Goal: Transaction & Acquisition: Purchase product/service

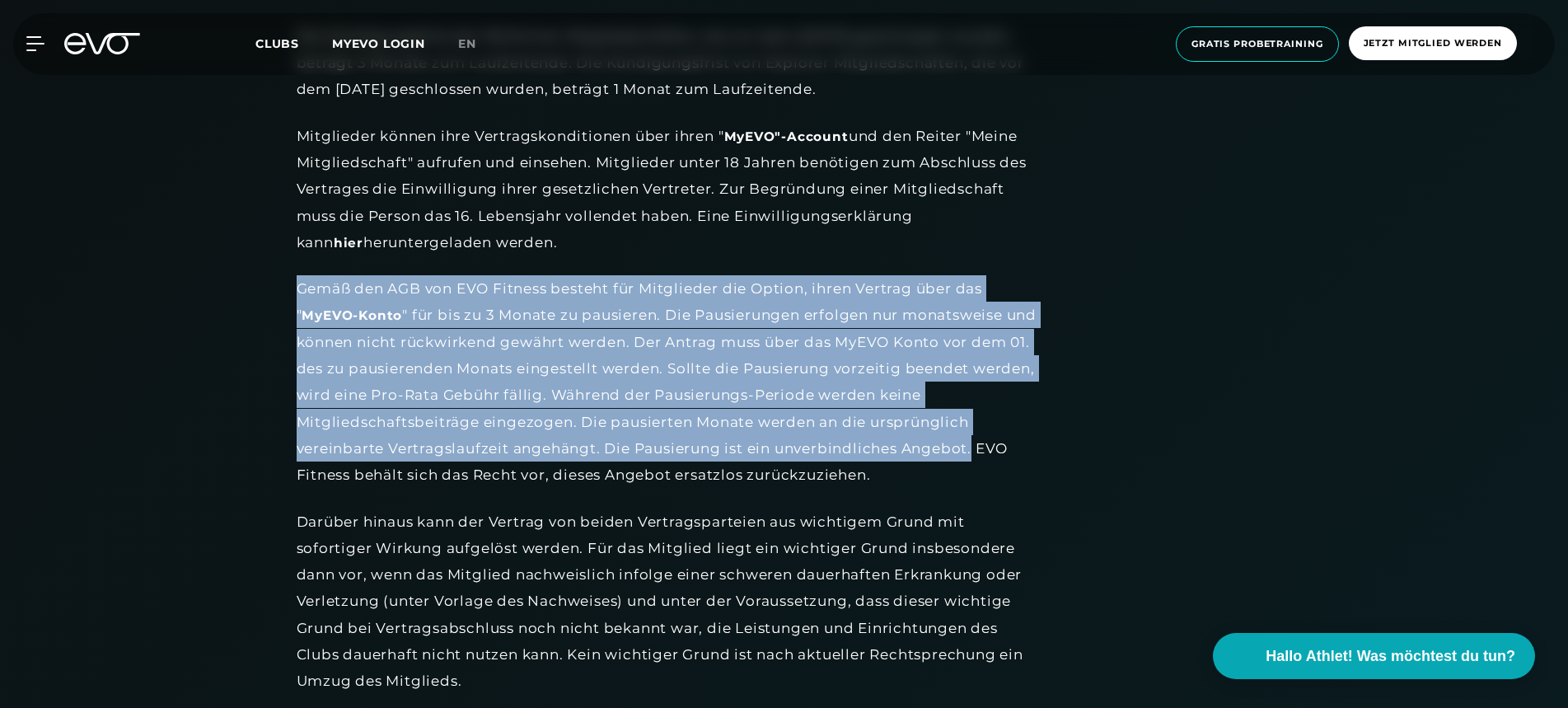
click at [110, 46] on icon at bounding box center [113, 43] width 55 height 21
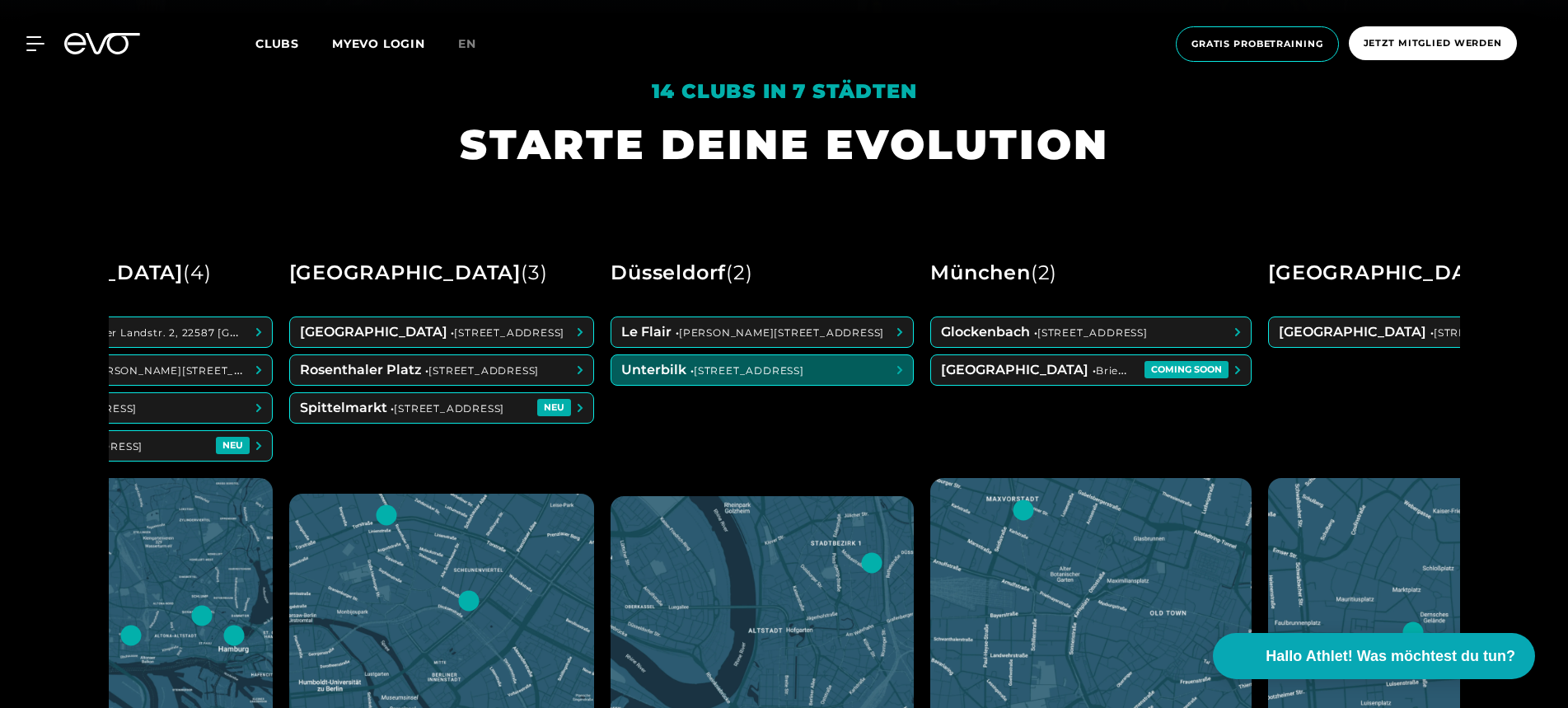
scroll to position [0, 161]
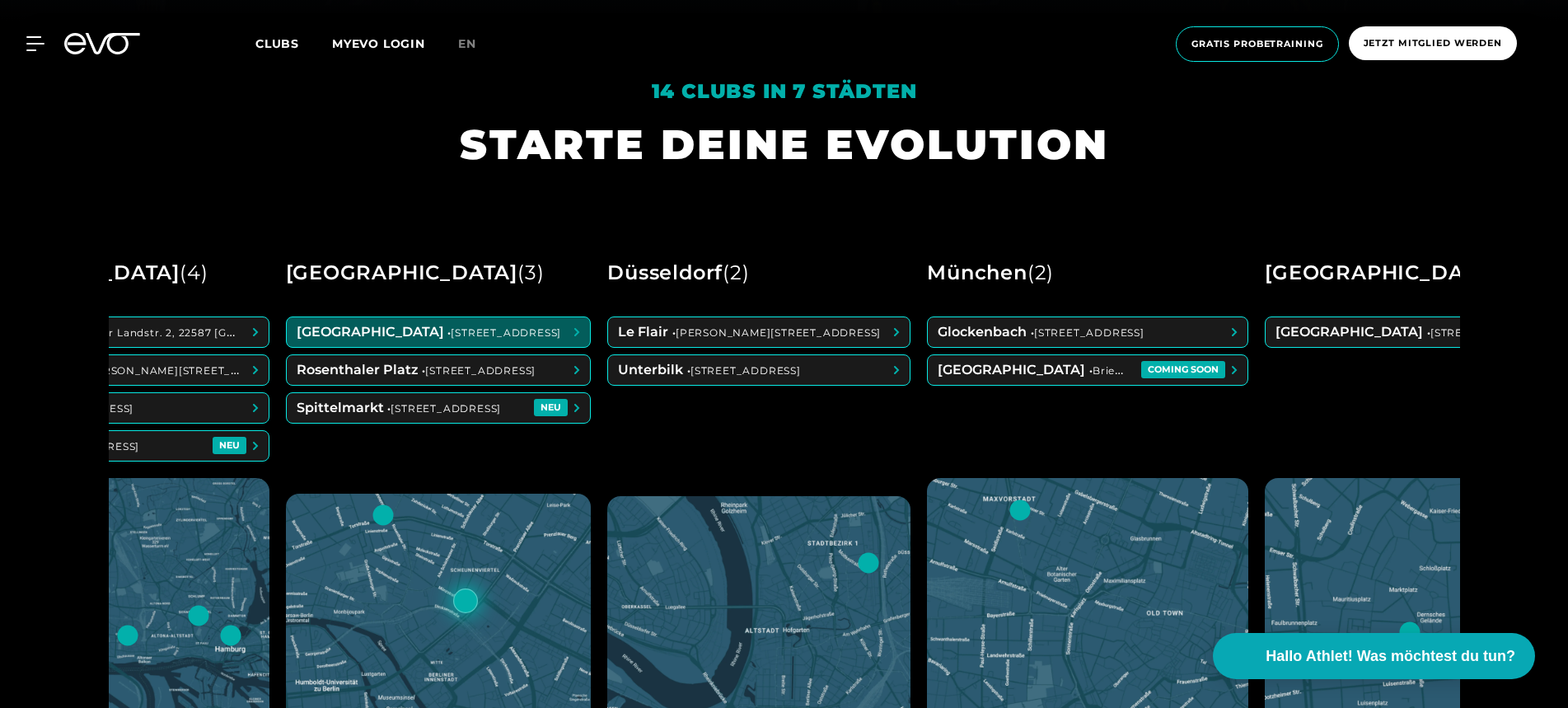
click at [576, 333] on span at bounding box center [438, 332] width 304 height 29
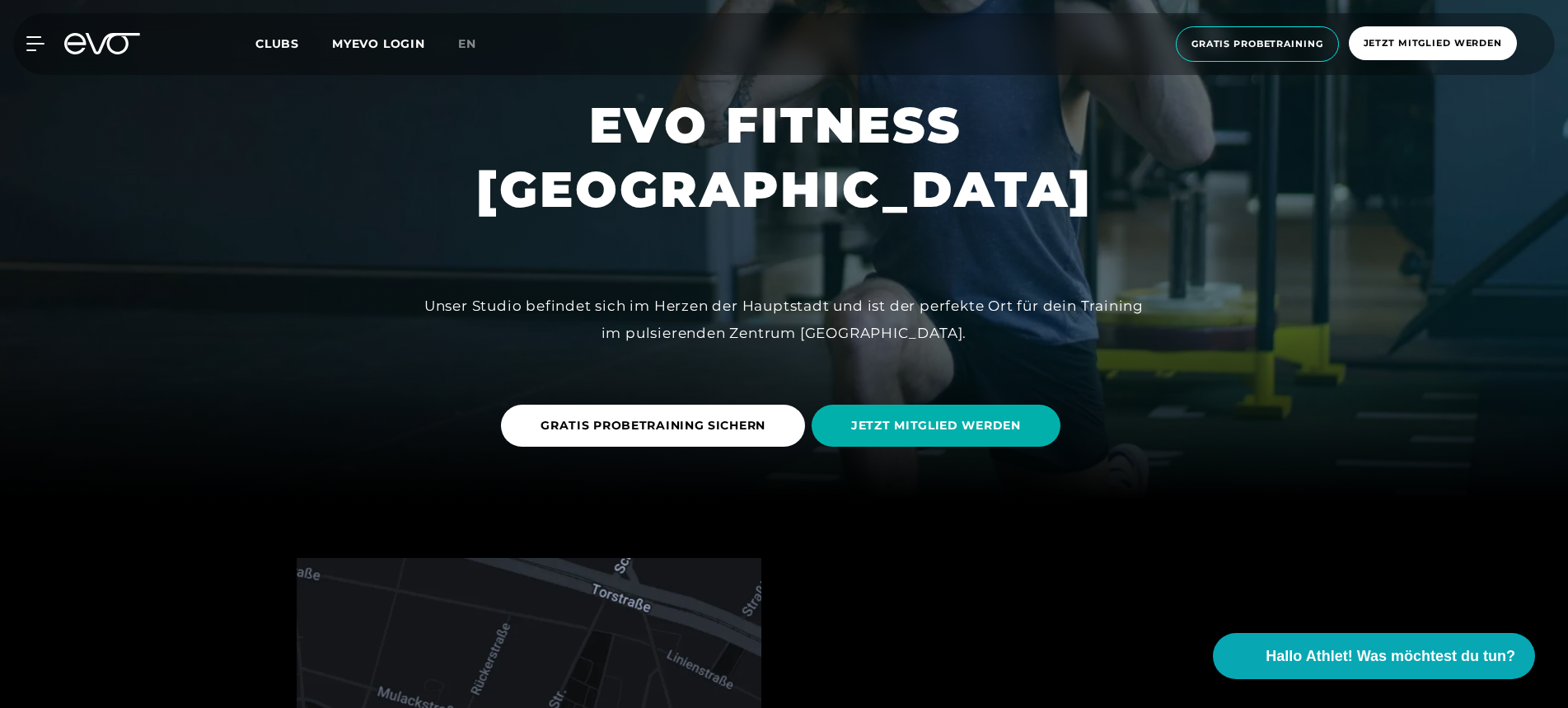
scroll to position [227, 0]
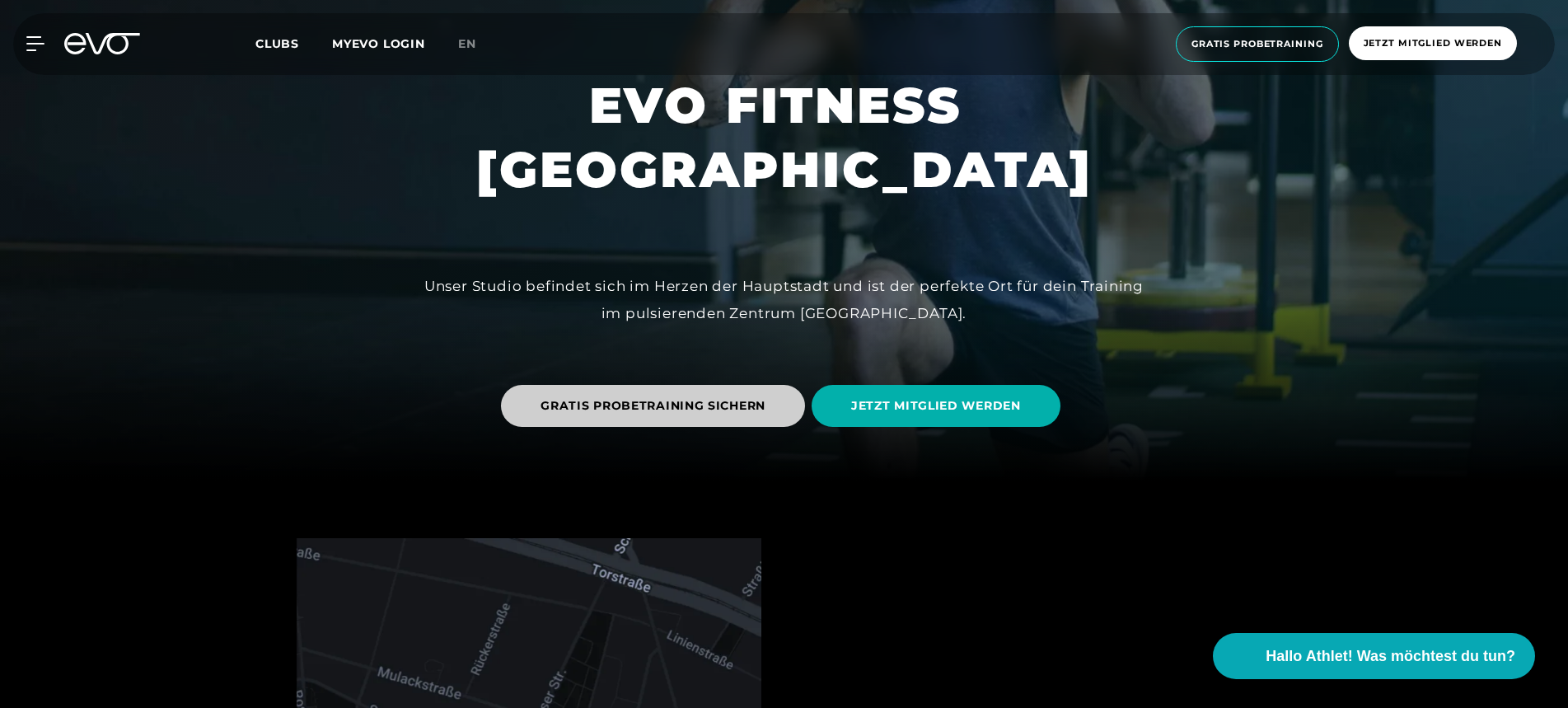
click at [586, 399] on span "GRATIS PROBETRAINING SICHERN" at bounding box center [653, 406] width 225 height 17
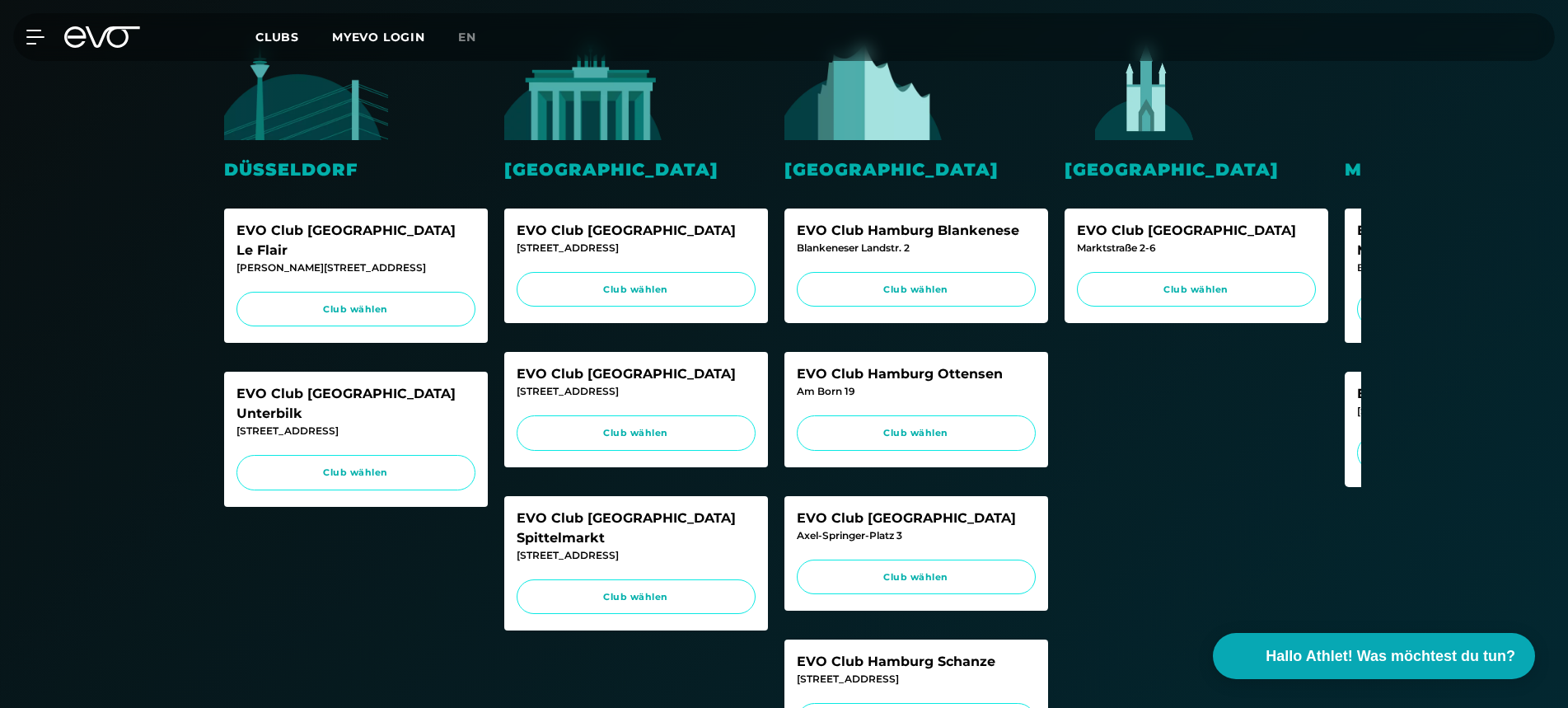
scroll to position [497, 0]
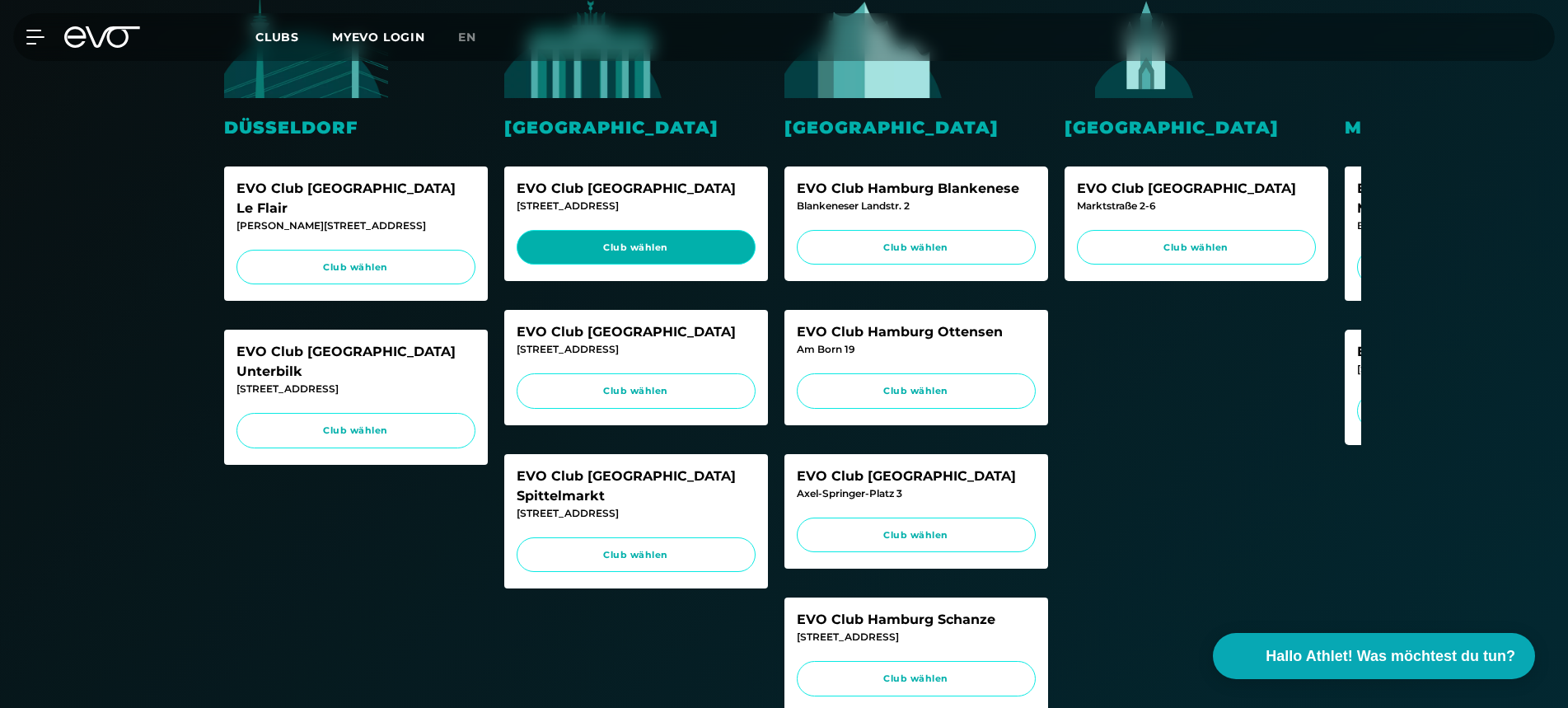
click at [601, 246] on span "Club wählen" at bounding box center [636, 247] width 207 height 14
click at [121, 47] on icon at bounding box center [101, 37] width 76 height 21
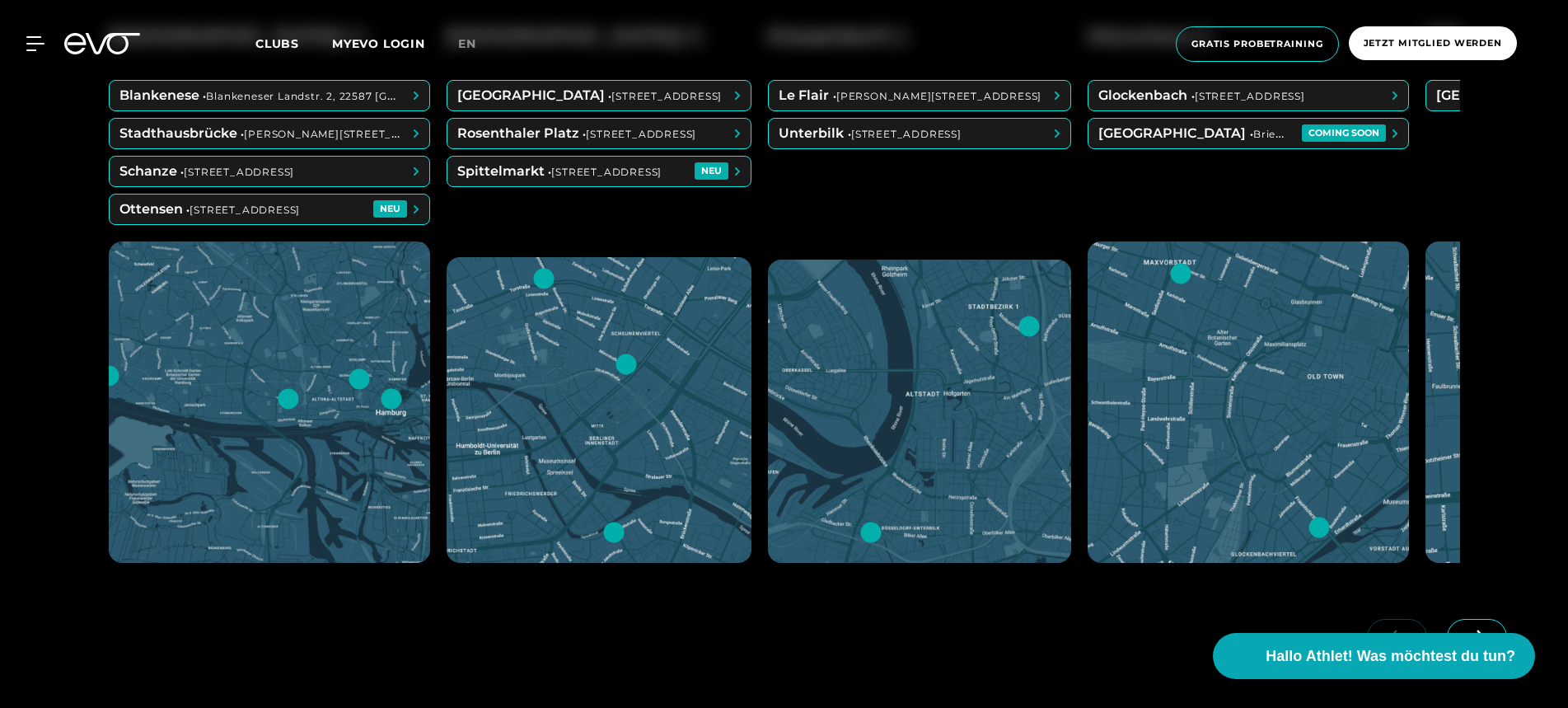
scroll to position [925, 0]
click at [573, 95] on span at bounding box center [599, 94] width 304 height 29
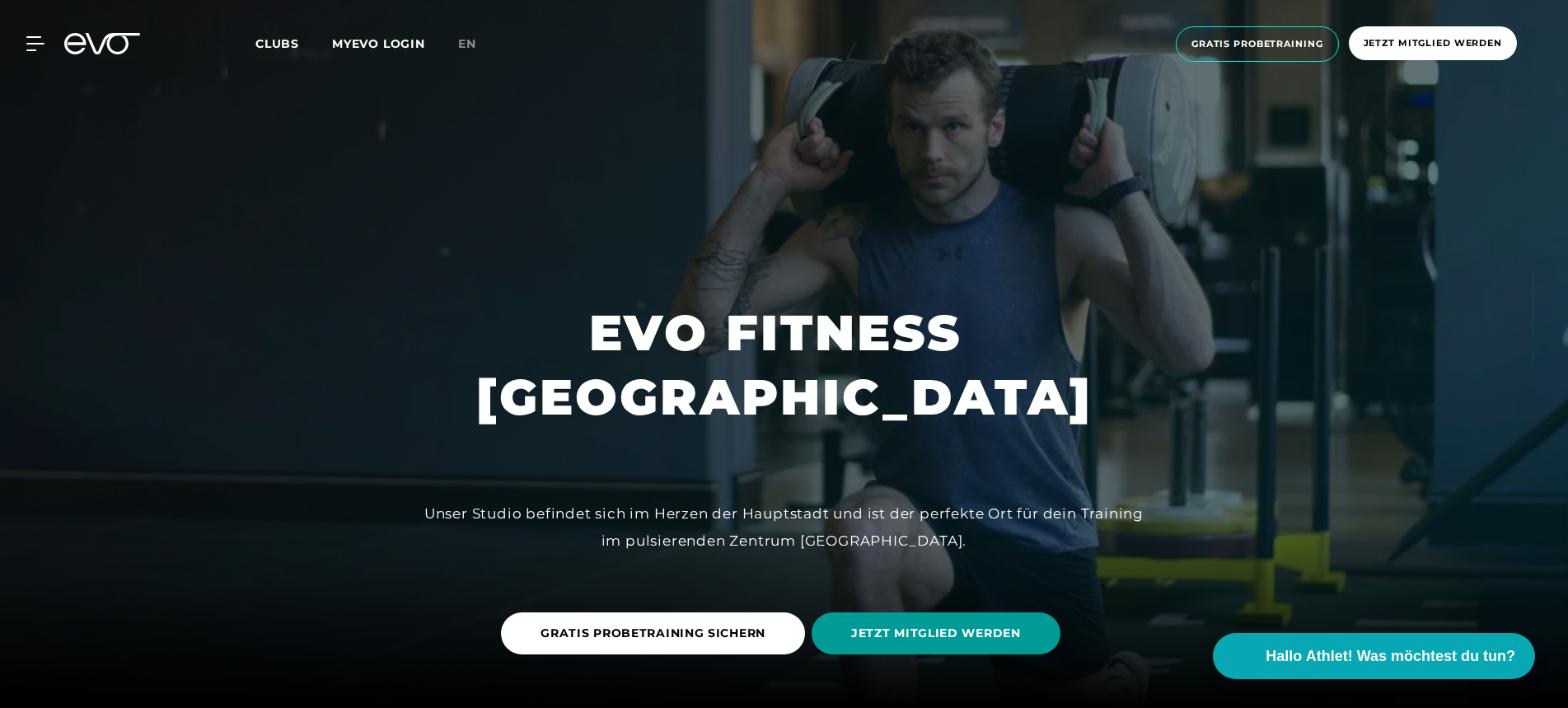
click at [955, 634] on span "JETZT MITGLIED WERDEN" at bounding box center [936, 633] width 170 height 17
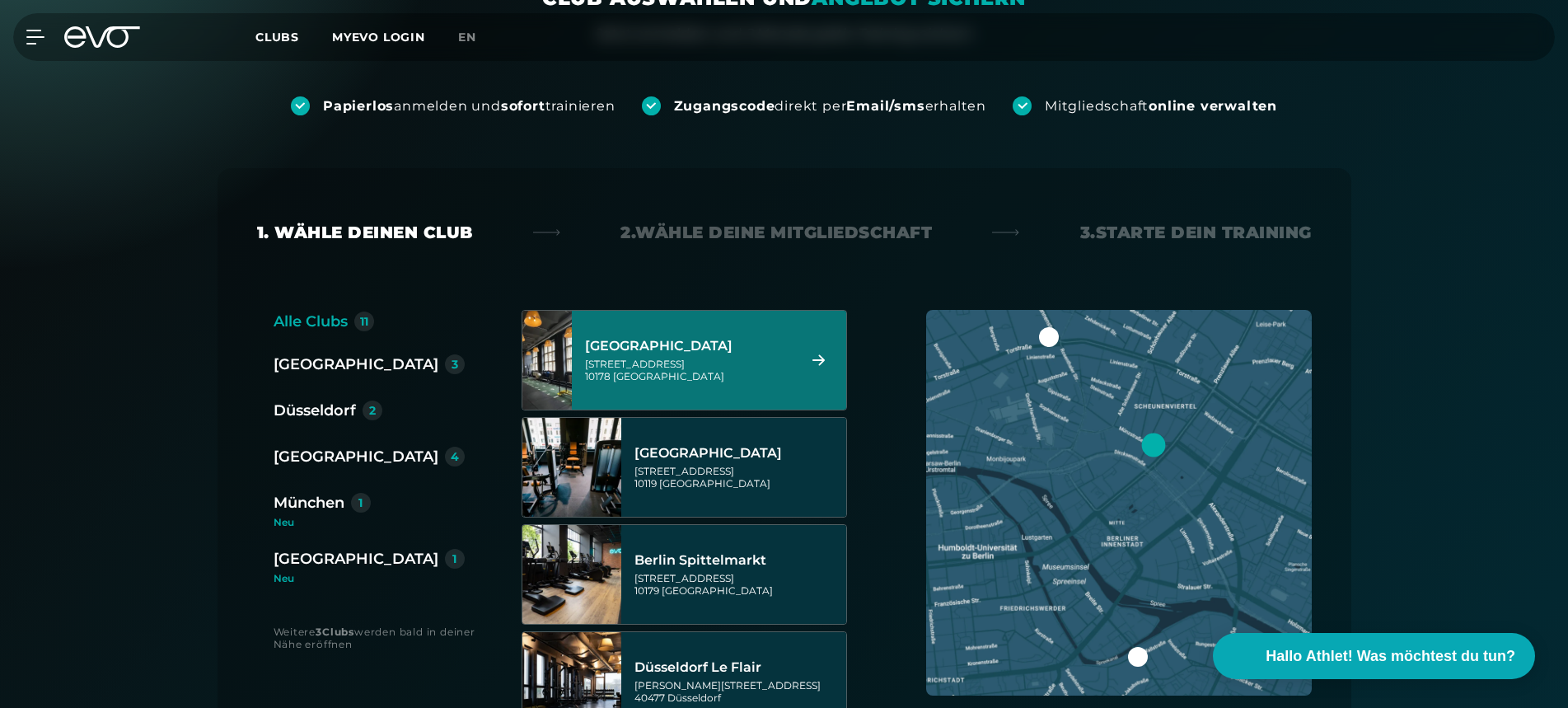
click at [724, 384] on div "[GEOGRAPHIC_DATA][STREET_ADDRESS]" at bounding box center [688, 359] width 206 height 72
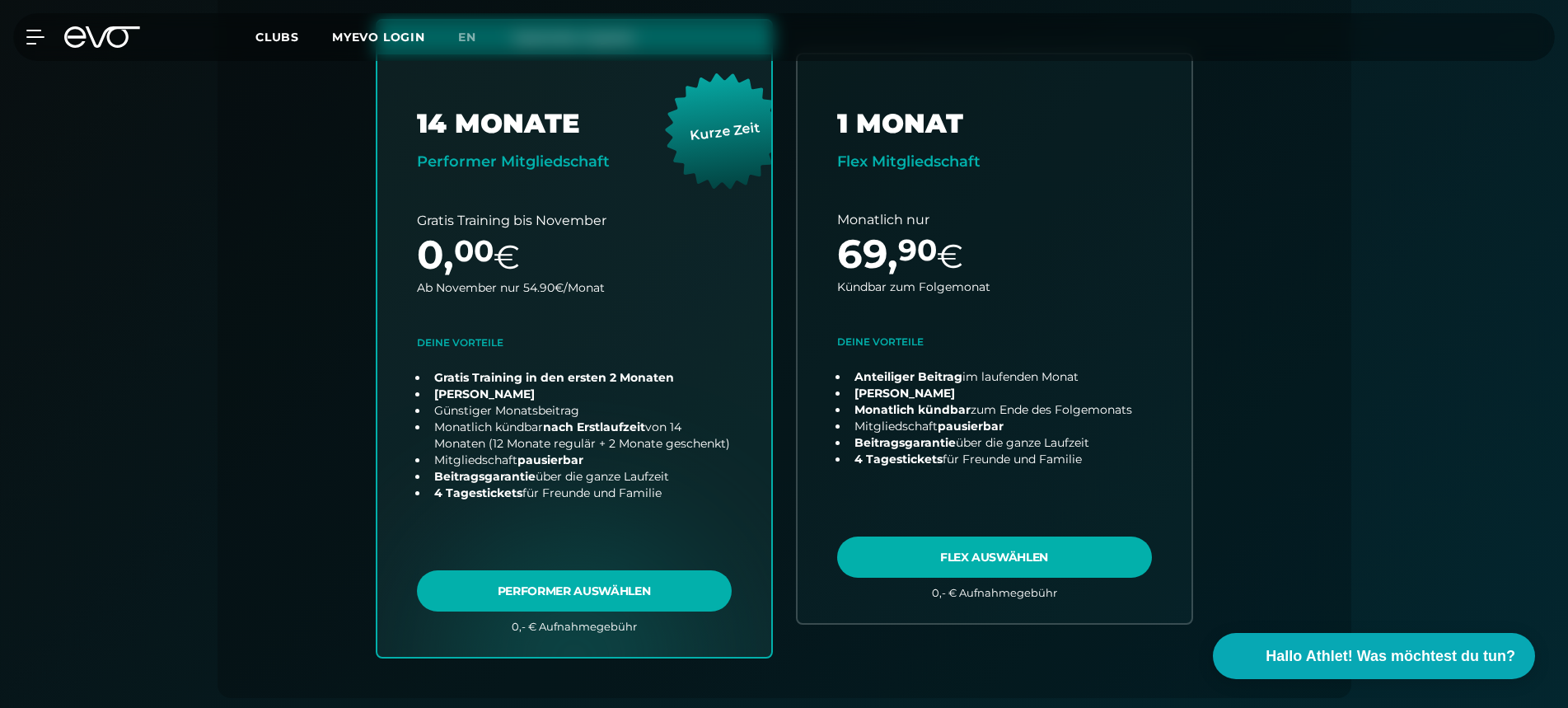
scroll to position [483, 0]
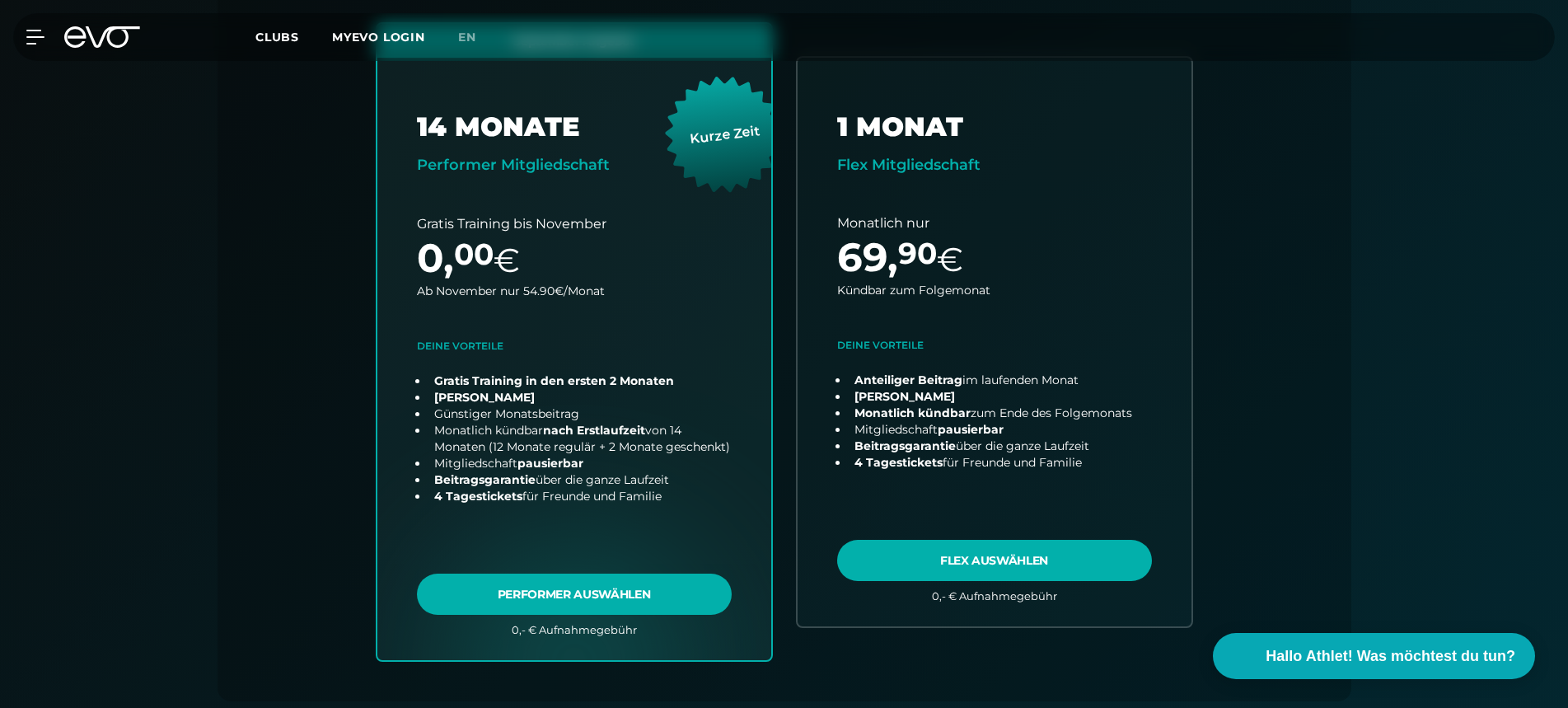
click at [786, 449] on div "September Angebot 14 MONATE Performer Mitgliedschaft Kurze Zeit Gratis Training…" at bounding box center [784, 361] width 844 height 679
click at [785, 461] on div "September Angebot 14 MONATE Performer Mitgliedschaft Kurze Zeit Gratis Training…" at bounding box center [784, 361] width 844 height 679
click at [79, 34] on icon at bounding box center [101, 37] width 76 height 21
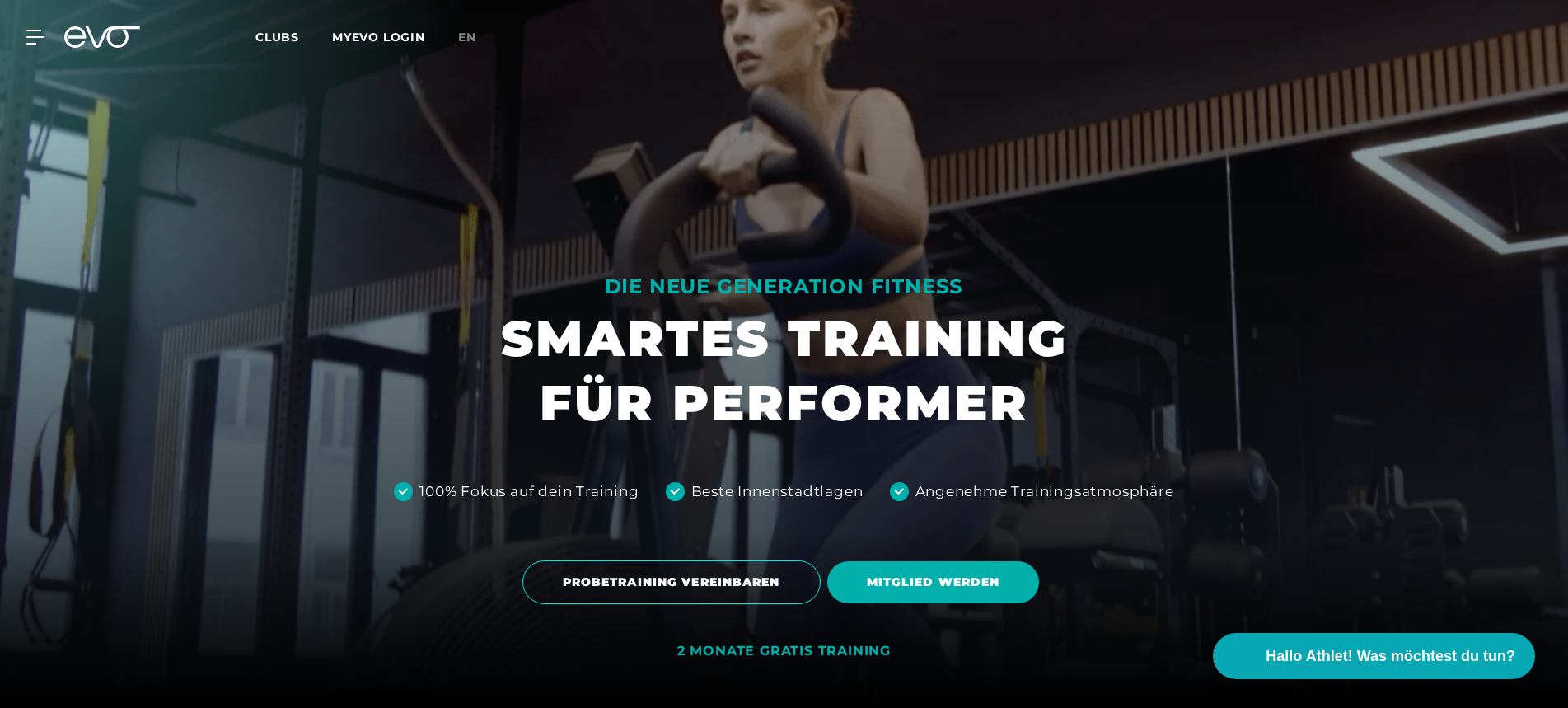
click at [88, 37] on icon at bounding box center [101, 37] width 76 height 21
click at [44, 34] on icon at bounding box center [38, 37] width 24 height 15
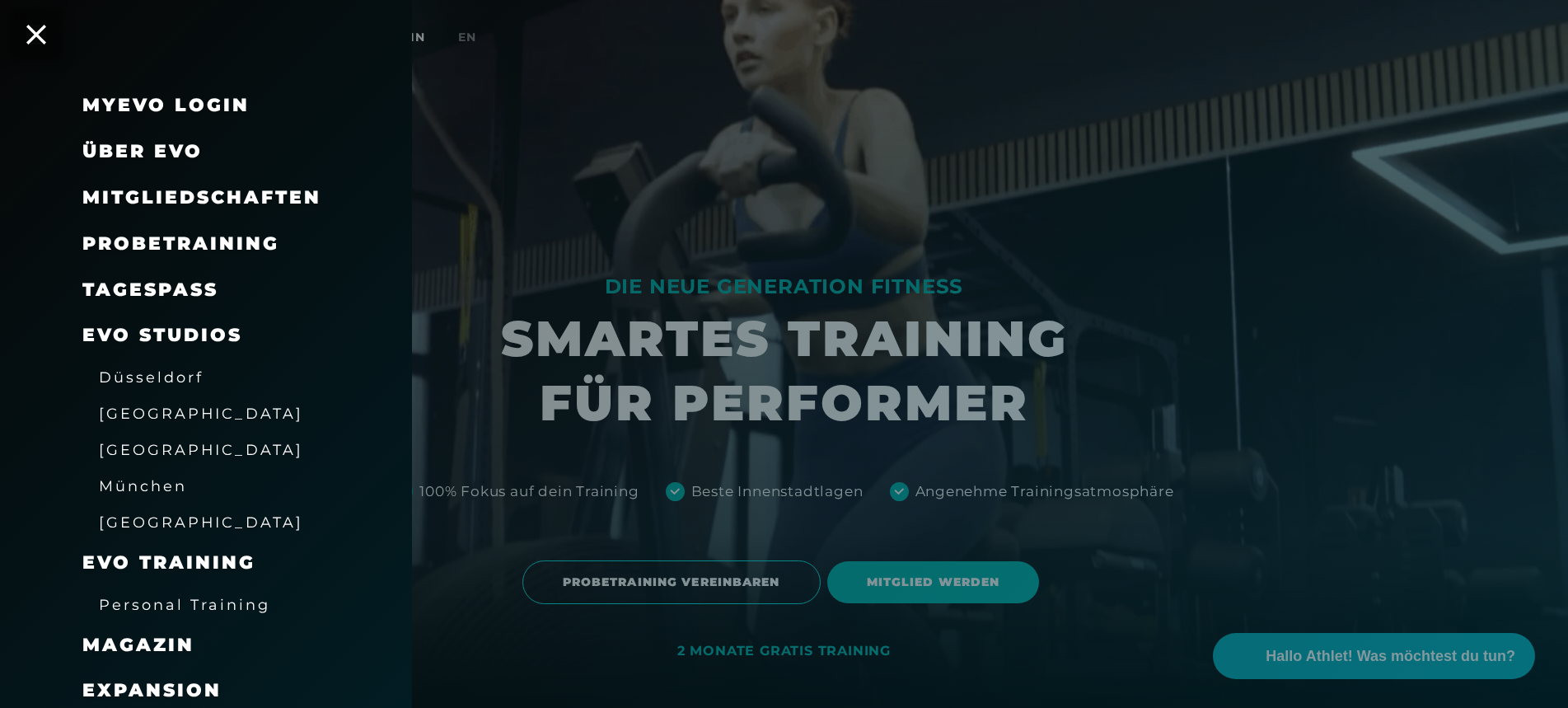
click at [152, 198] on span "Mitgliedschaften" at bounding box center [202, 197] width 239 height 22
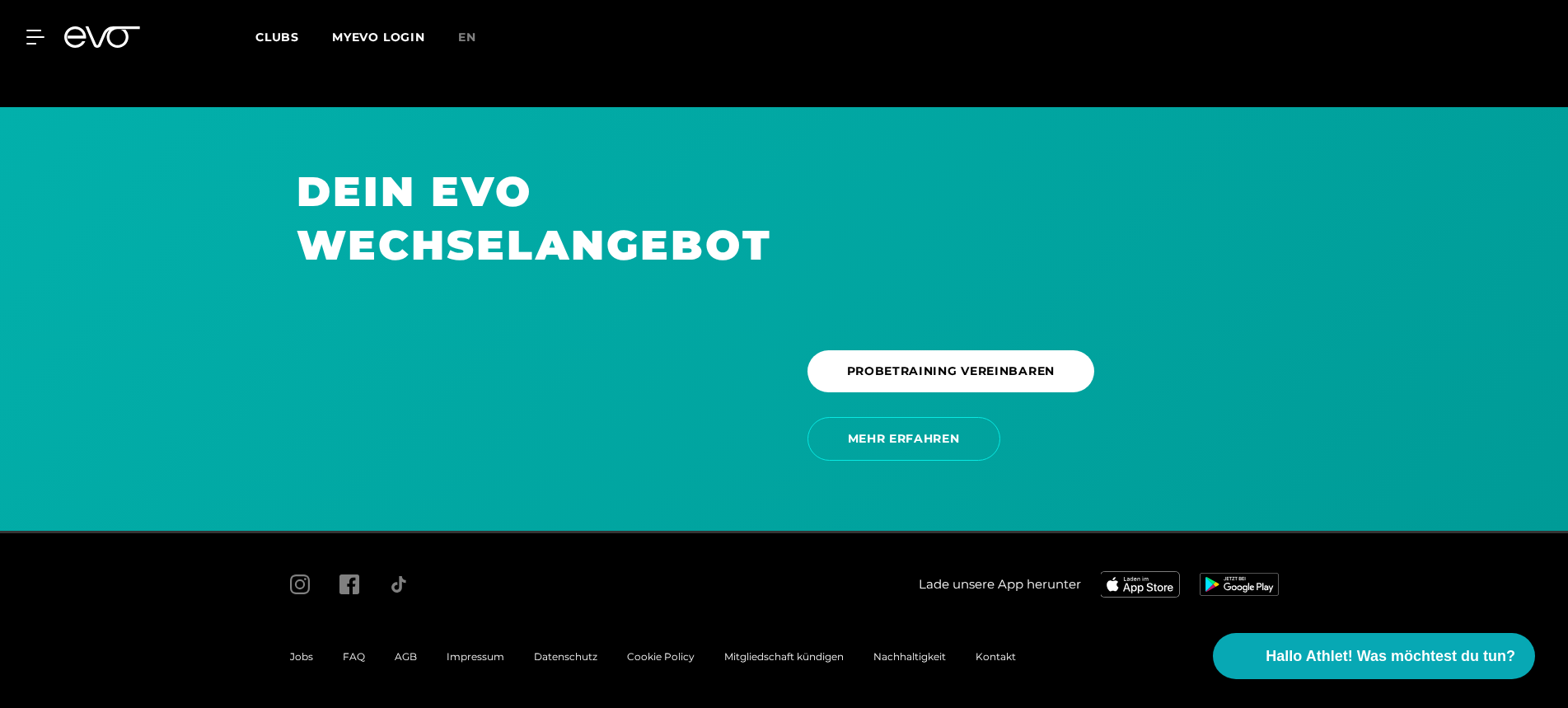
scroll to position [2902, 0]
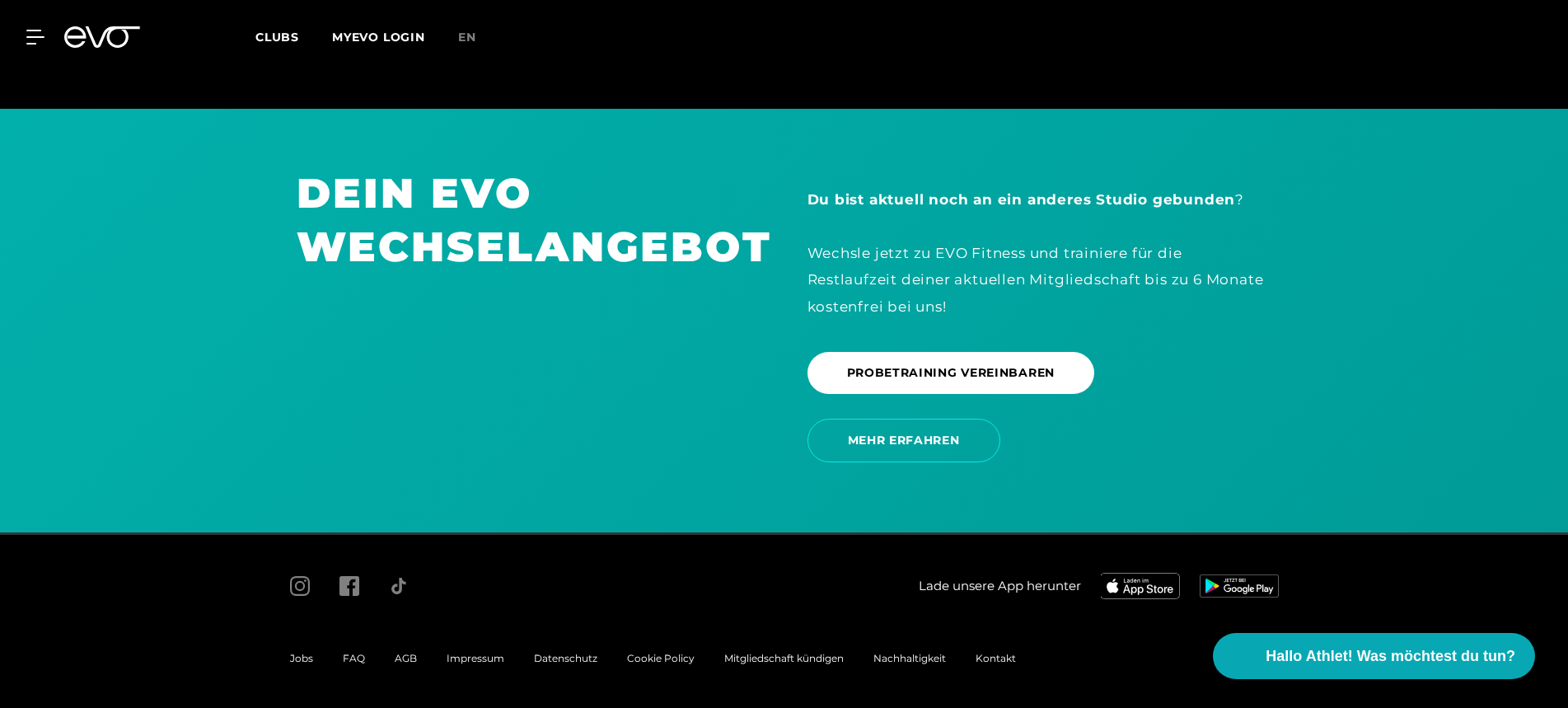
click at [357, 659] on span "FAQ" at bounding box center [353, 658] width 22 height 13
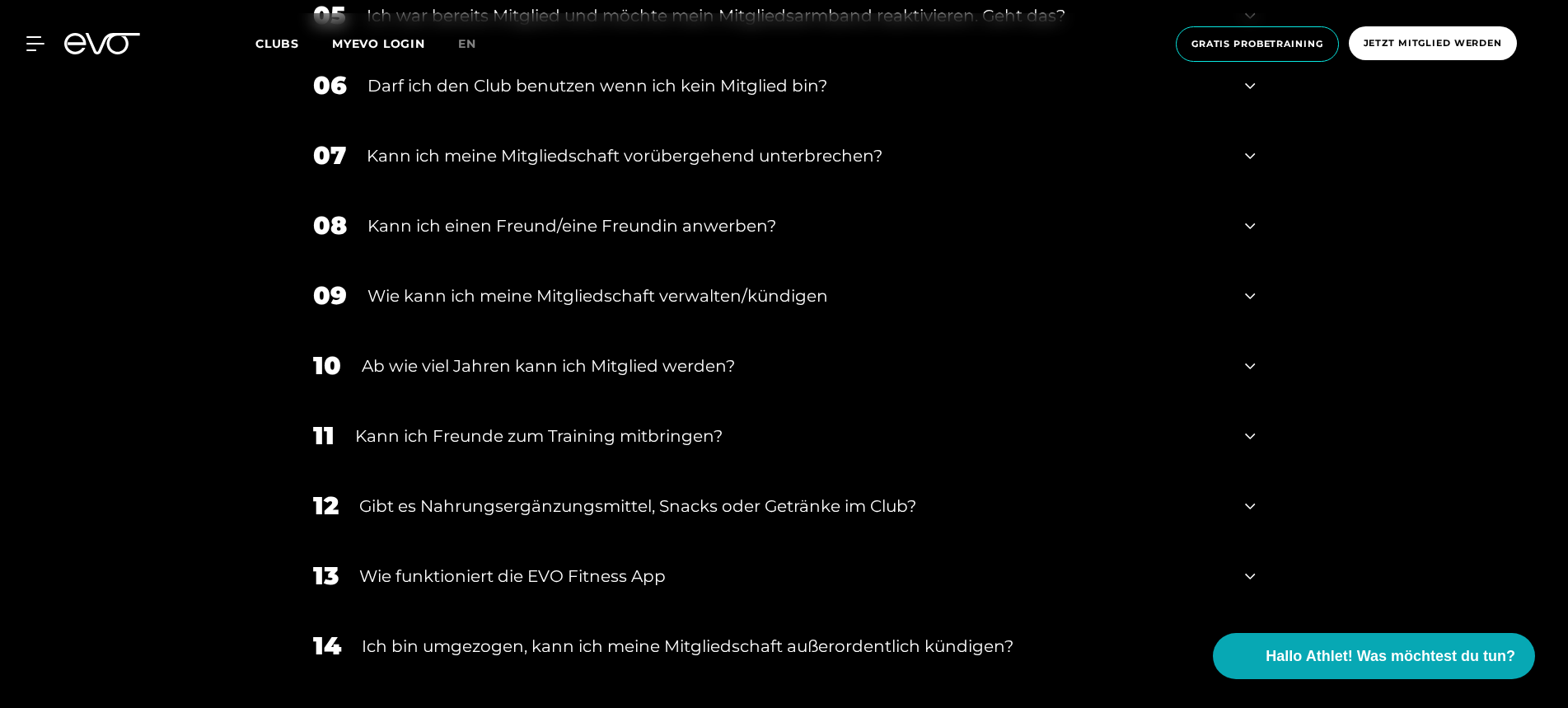
scroll to position [1139, 0]
click at [677, 226] on div "Kann ich einen Freund/eine Freundin anwerben?" at bounding box center [795, 226] width 858 height 25
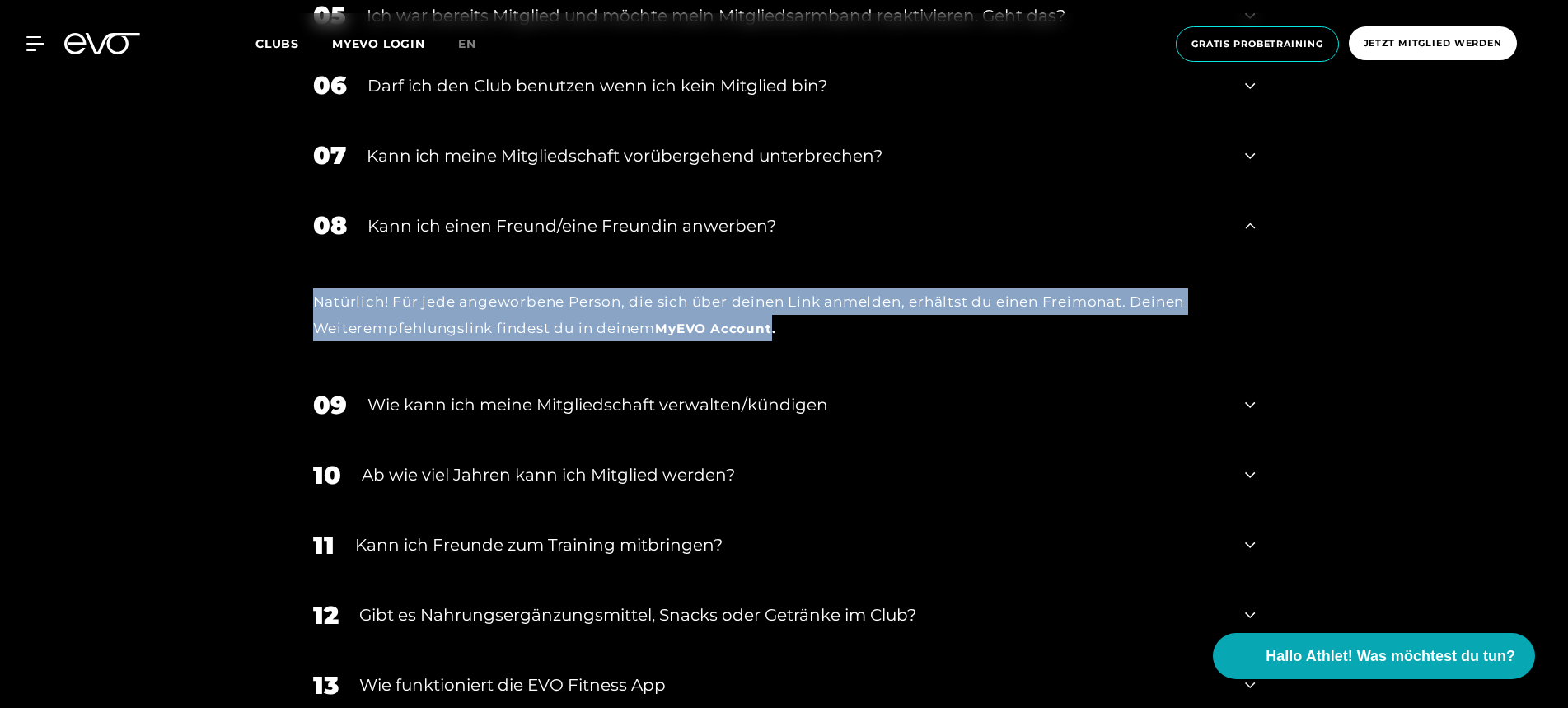
drag, startPoint x: 317, startPoint y: 305, endPoint x: 776, endPoint y: 332, distance: 459.8
click at [776, 332] on div "Natürlich! Für jede angeworbene Person, die sich über deinen Link anmelden, erh…" at bounding box center [784, 315] width 942 height 54
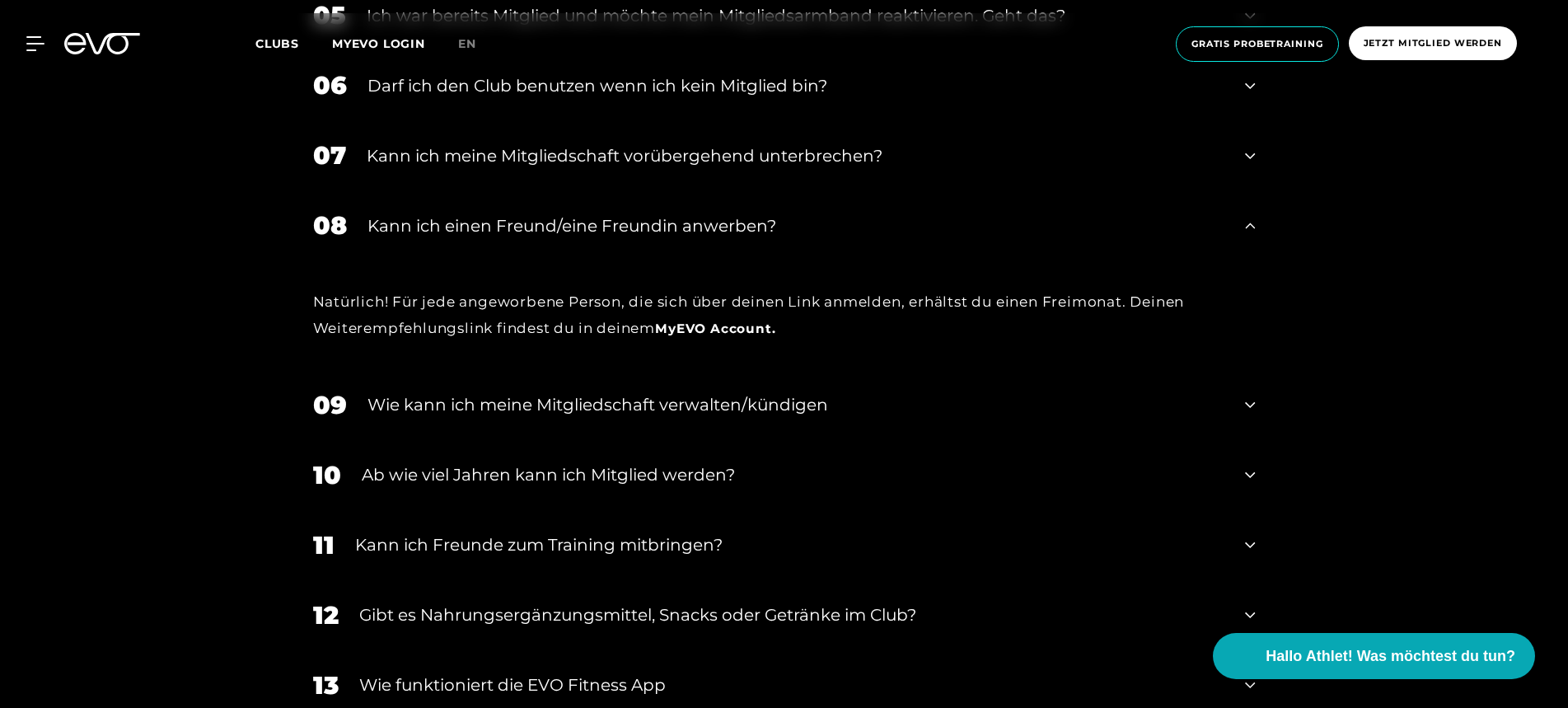
click at [819, 333] on div "Natürlich! Für jede angeworbene Person, die sich über deinen Link anmelden, erh…" at bounding box center [784, 315] width 942 height 54
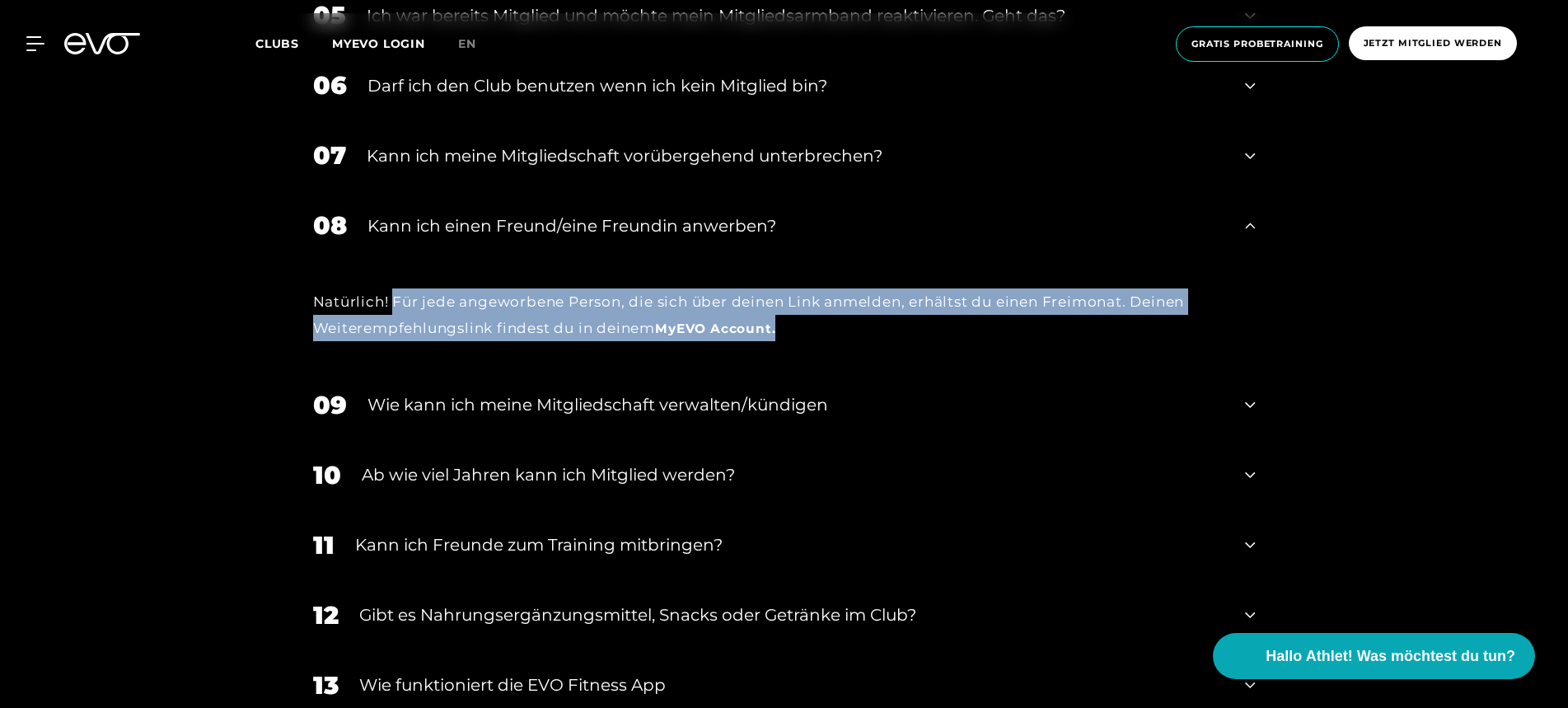
drag, startPoint x: 395, startPoint y: 300, endPoint x: 786, endPoint y: 333, distance: 392.4
click at [786, 333] on div "Natürlich! Für jede angeworbene Person, die sich über deinen Link anmelden, erh…" at bounding box center [784, 315] width 942 height 54
copy div "Für jede angeworbene Person, die sich über deinen Link anmelden, erhältst du ei…"
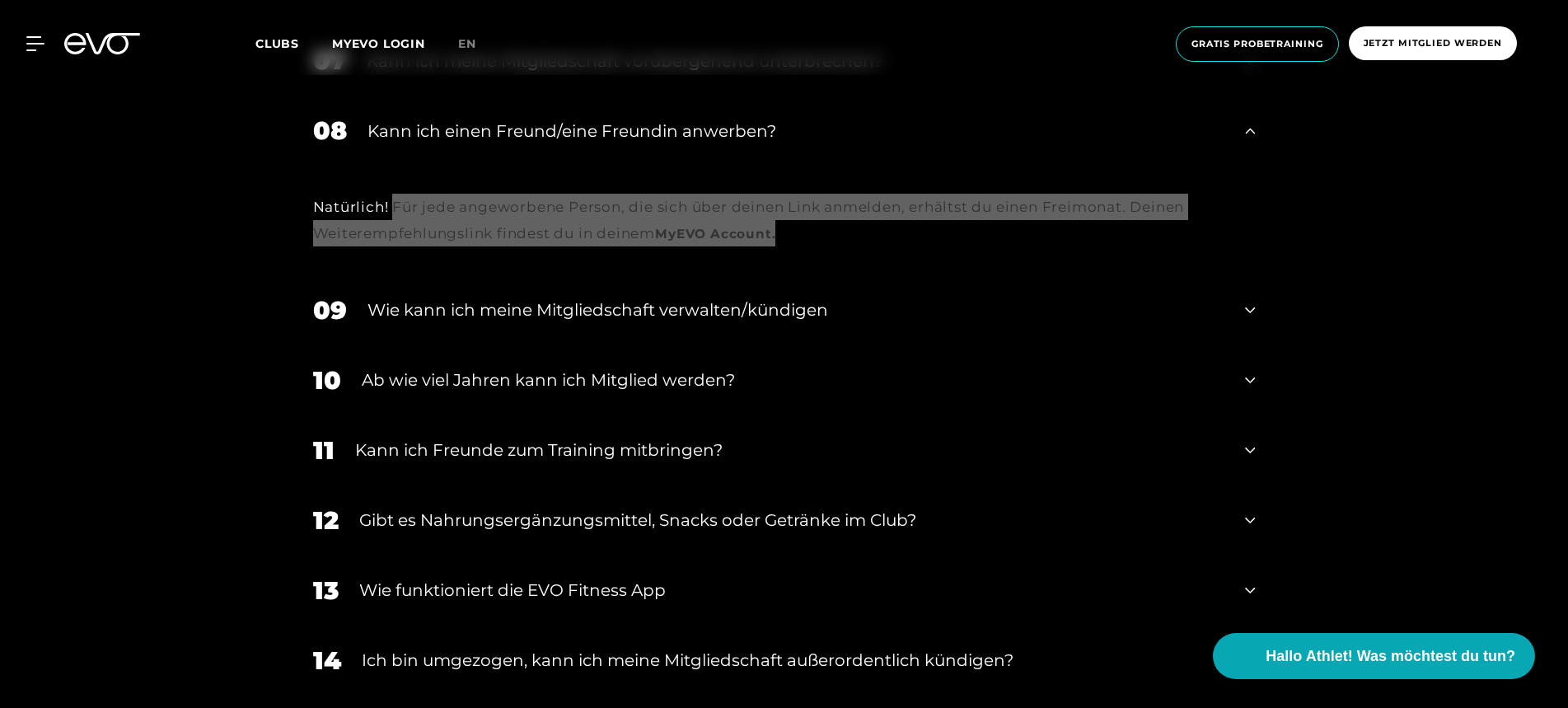
scroll to position [1231, 0]
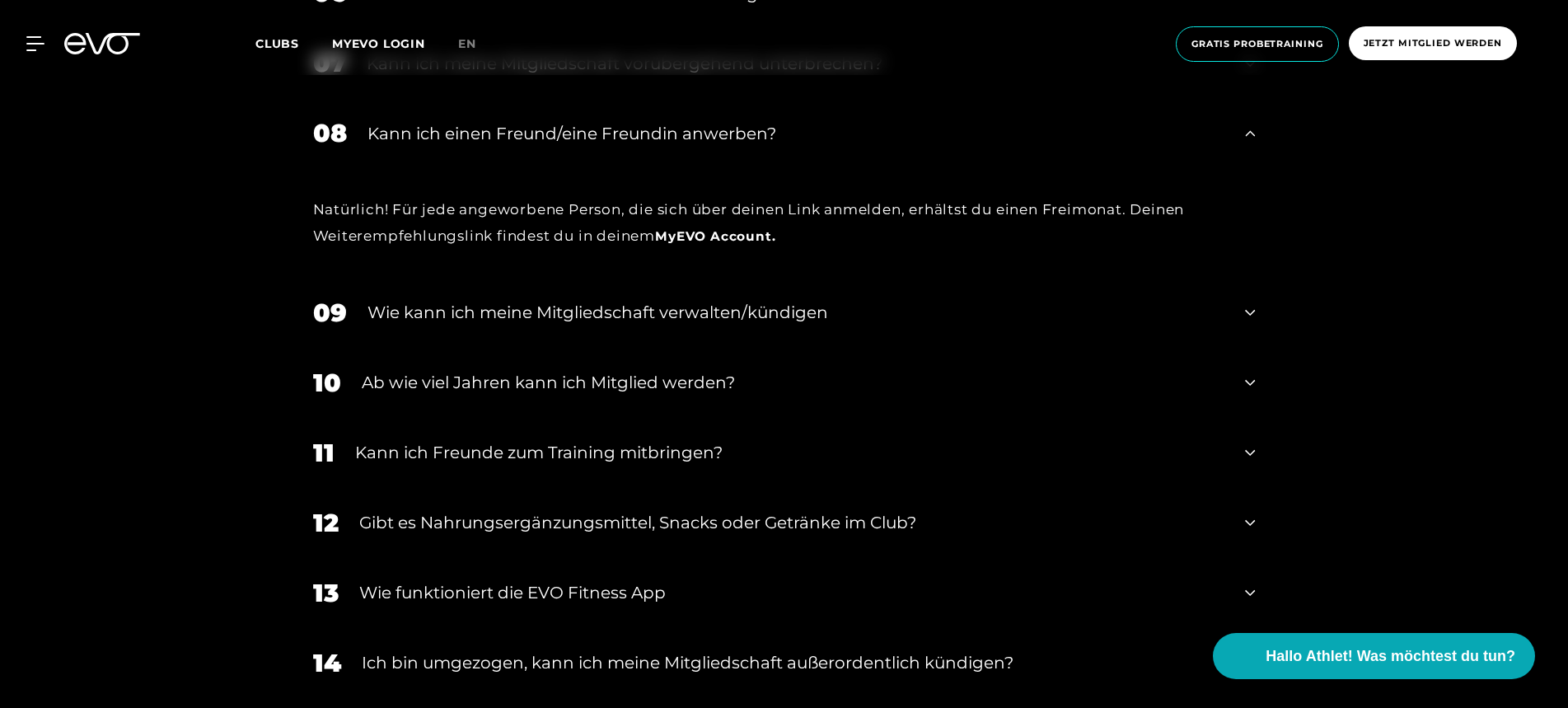
click at [33, 53] on div "MyEVO Login Über EVO Mitgliedschaften Probetraining TAGESPASS EVO Studios [GEOG…" at bounding box center [784, 44] width 1561 height 62
click at [33, 47] on icon at bounding box center [38, 44] width 24 height 15
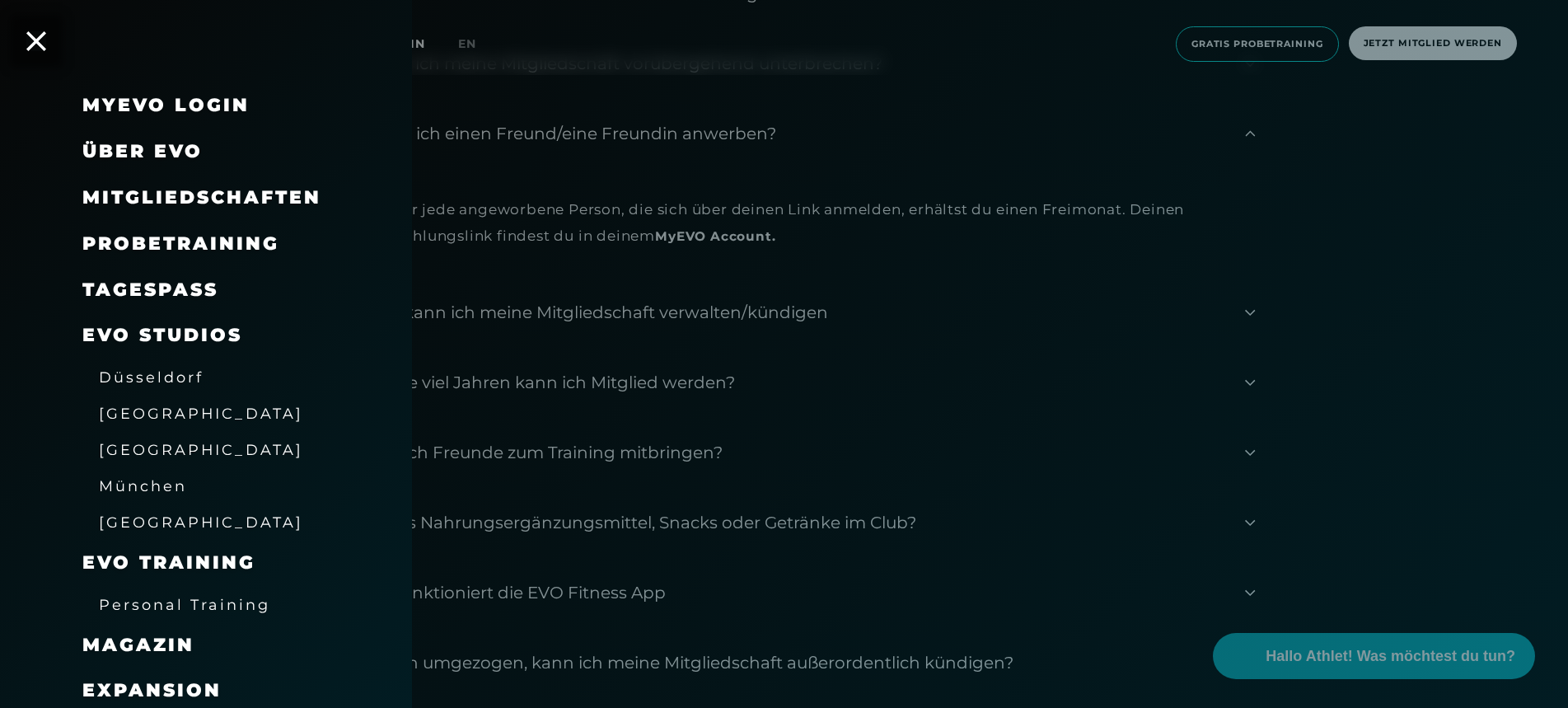
click at [170, 247] on span "Probetraining" at bounding box center [181, 243] width 197 height 22
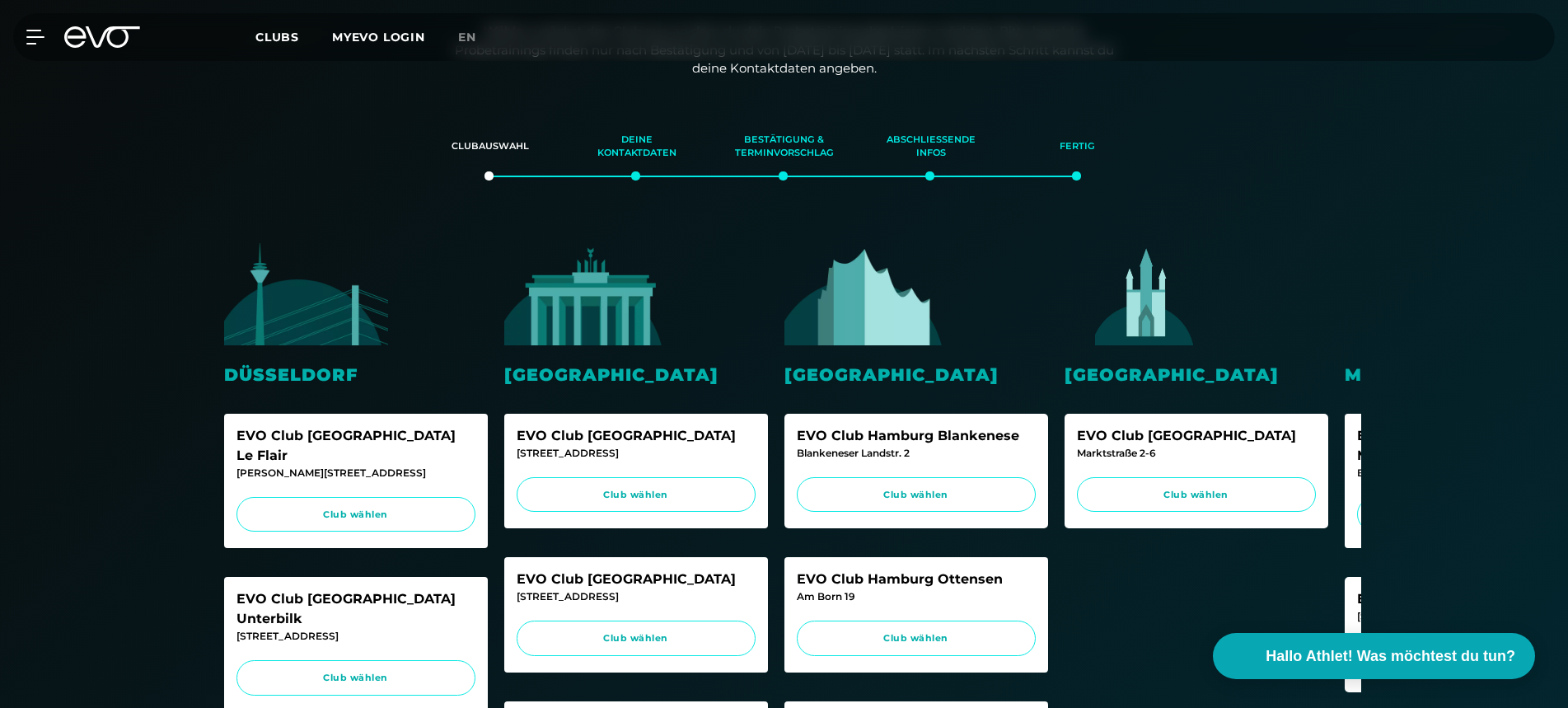
scroll to position [250, 0]
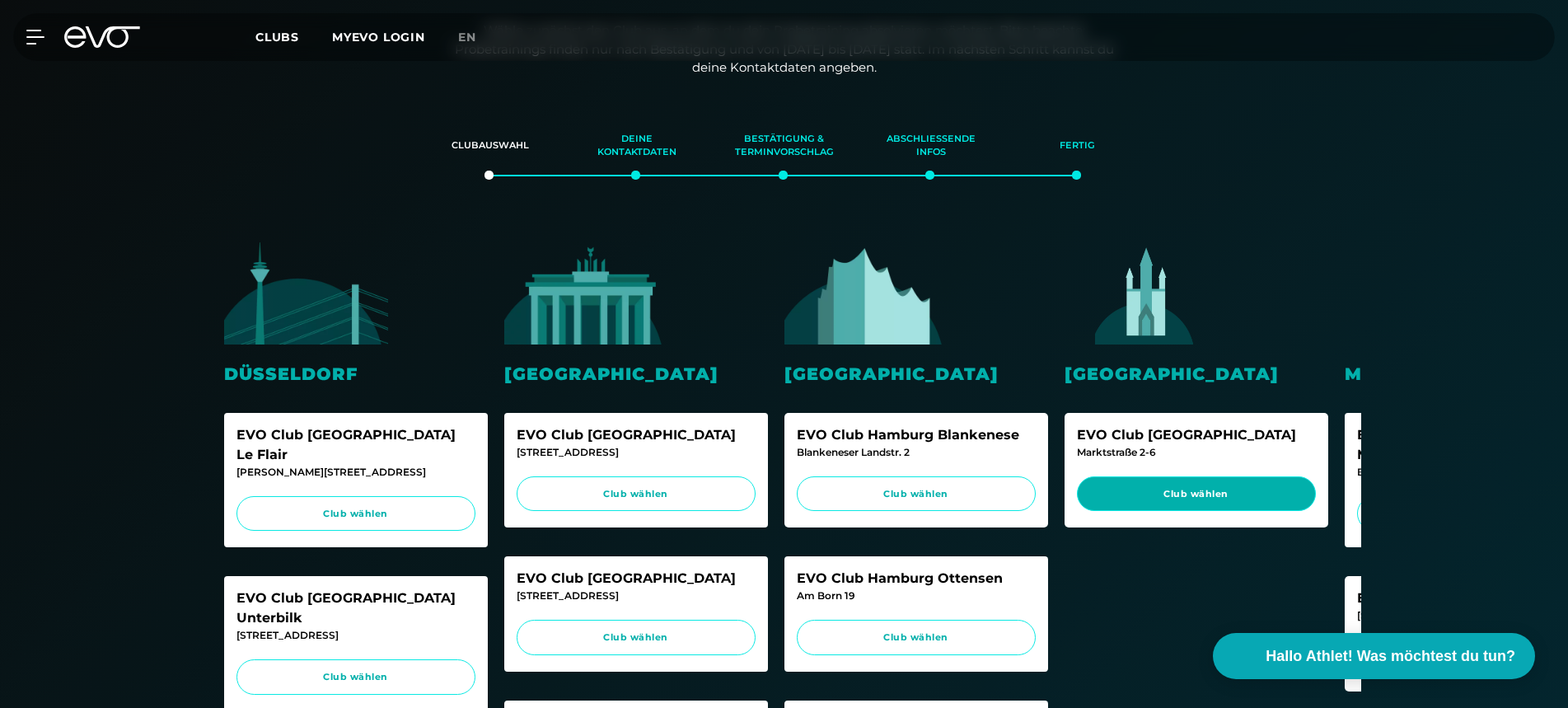
click at [1229, 499] on span "Club wählen" at bounding box center [1196, 493] width 239 height 36
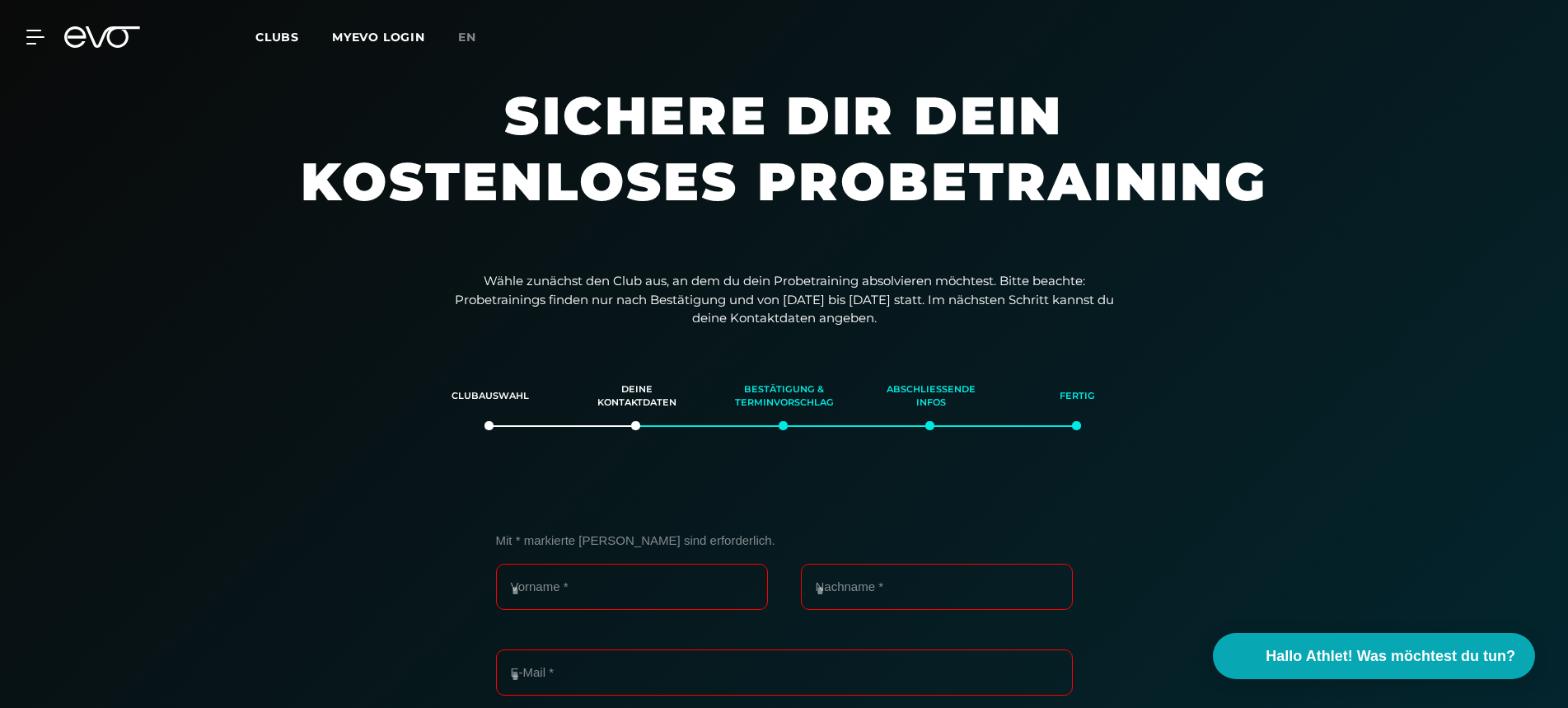
scroll to position [0, 0]
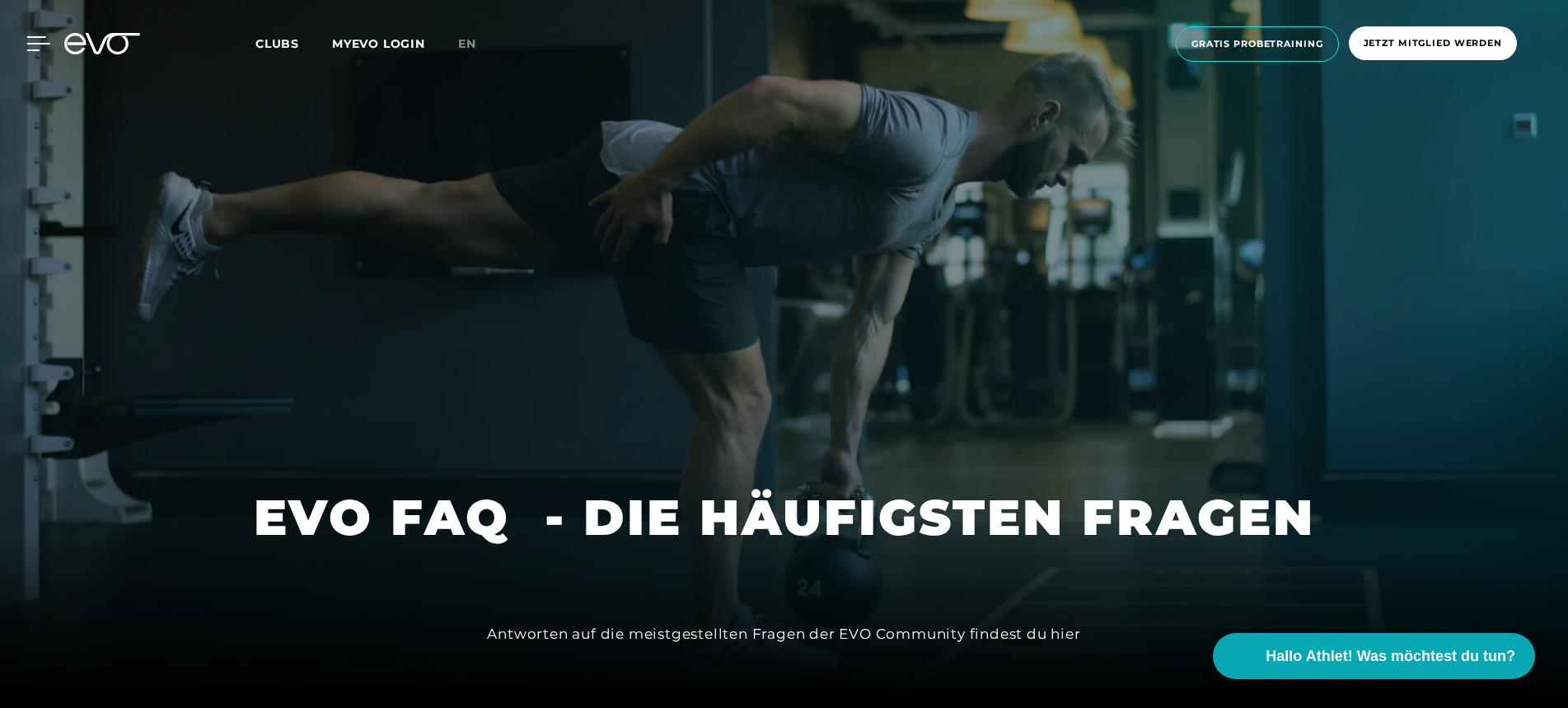
click at [42, 48] on icon at bounding box center [38, 44] width 24 height 15
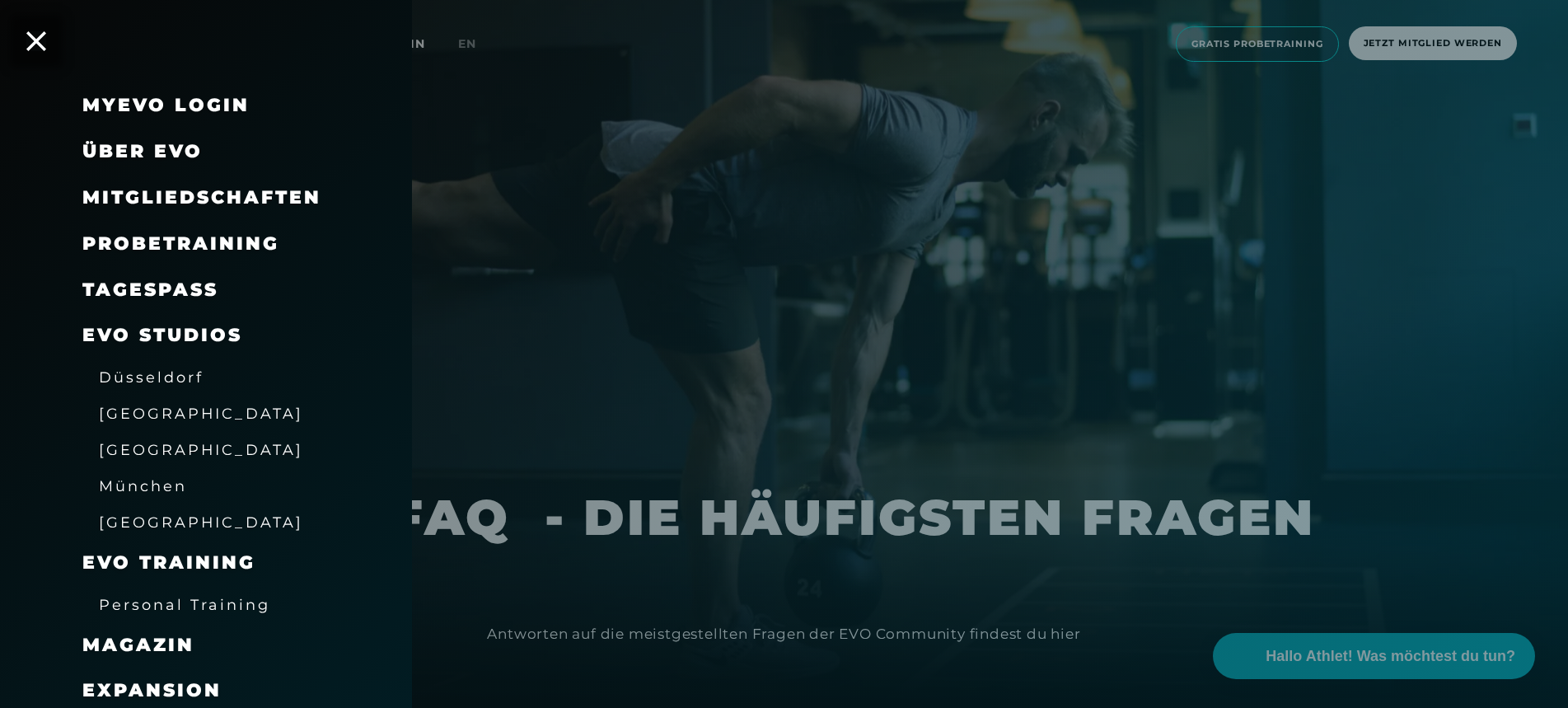
click at [167, 246] on span "Probetraining" at bounding box center [181, 243] width 197 height 22
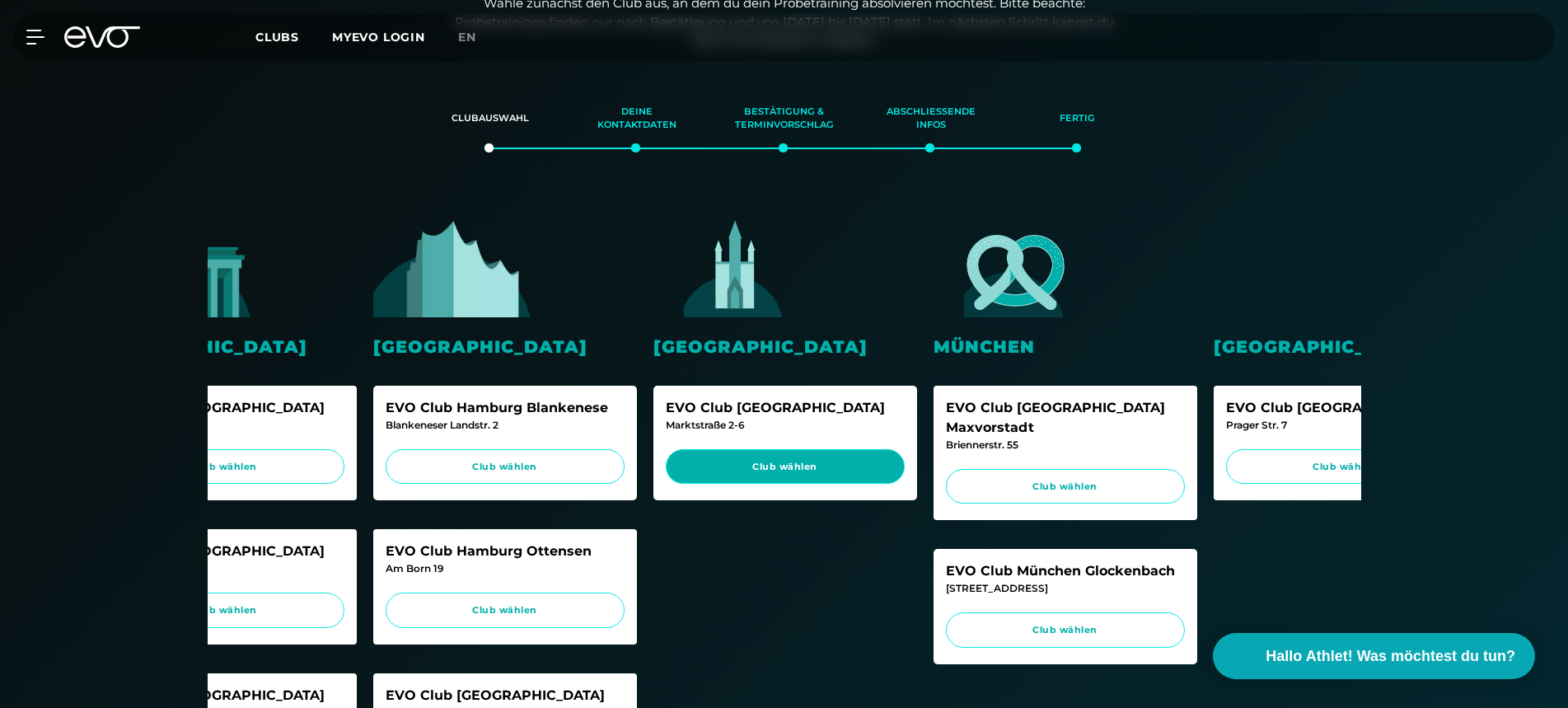
scroll to position [0, 412]
click at [861, 478] on span "Club wählen" at bounding box center [784, 467] width 239 height 36
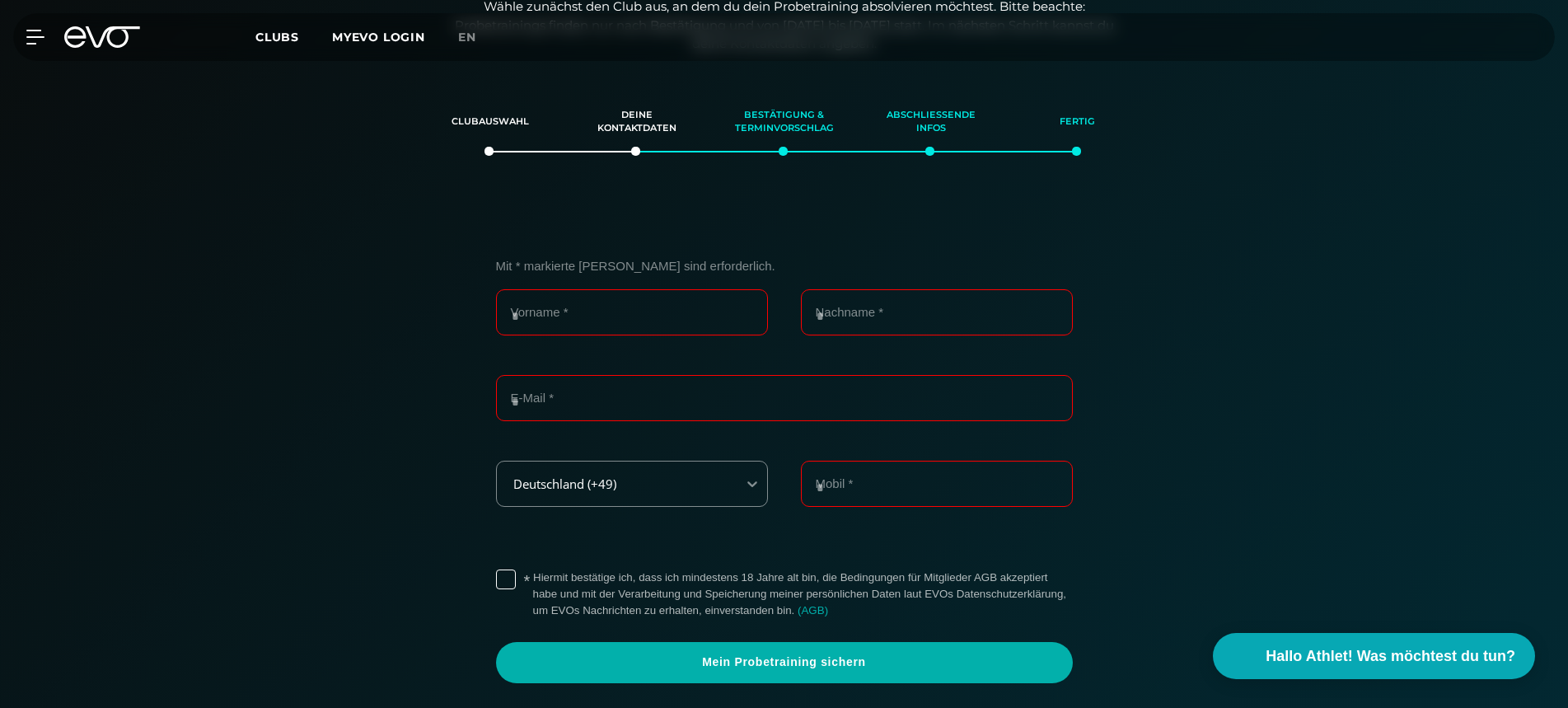
scroll to position [280, 0]
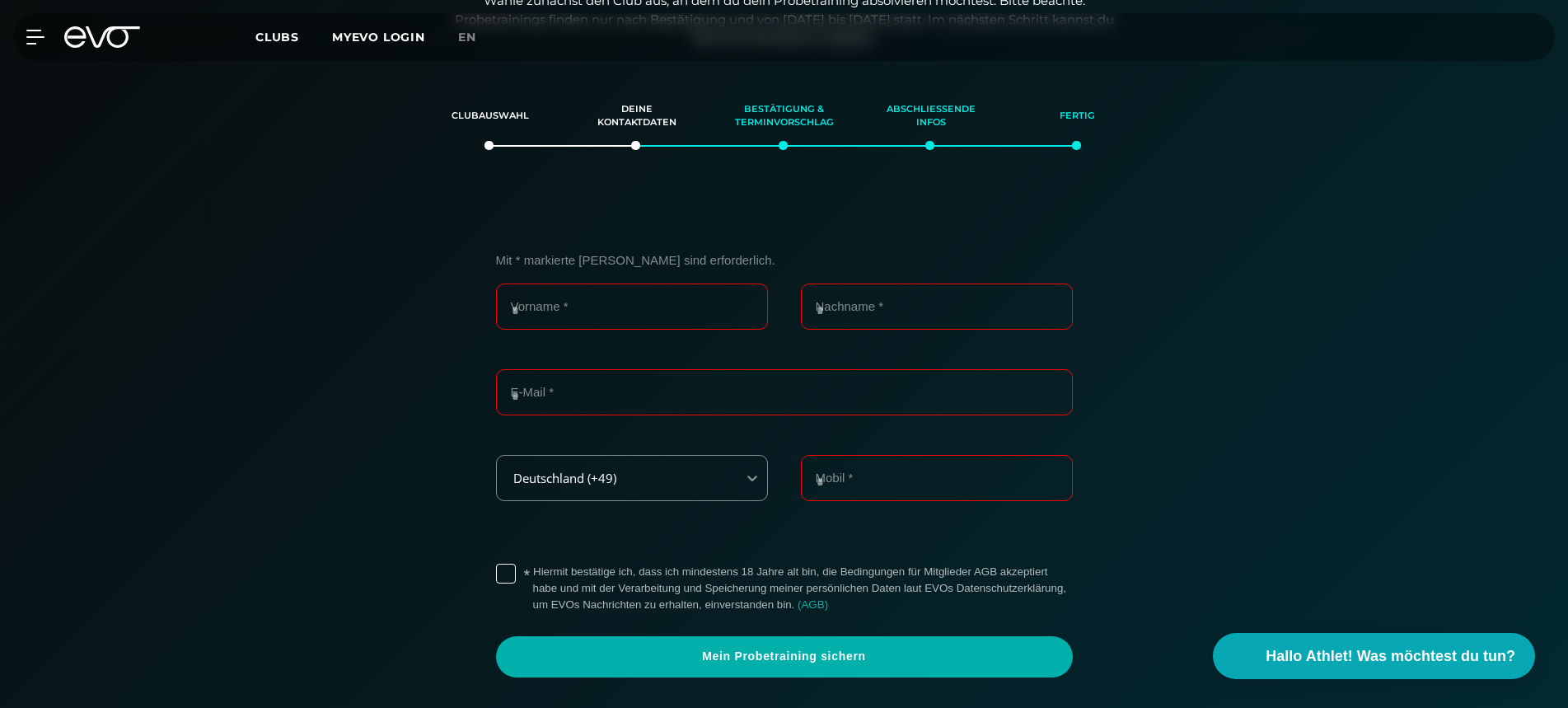
click at [97, 37] on icon at bounding box center [101, 37] width 76 height 21
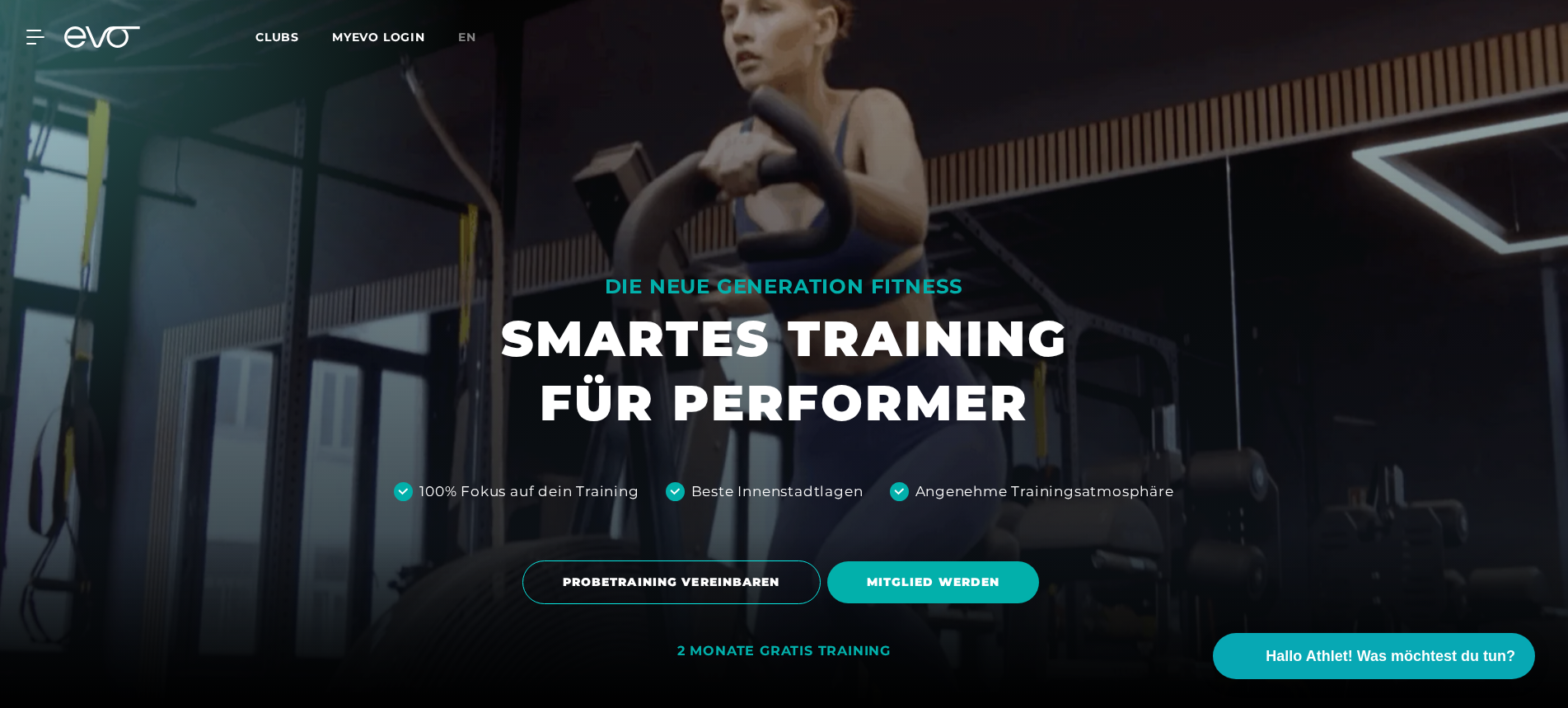
click at [93, 42] on icon at bounding box center [113, 37] width 55 height 21
click at [37, 40] on icon at bounding box center [38, 37] width 24 height 15
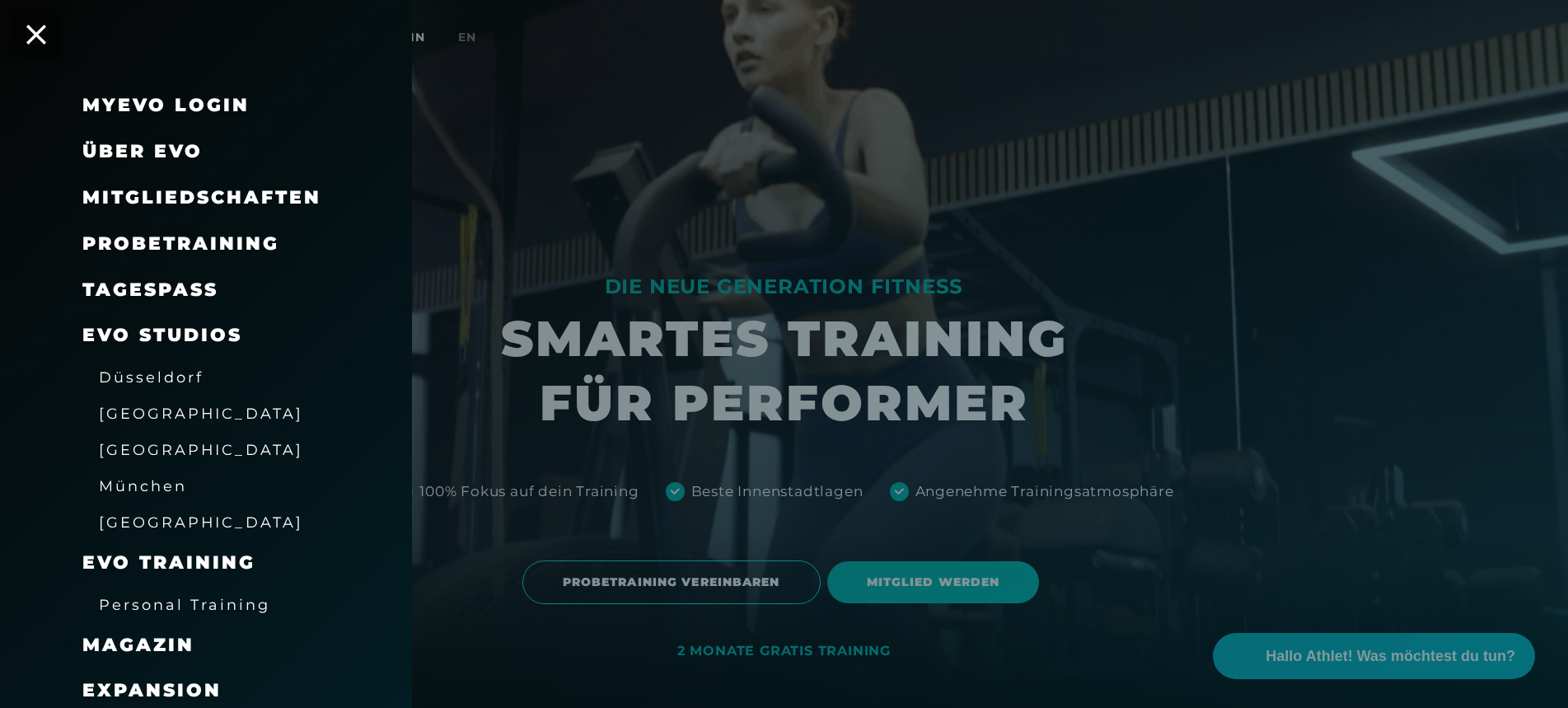
click at [620, 259] on div at bounding box center [784, 354] width 1568 height 708
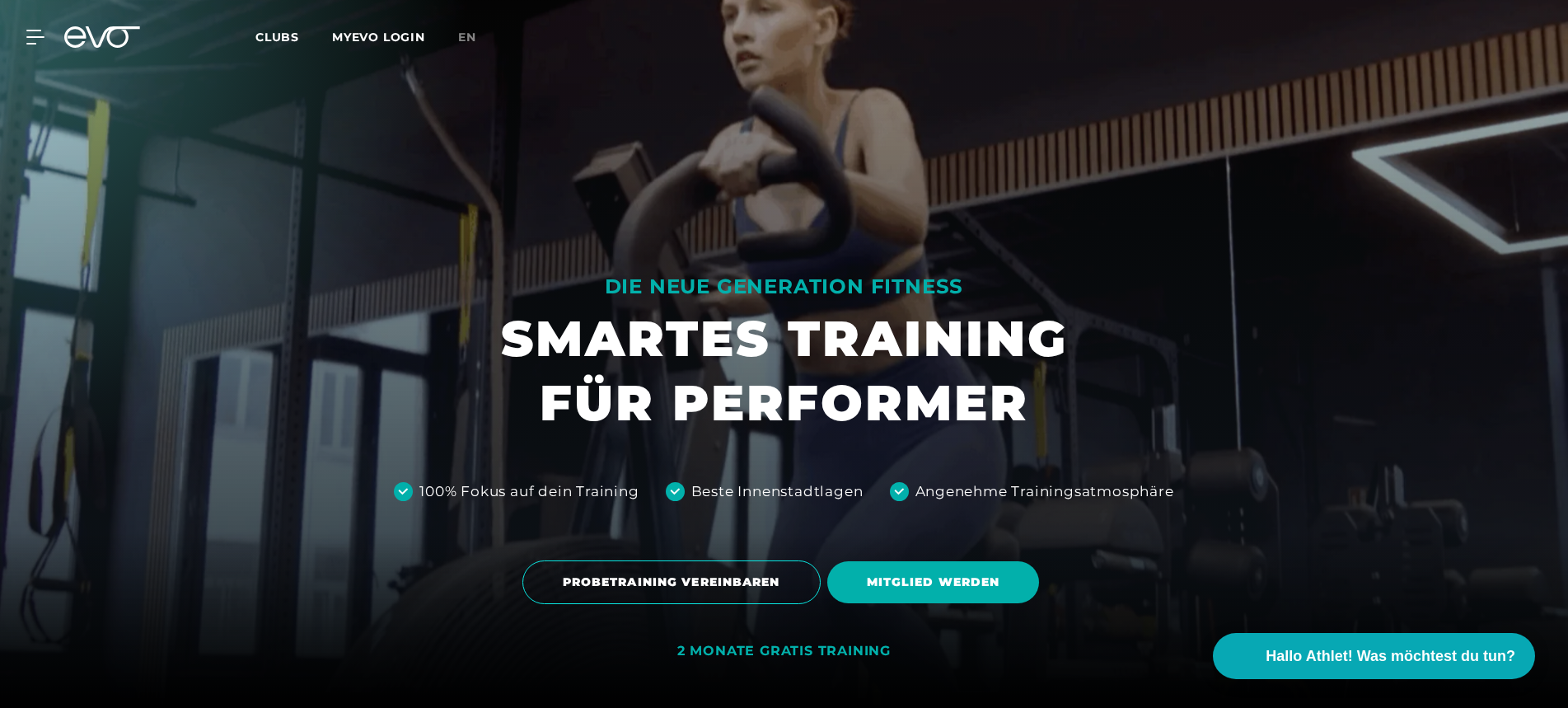
click at [293, 34] on span "Clubs" at bounding box center [278, 37] width 44 height 15
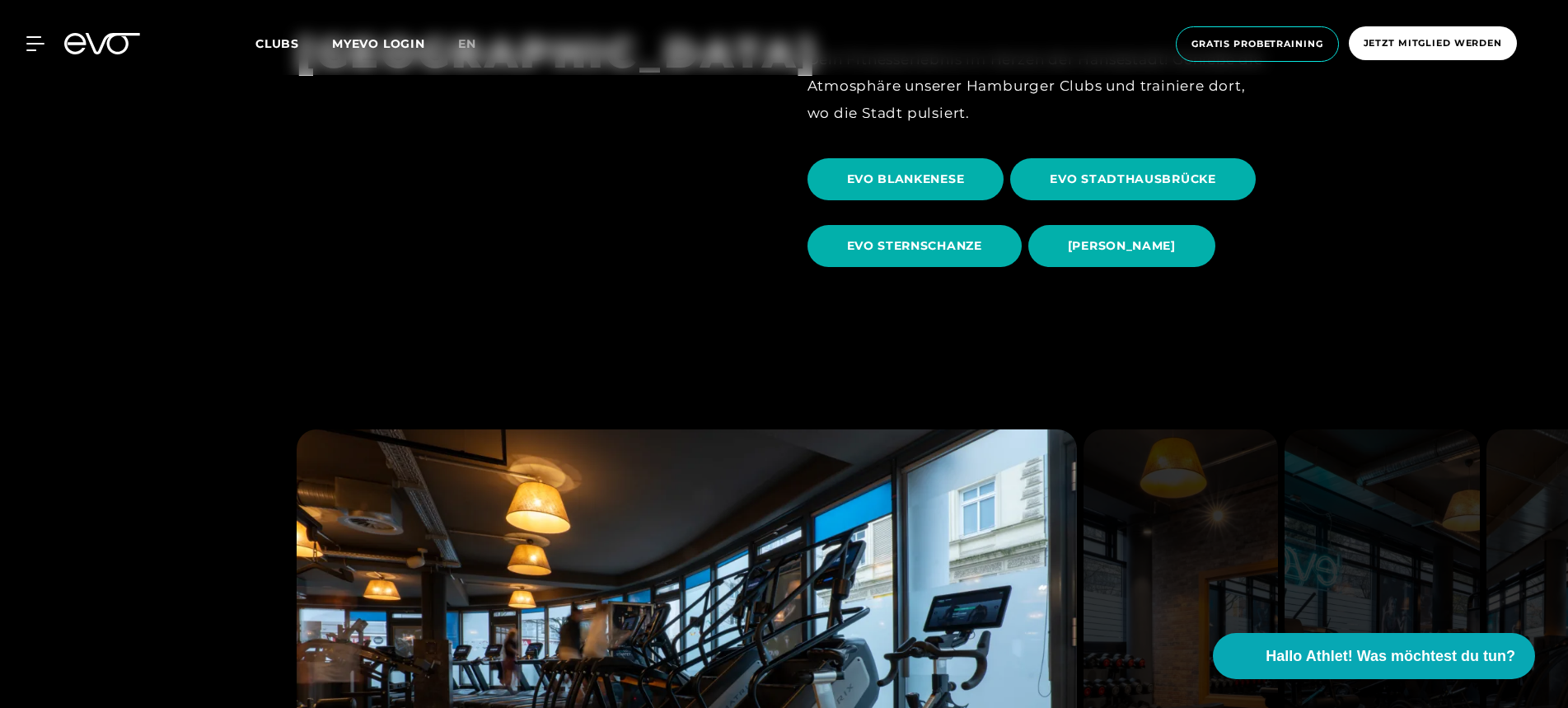
scroll to position [726, 0]
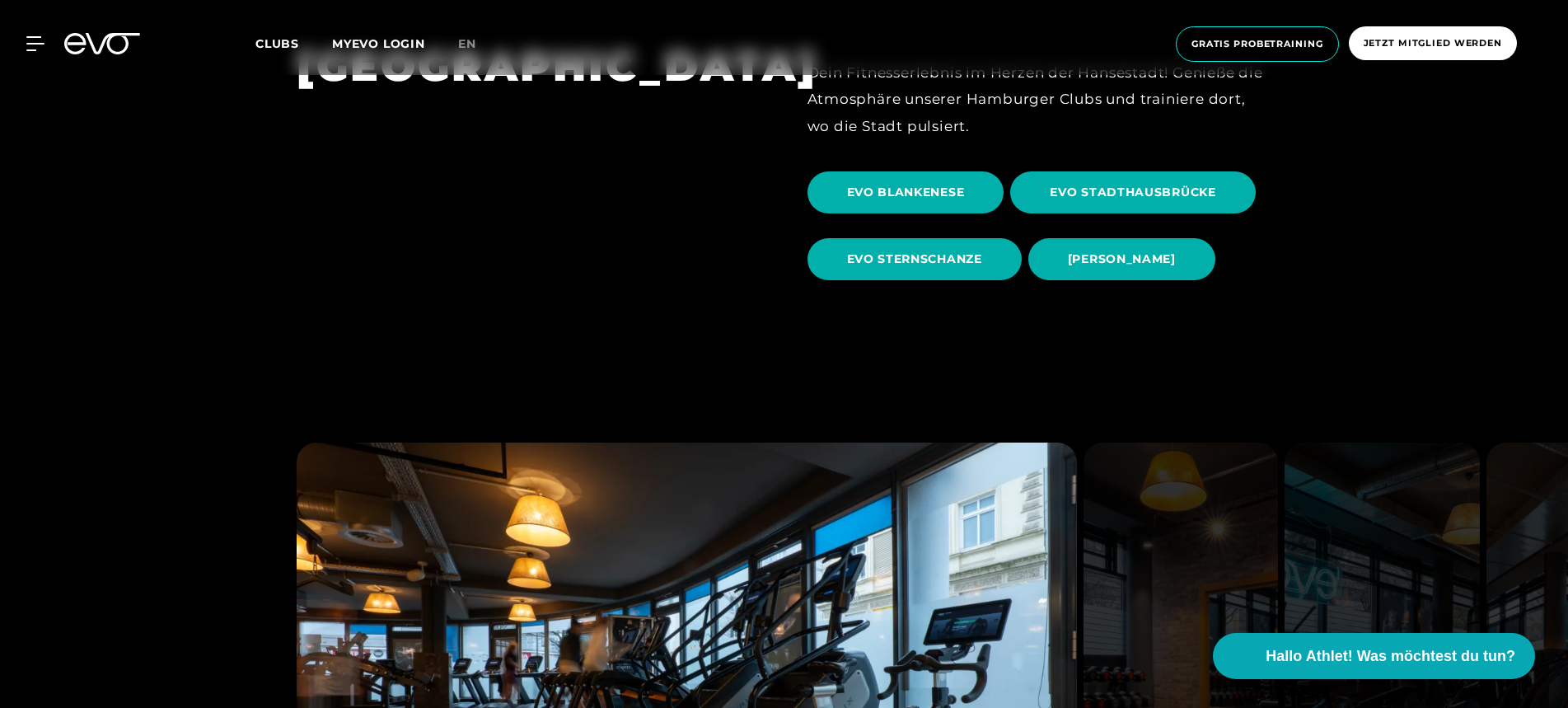
click at [276, 47] on span "Clubs" at bounding box center [278, 44] width 44 height 15
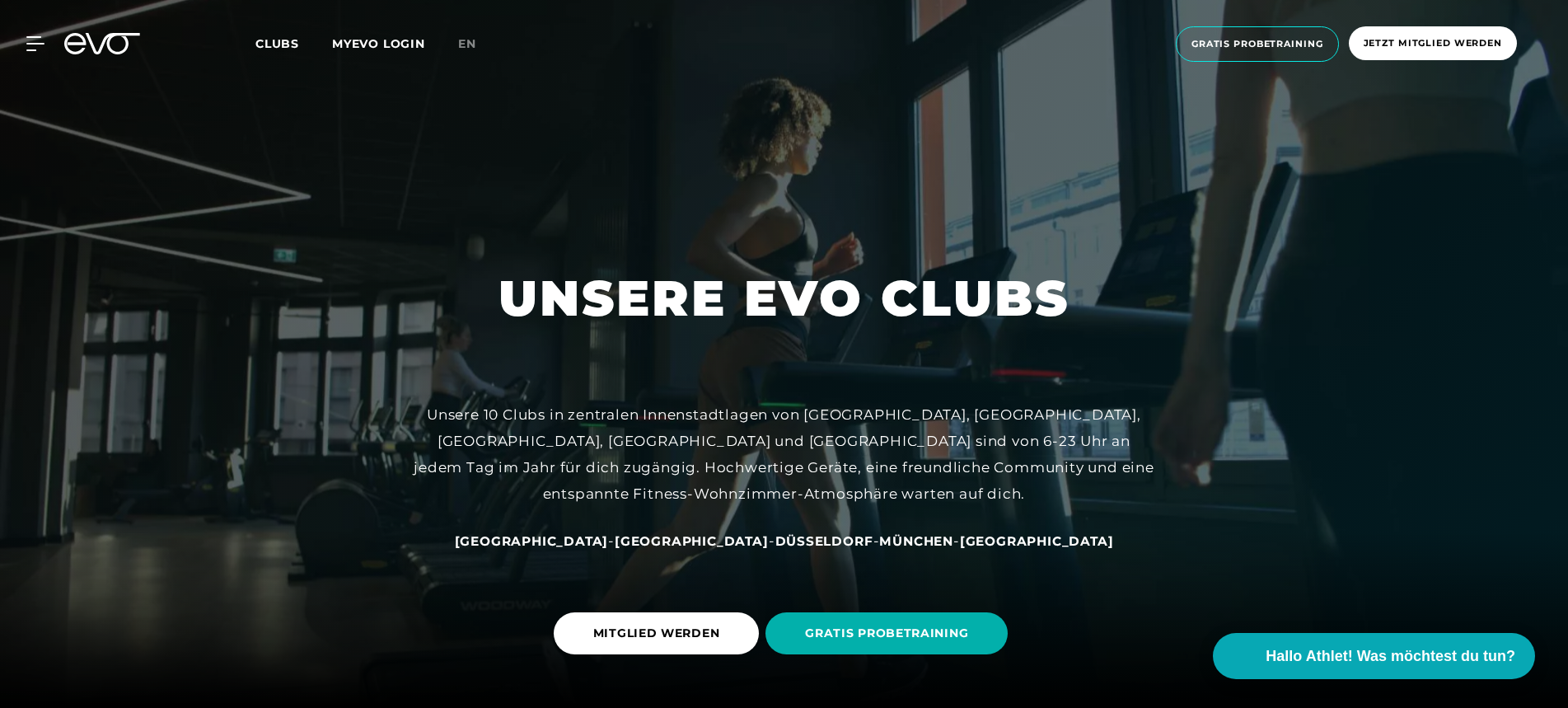
scroll to position [0, 0]
click at [116, 50] on icon at bounding box center [101, 43] width 76 height 21
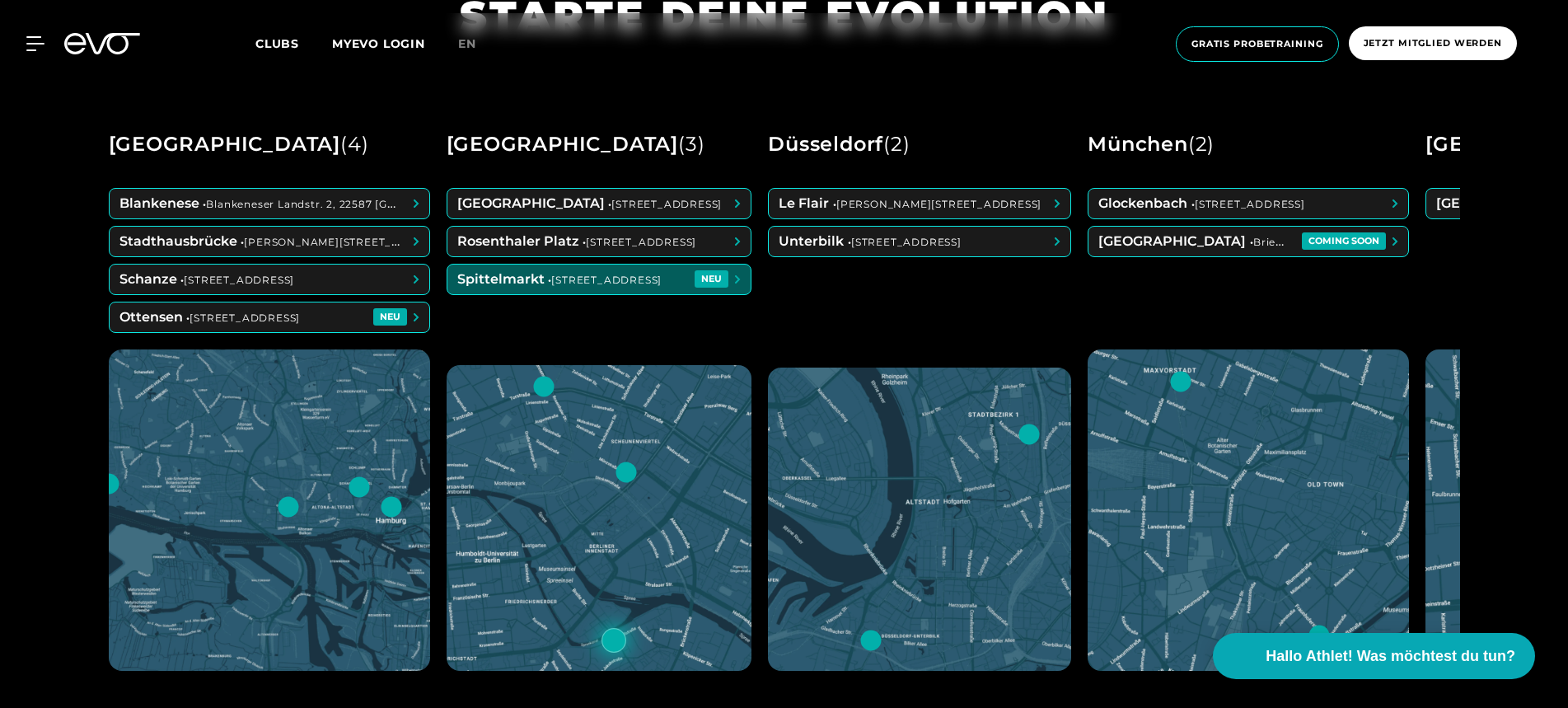
scroll to position [787, 0]
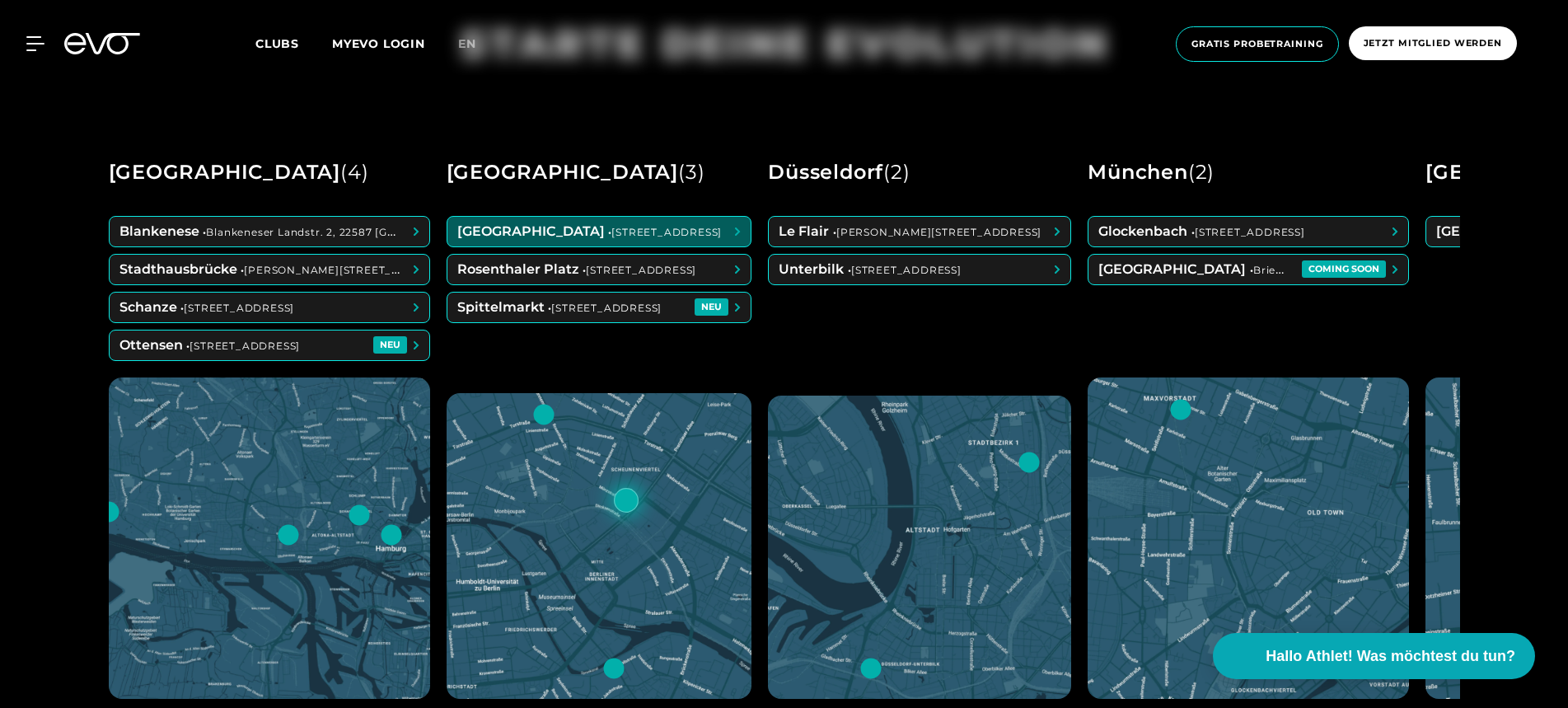
click at [623, 223] on span at bounding box center [599, 231] width 304 height 29
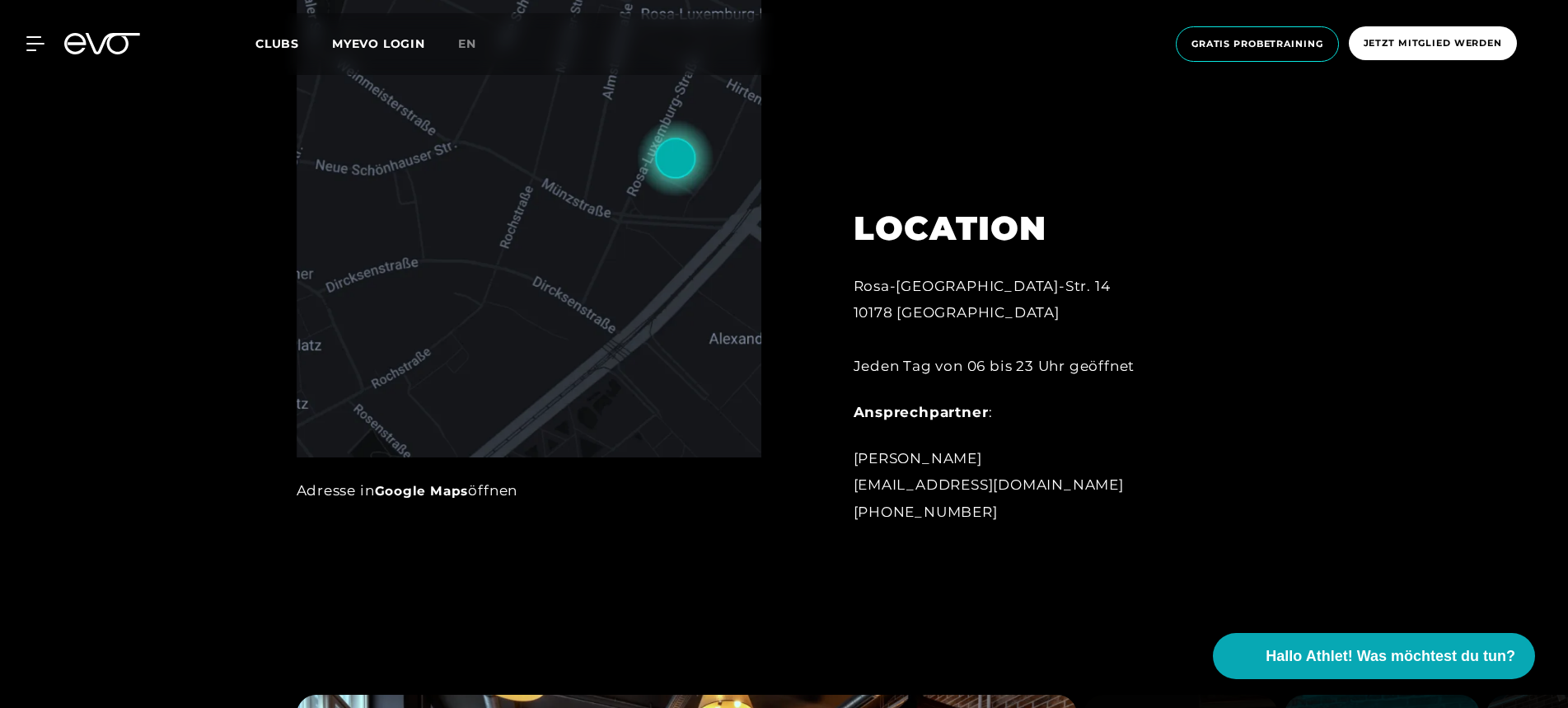
scroll to position [976, 0]
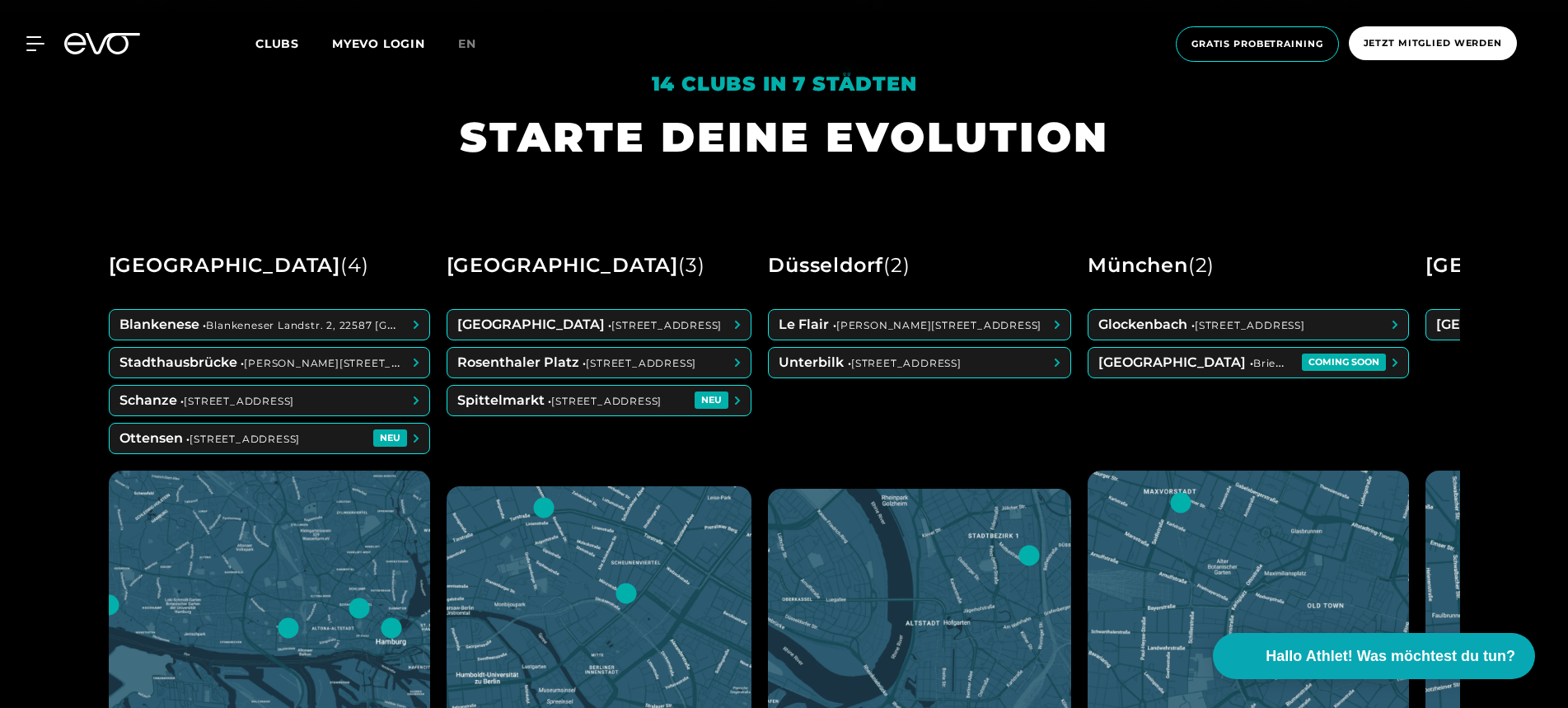
scroll to position [693, 0]
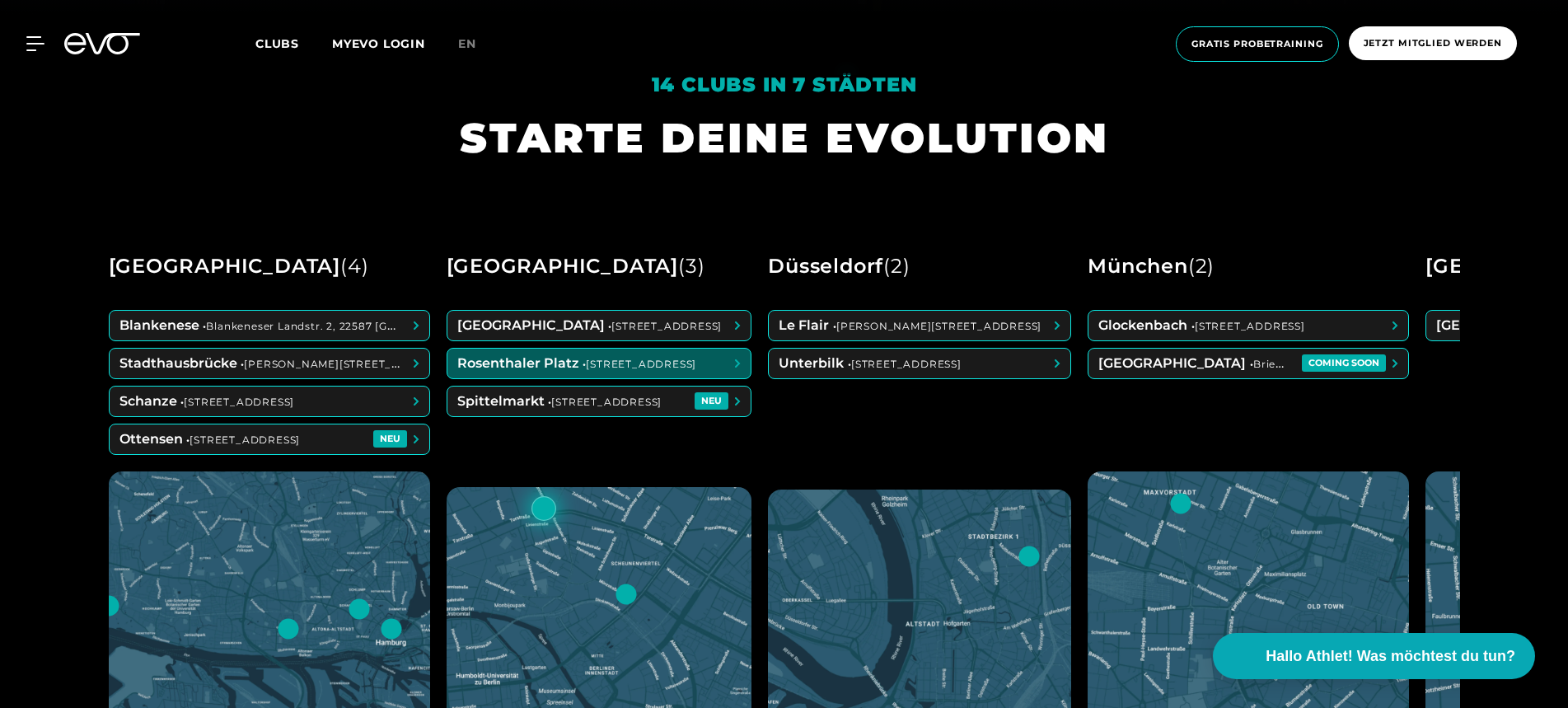
click at [633, 367] on span at bounding box center [599, 364] width 304 height 29
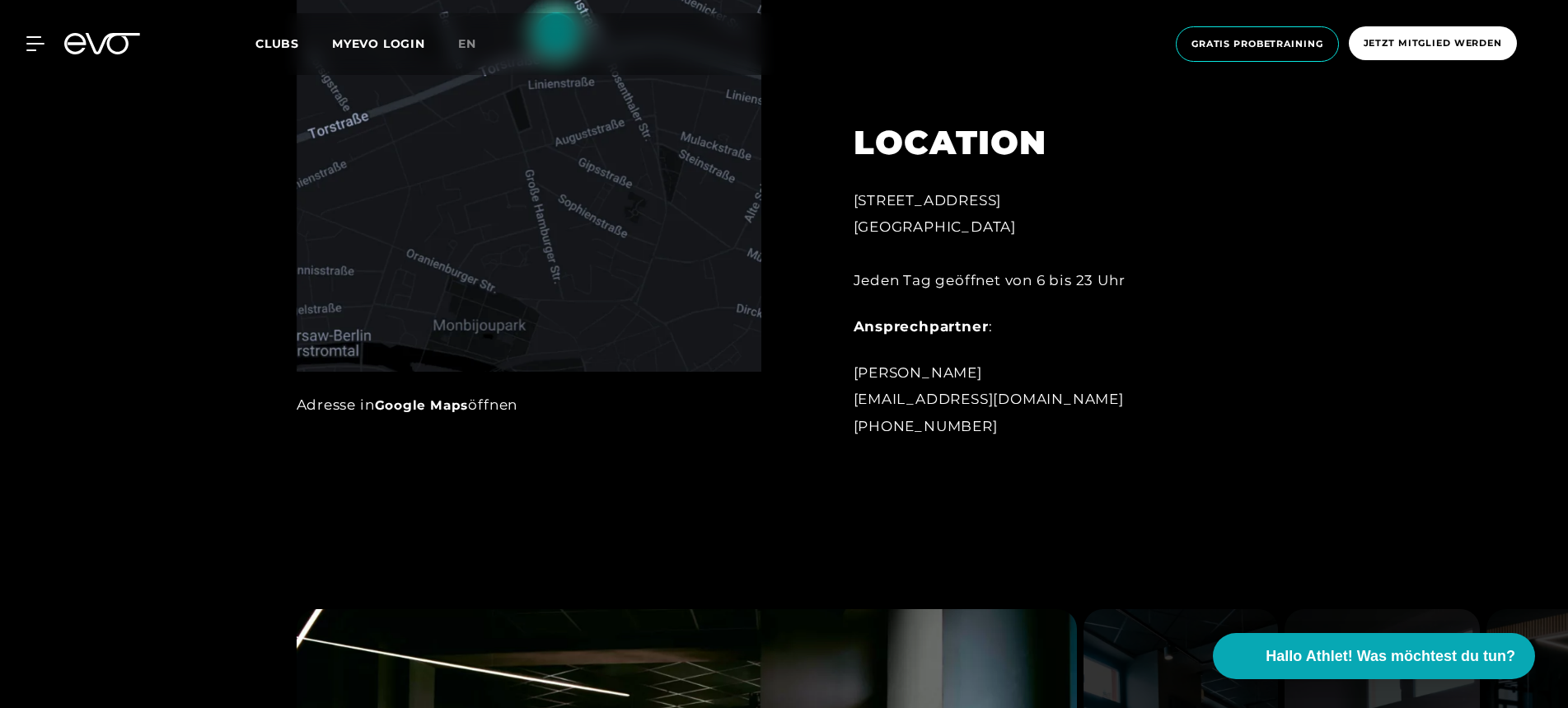
scroll to position [1055, 0]
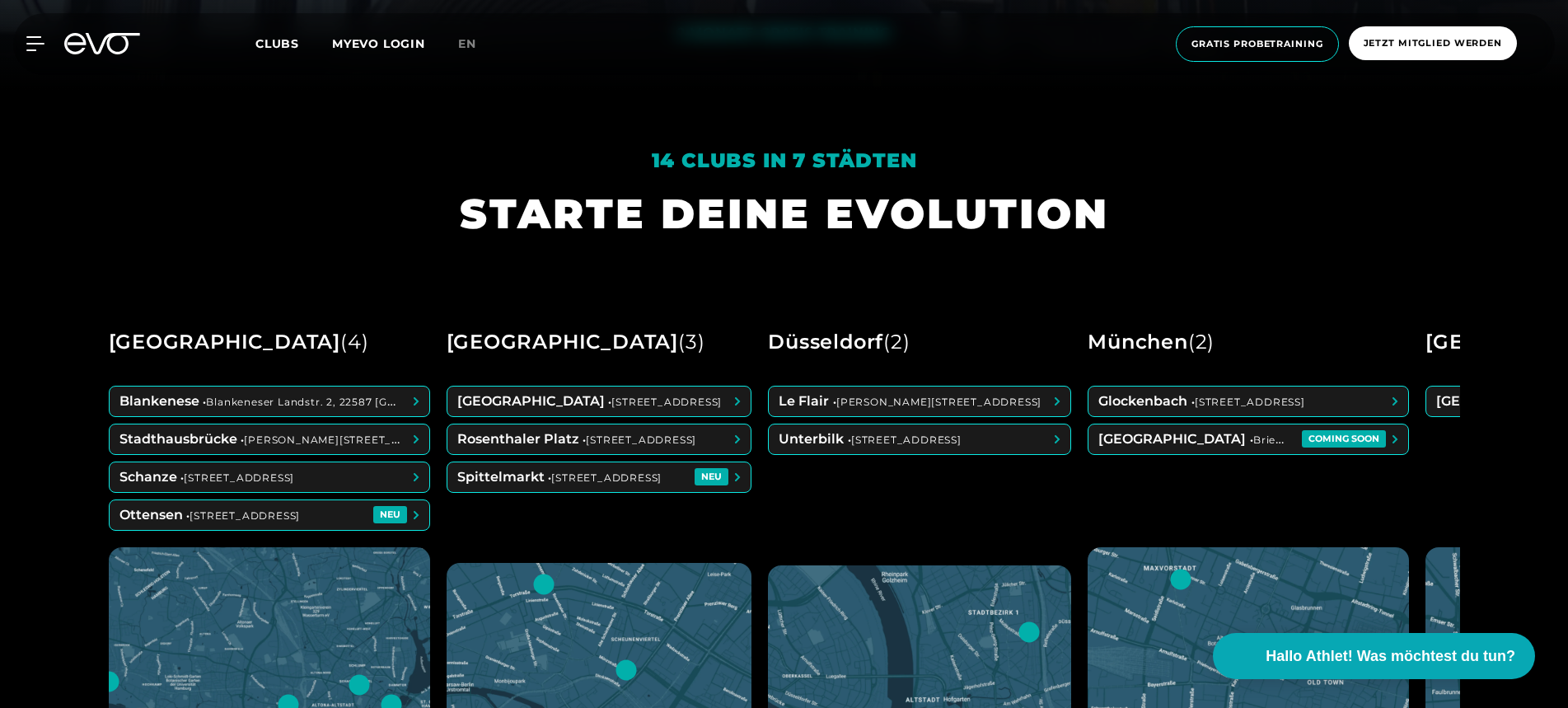
scroll to position [798, 0]
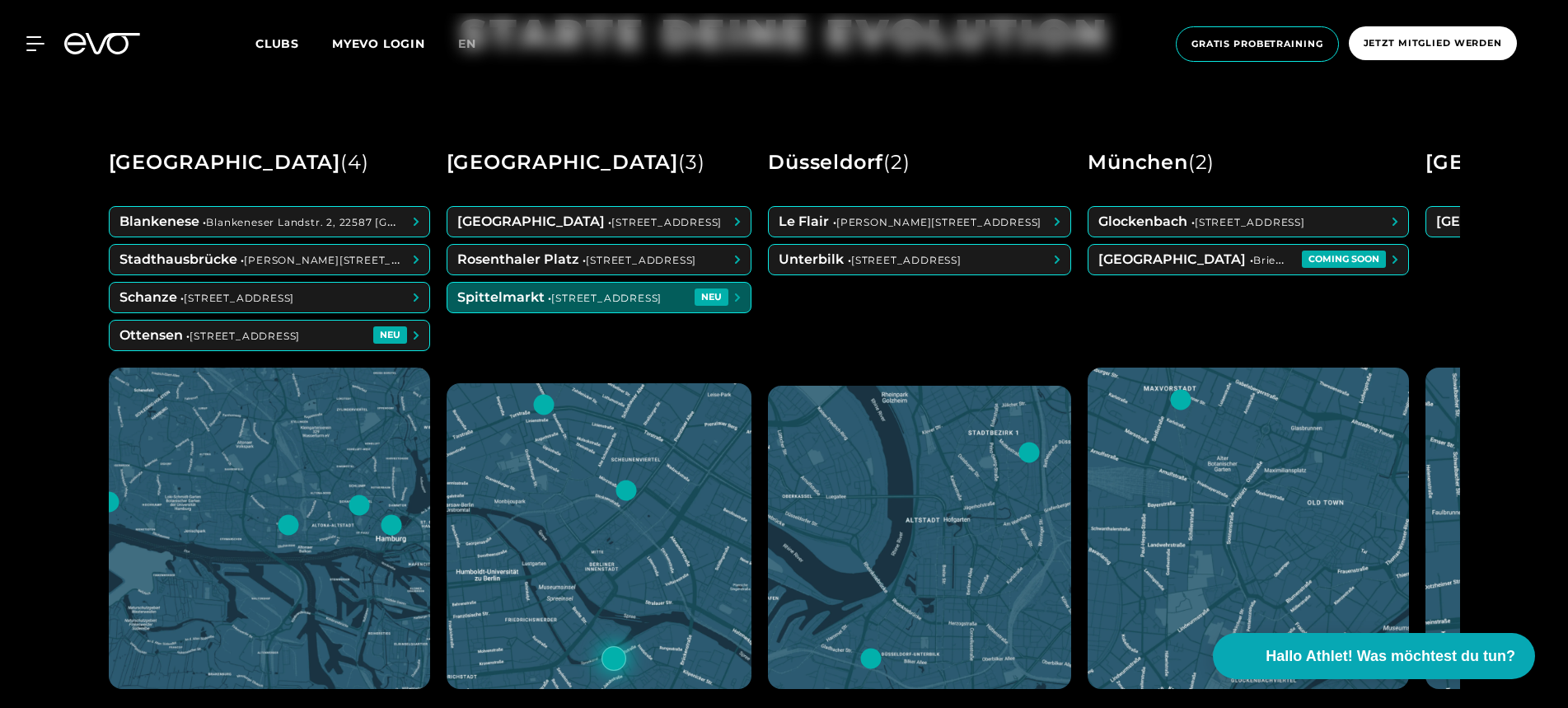
click at [608, 301] on span at bounding box center [599, 297] width 304 height 29
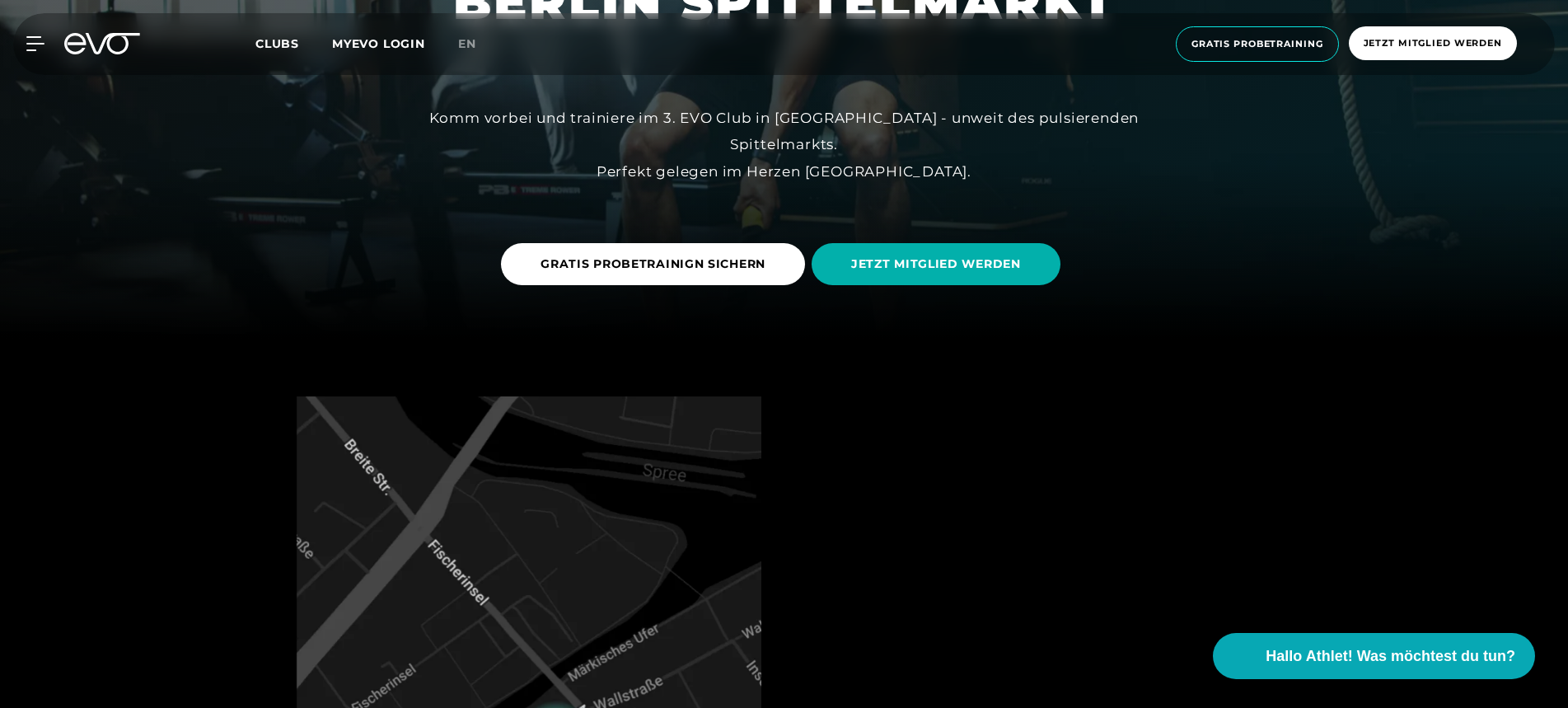
scroll to position [366, 0]
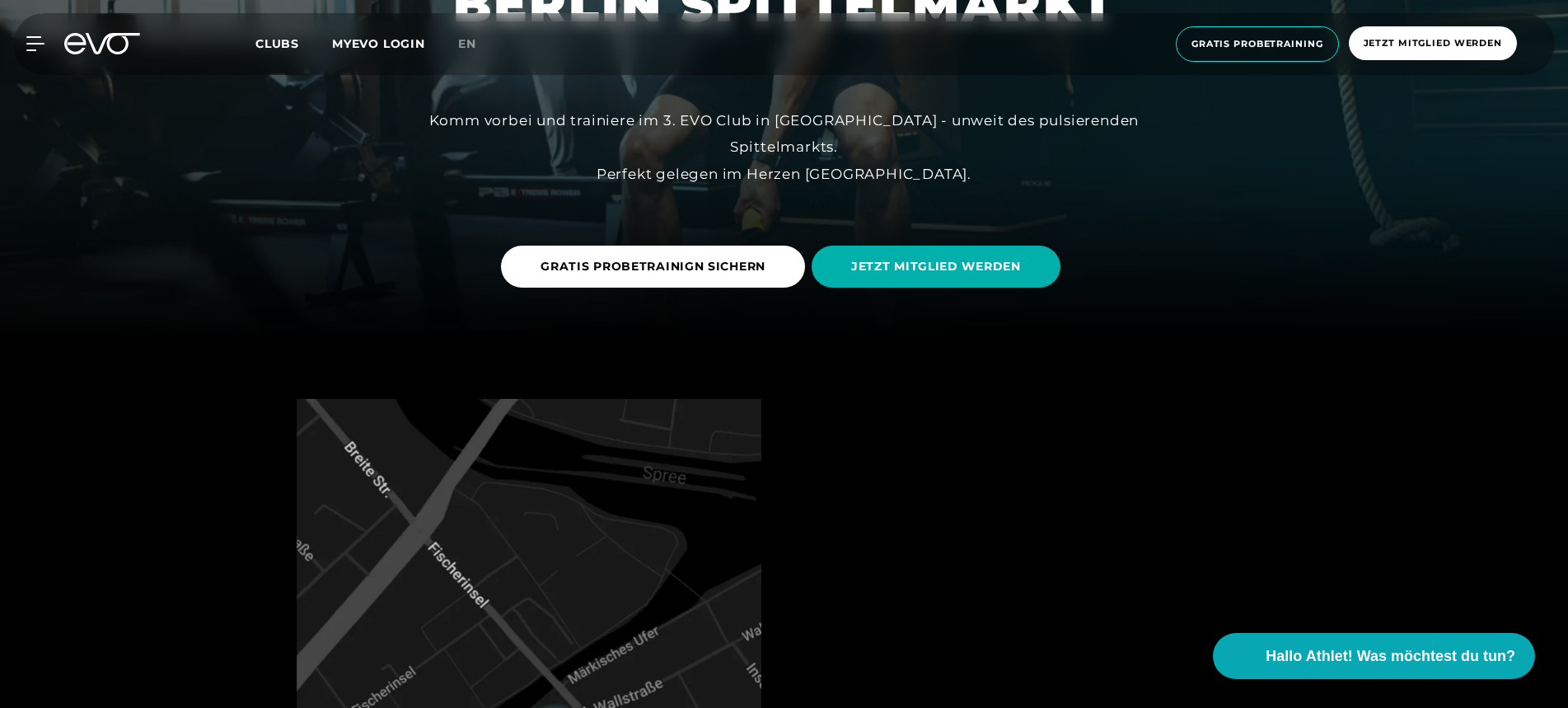
click at [124, 44] on icon at bounding box center [101, 43] width 76 height 21
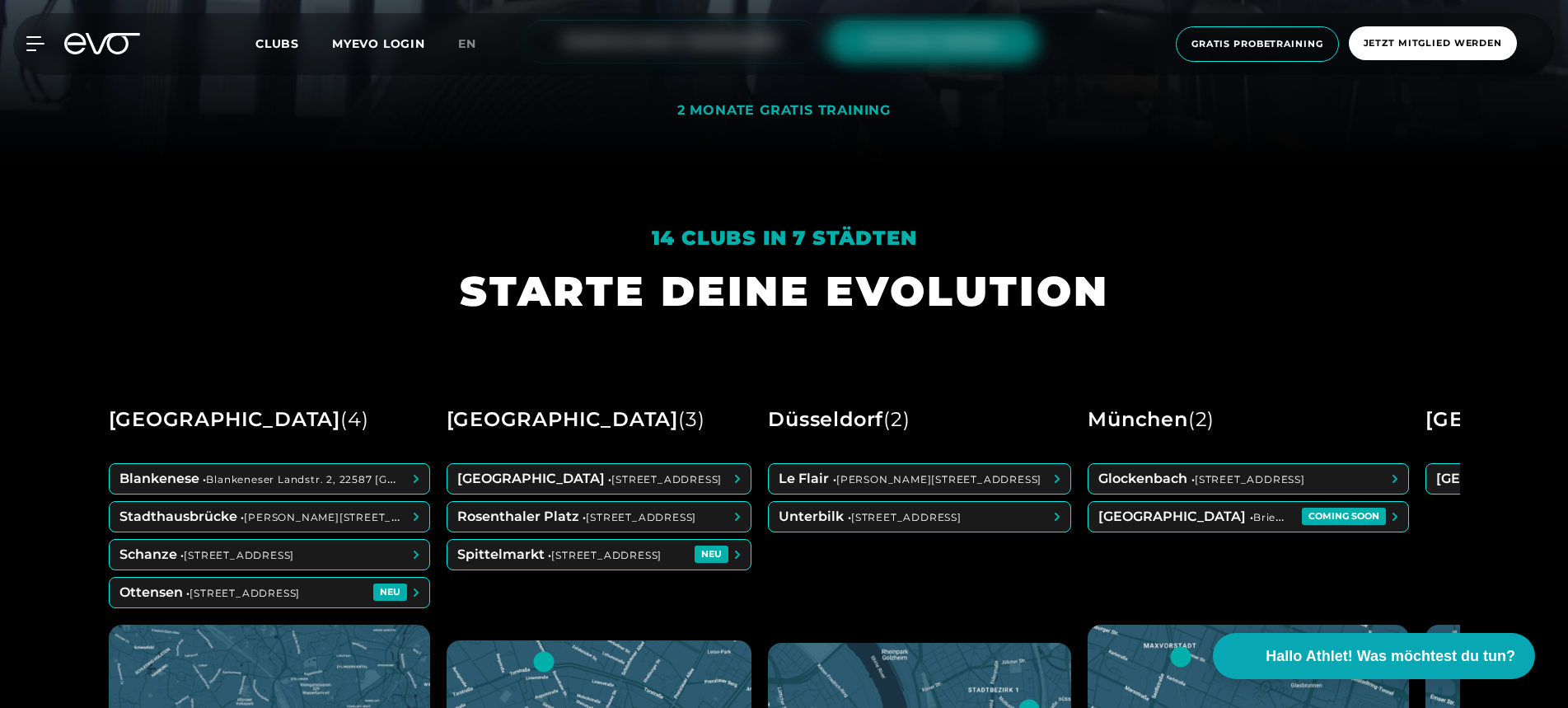
scroll to position [555, 0]
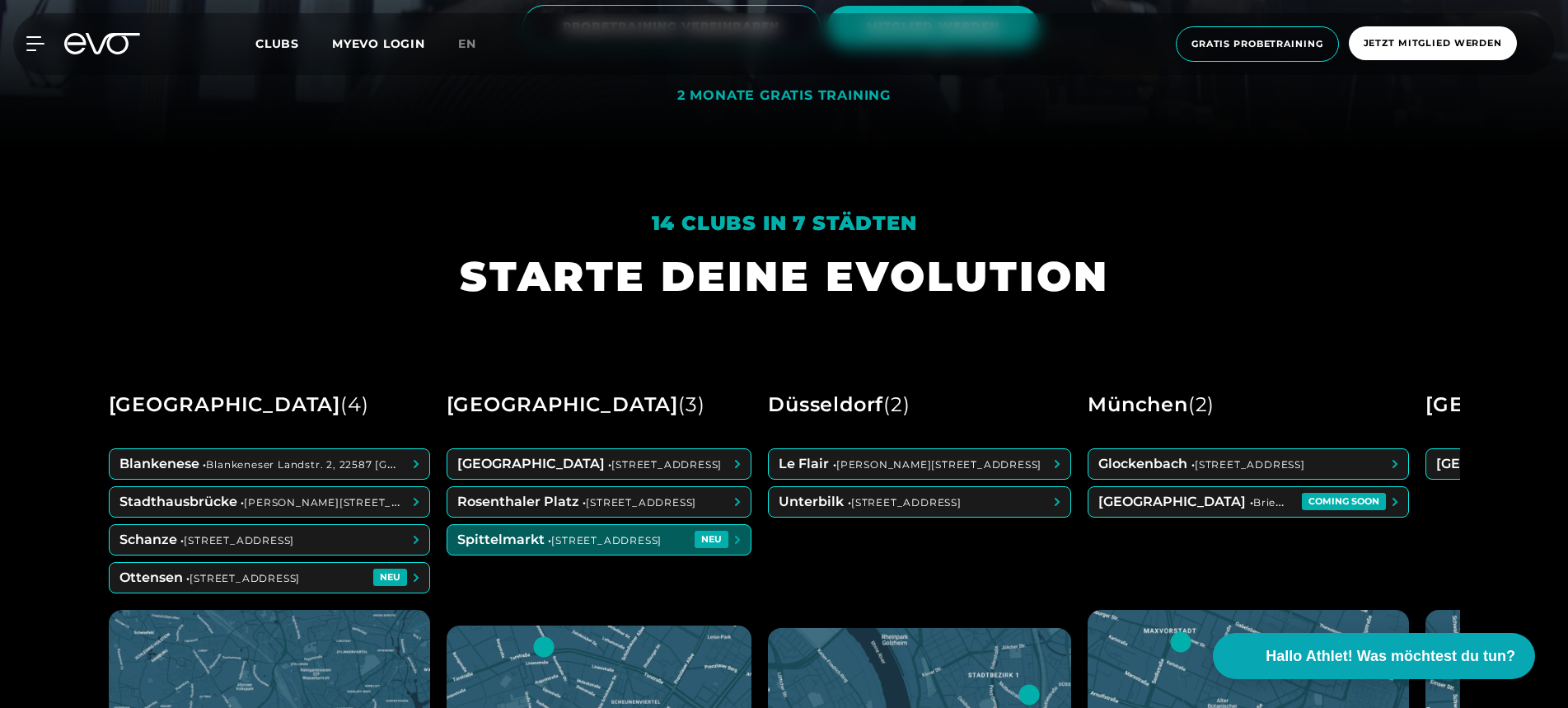
click at [573, 528] on span at bounding box center [599, 540] width 304 height 29
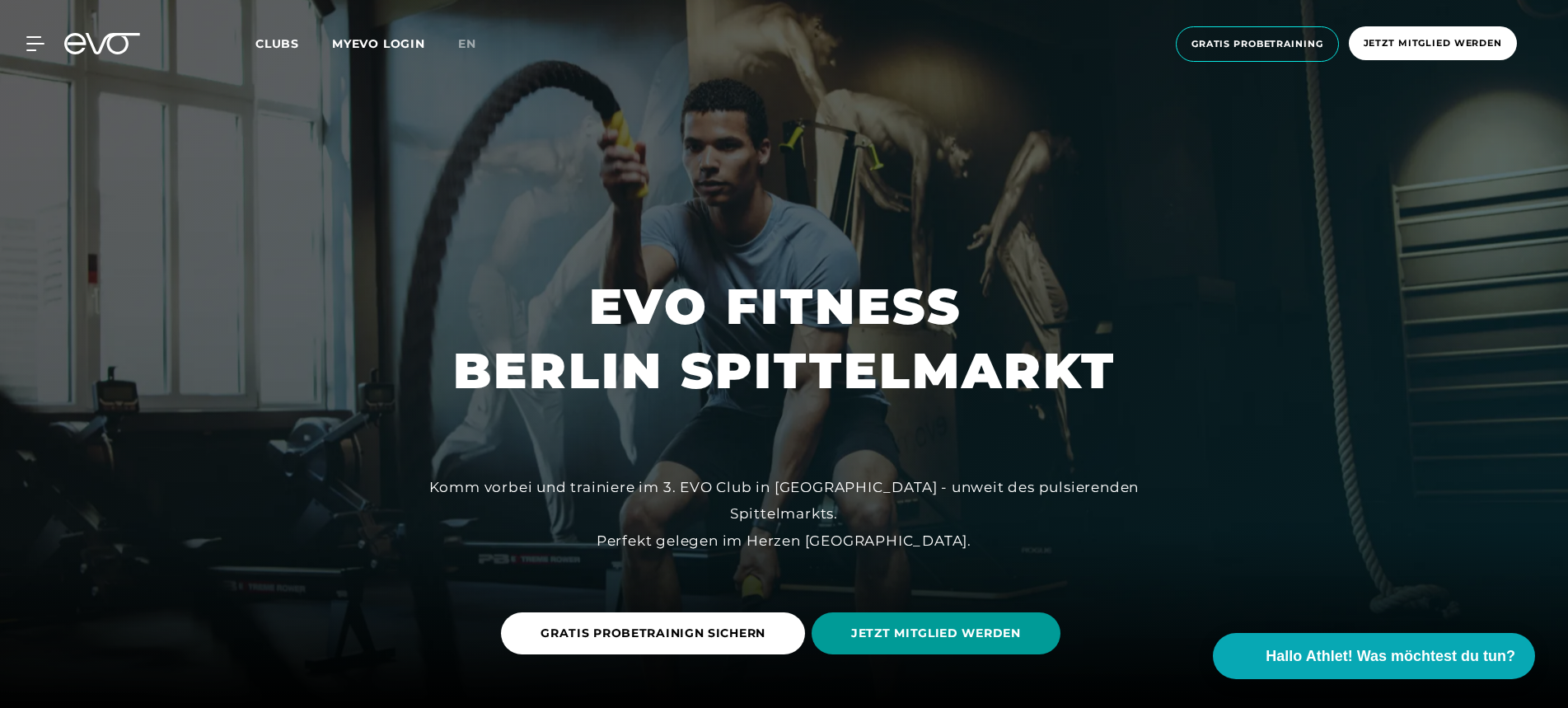
click at [864, 628] on span "JETZT MITGLIED WERDEN" at bounding box center [936, 633] width 170 height 17
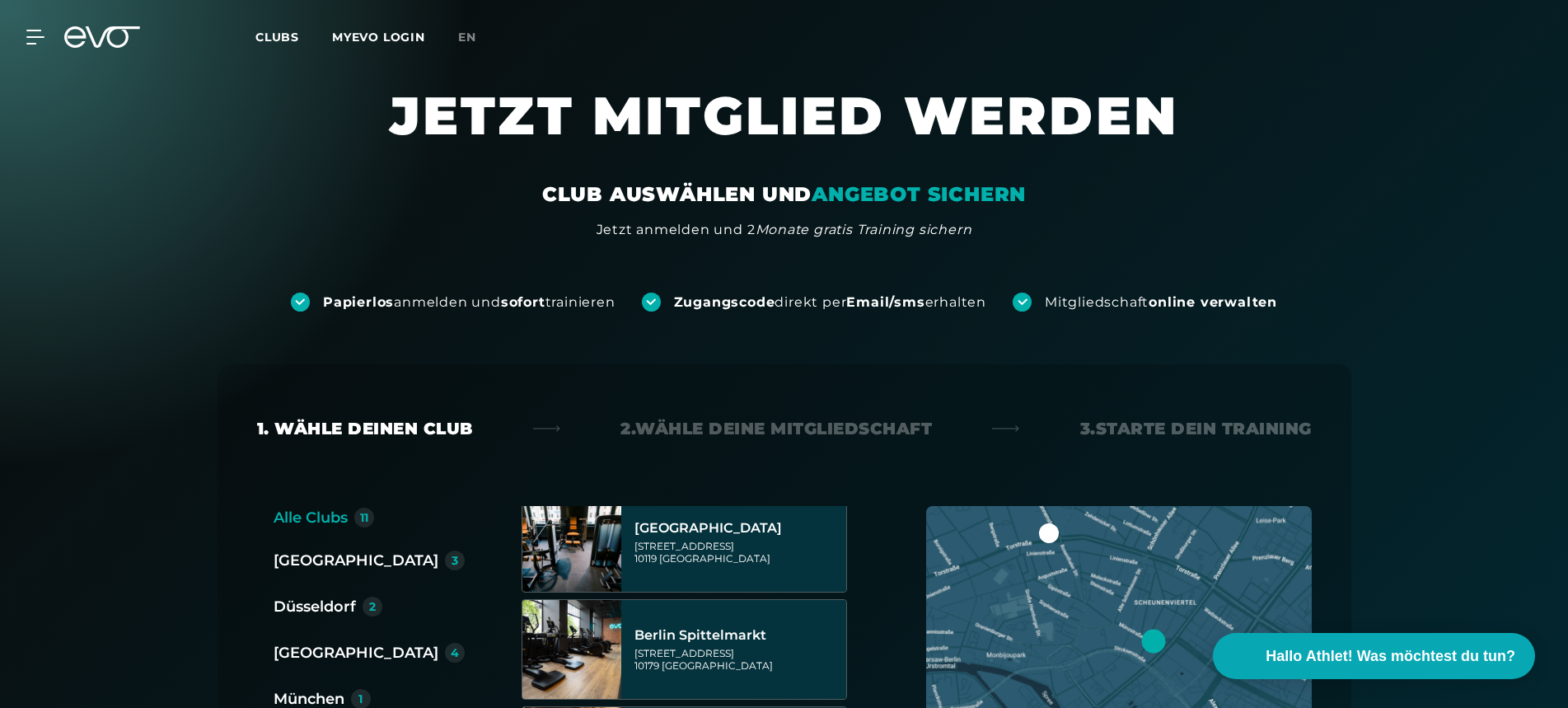
scroll to position [124, 0]
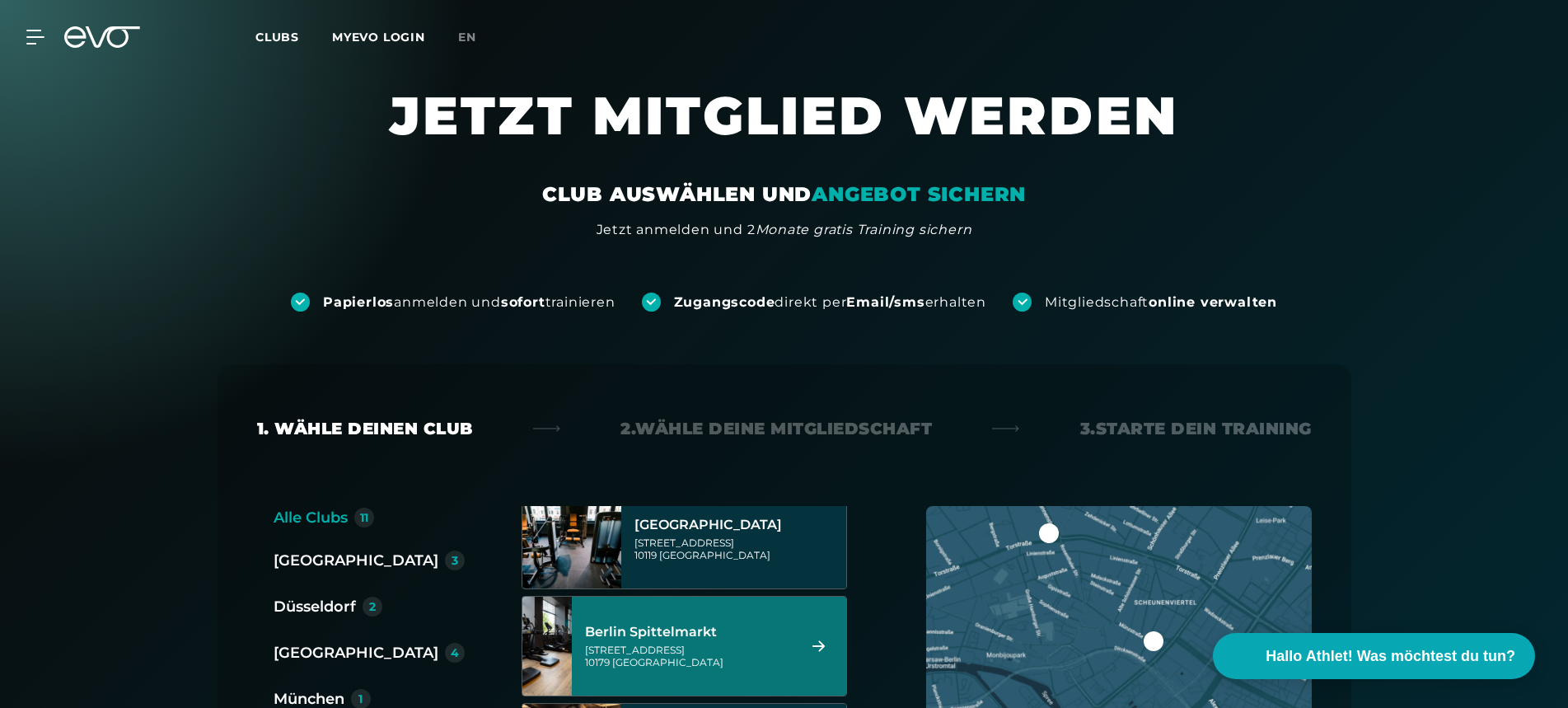
click at [722, 626] on div "Berlin Spittelmarkt" at bounding box center [688, 632] width 206 height 16
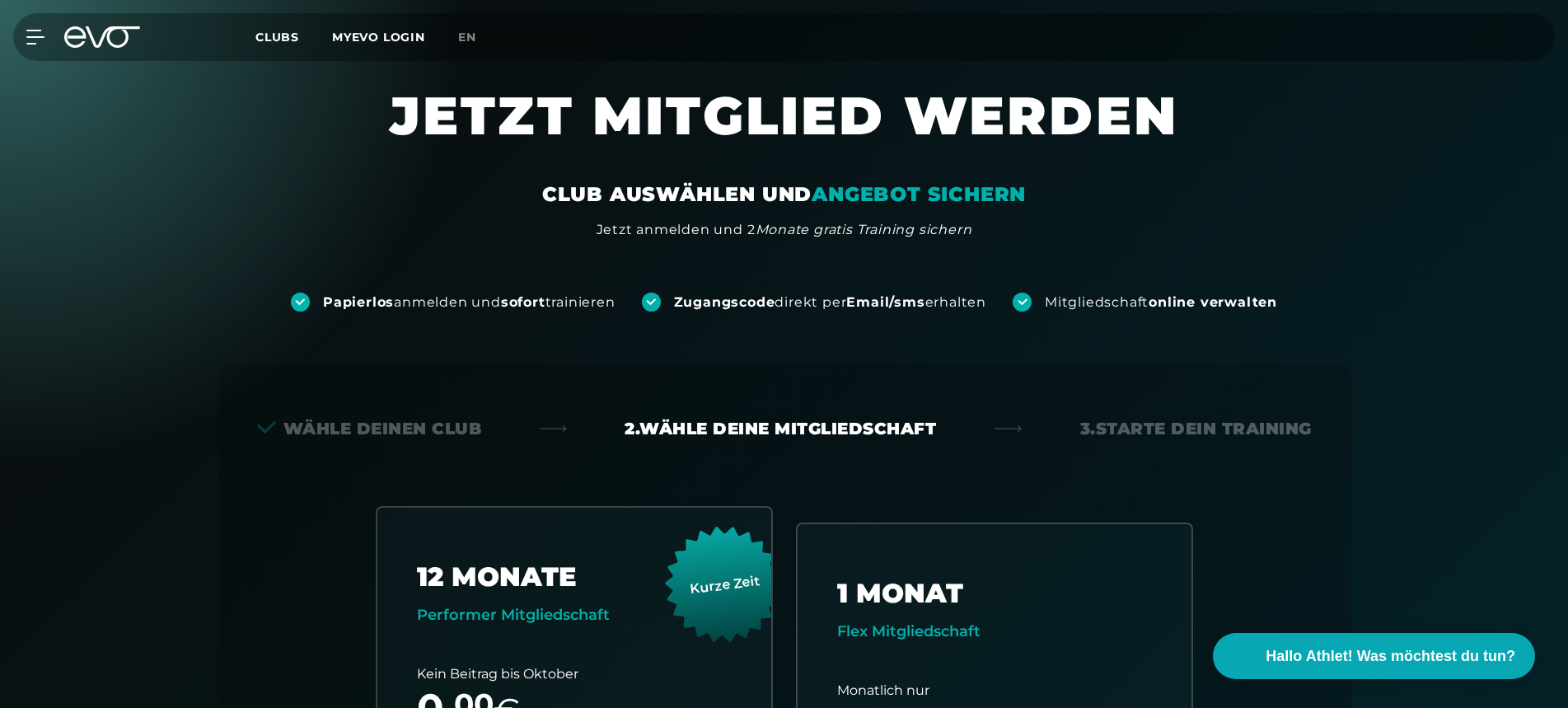
scroll to position [365, 0]
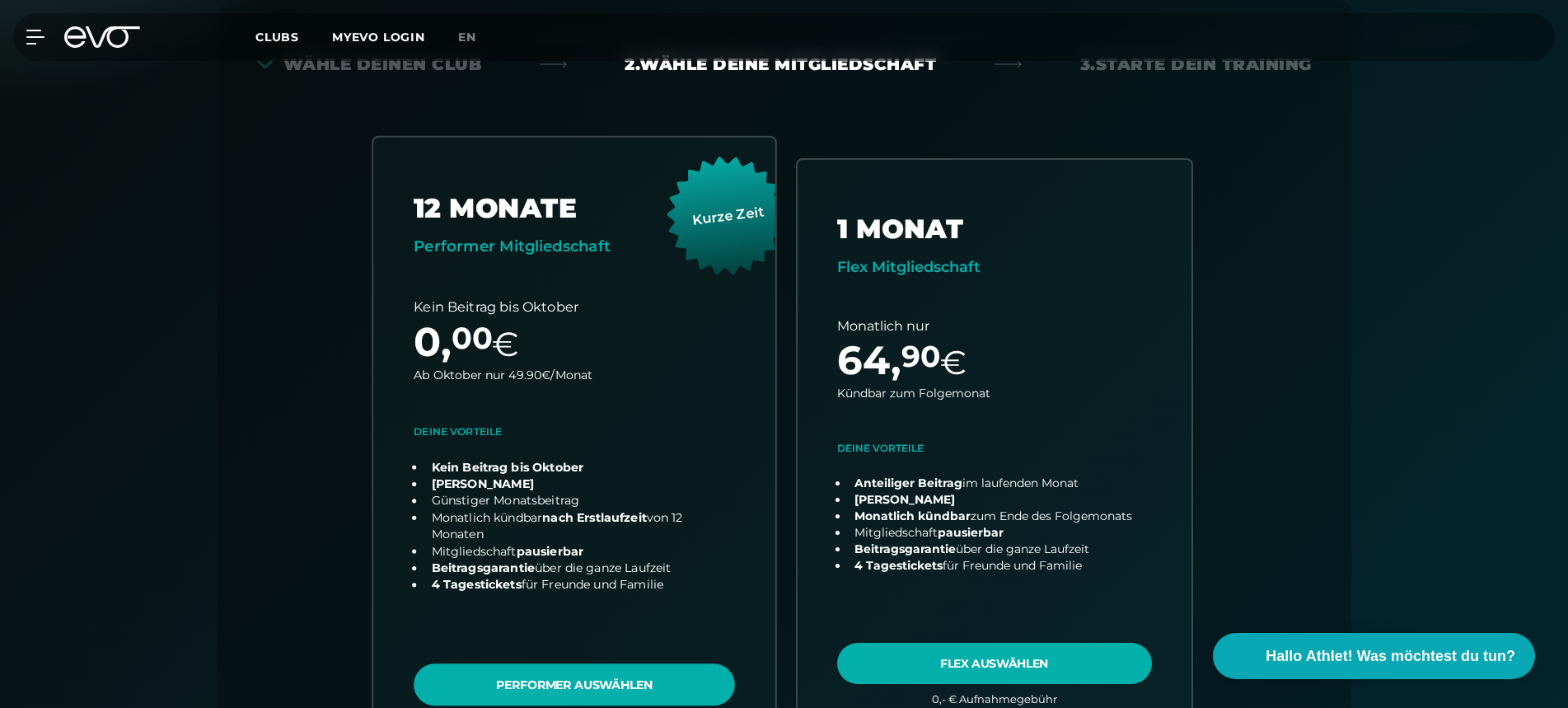
click at [586, 677] on link "choose plan" at bounding box center [574, 445] width 402 height 614
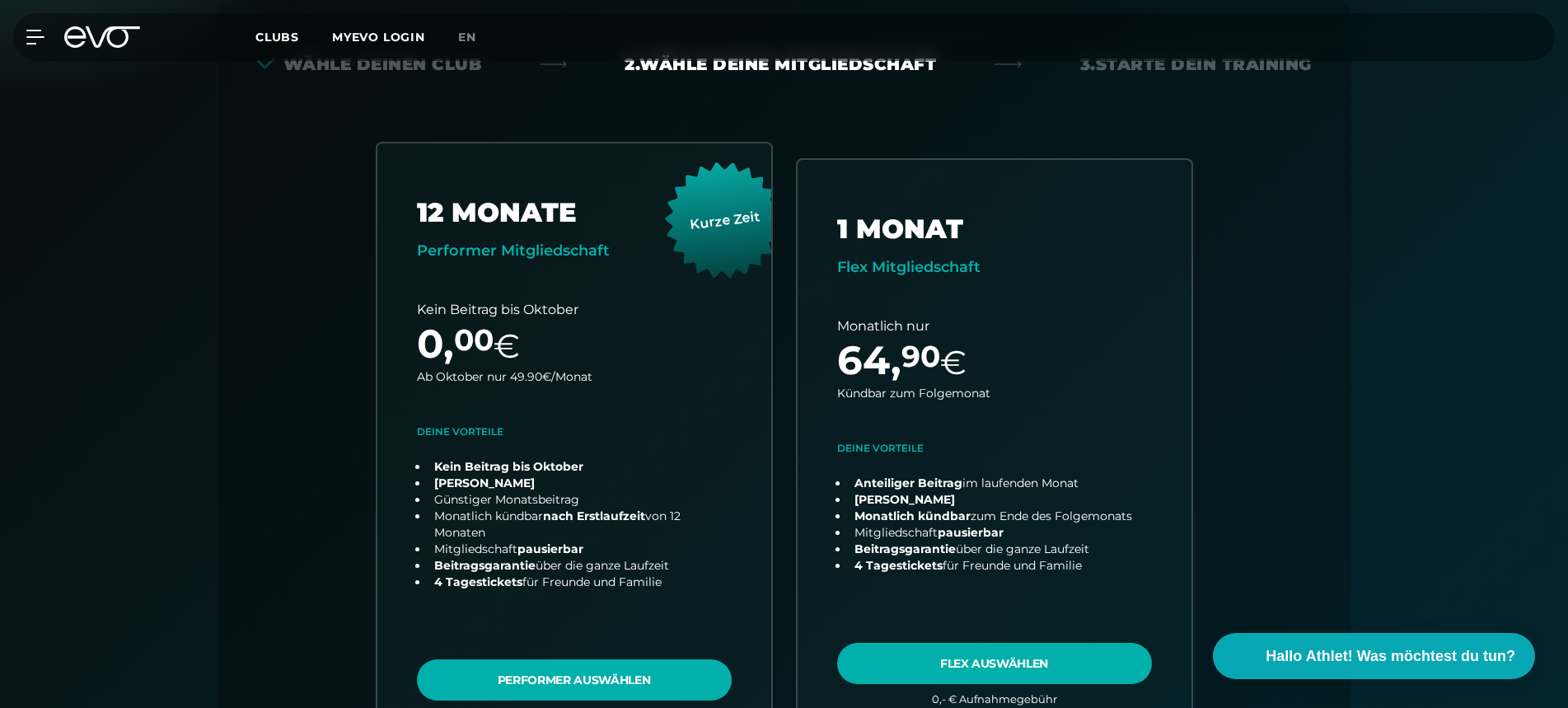
click at [91, 29] on icon at bounding box center [101, 37] width 76 height 21
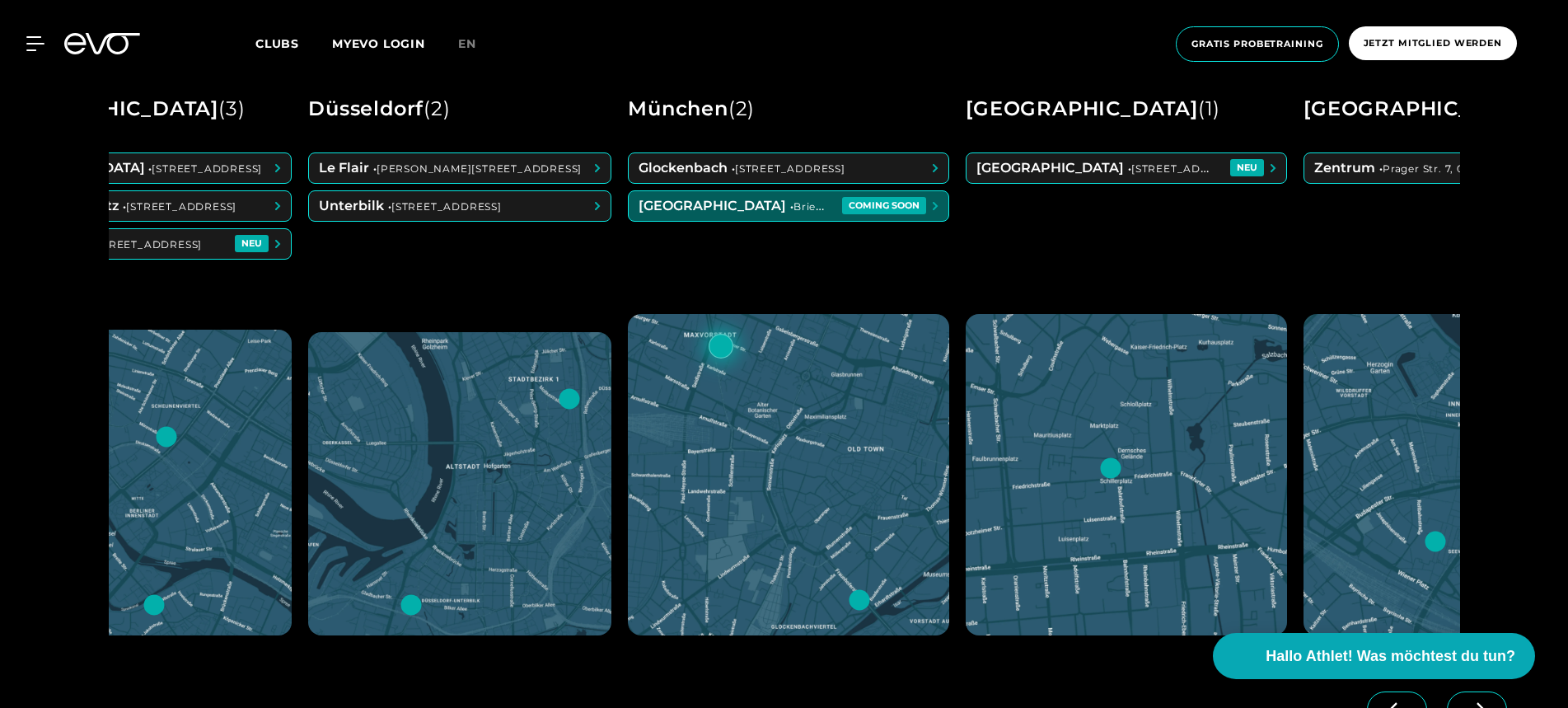
scroll to position [0, 499]
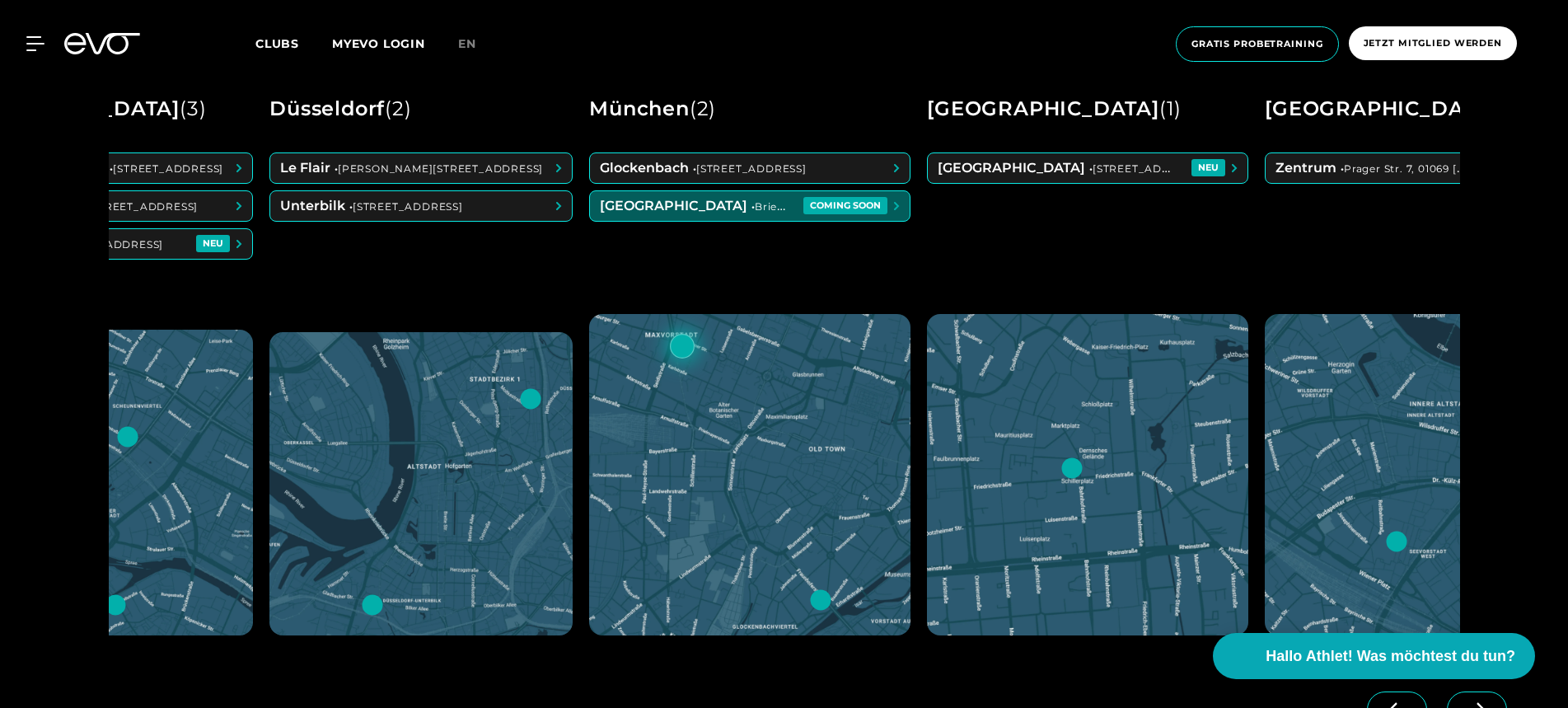
click at [1180, 176] on span at bounding box center [1088, 168] width 320 height 29
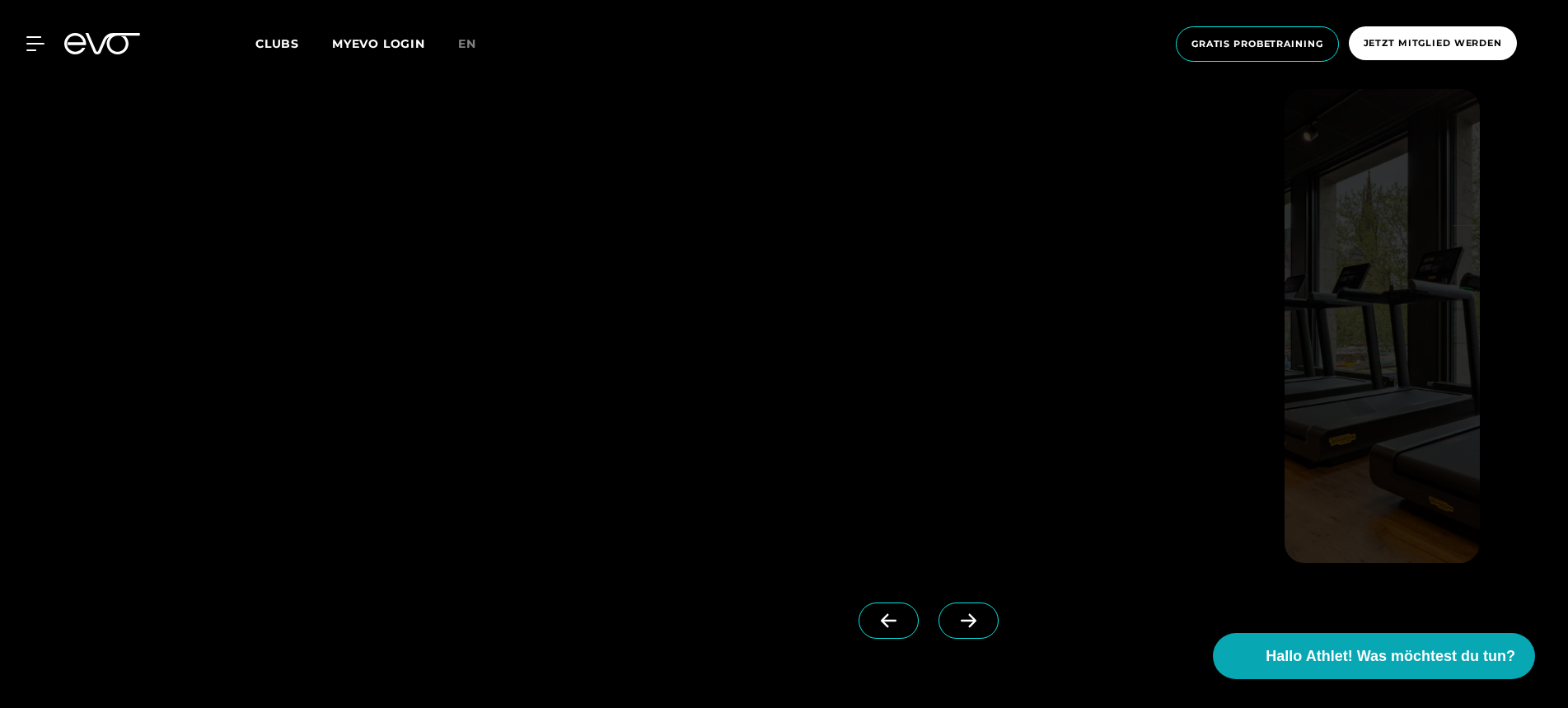
scroll to position [1994, 0]
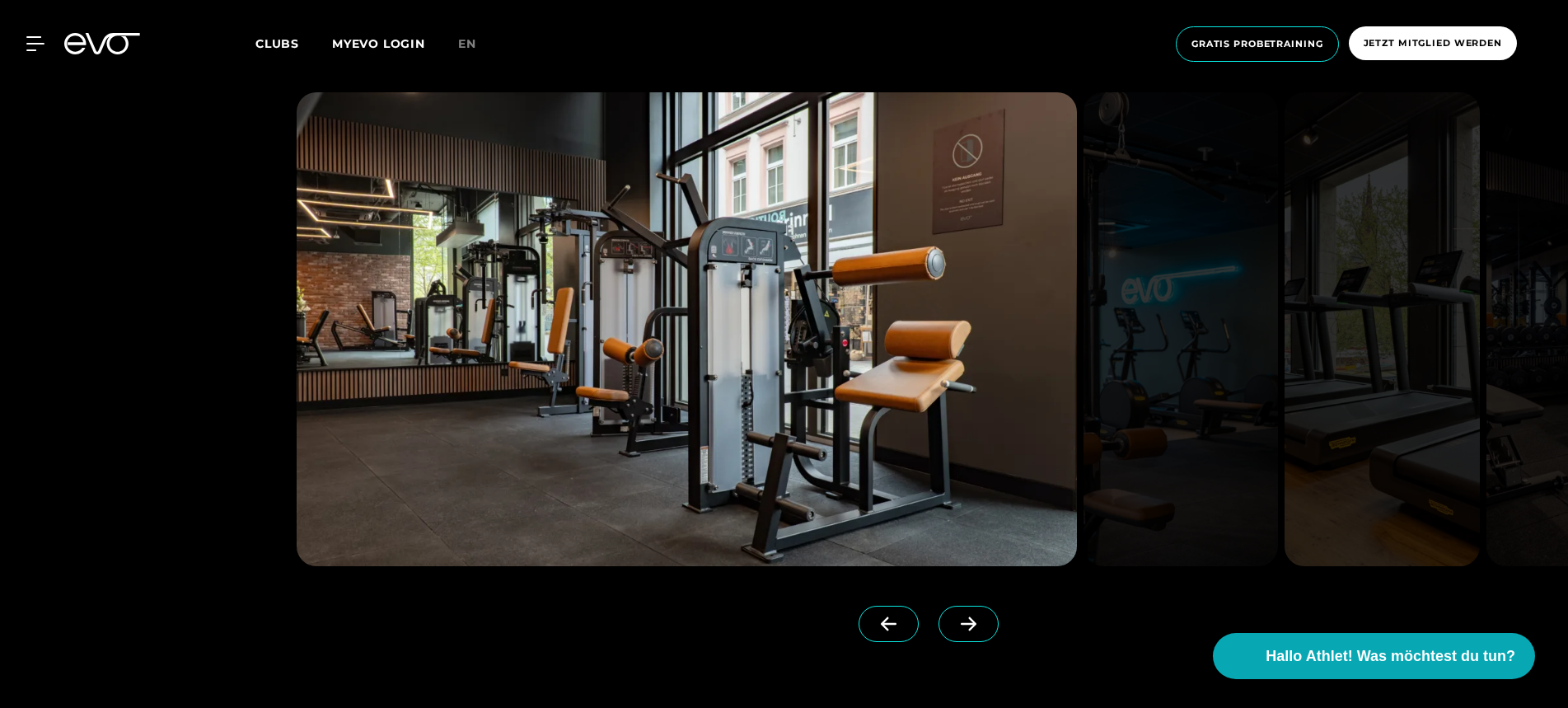
click at [959, 634] on span at bounding box center [968, 624] width 60 height 37
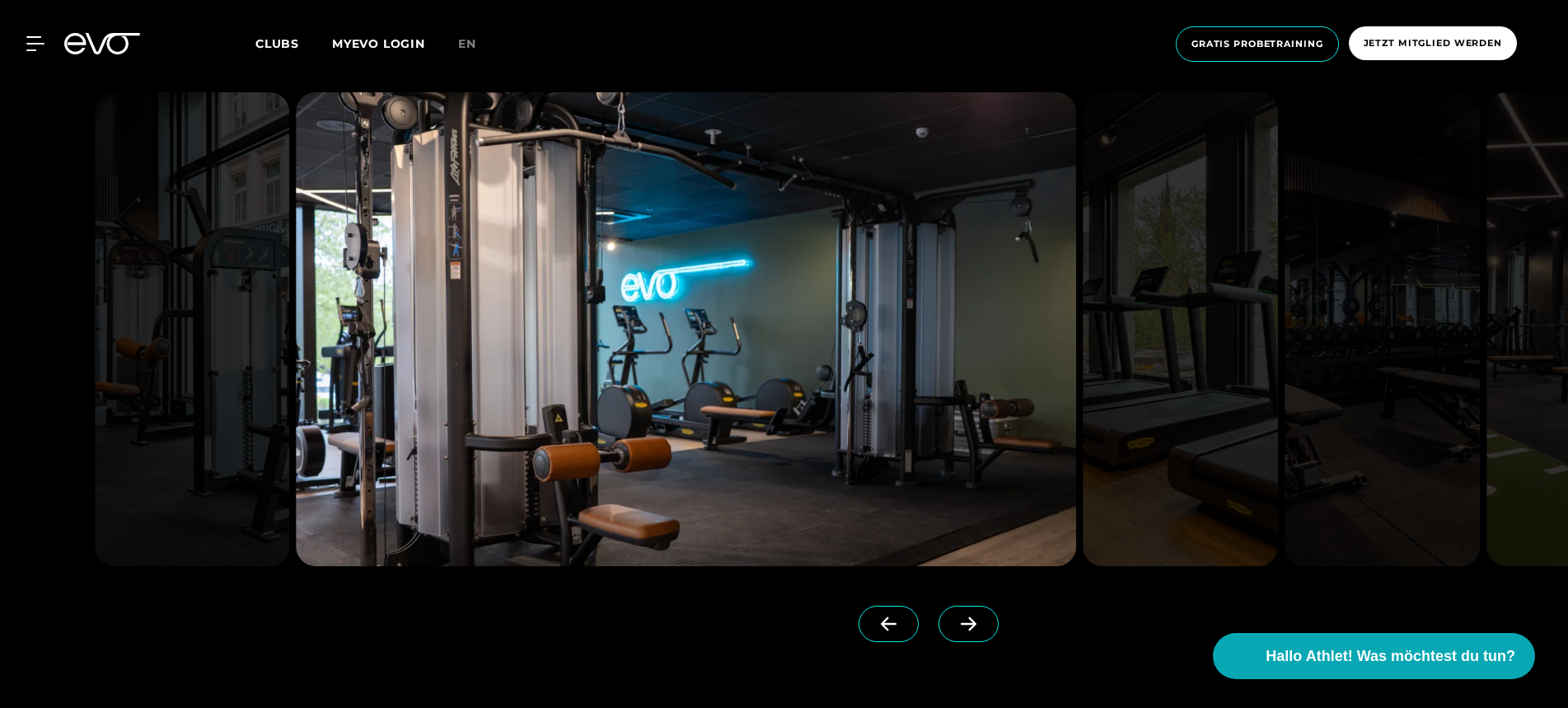
click at [959, 634] on span at bounding box center [968, 624] width 60 height 37
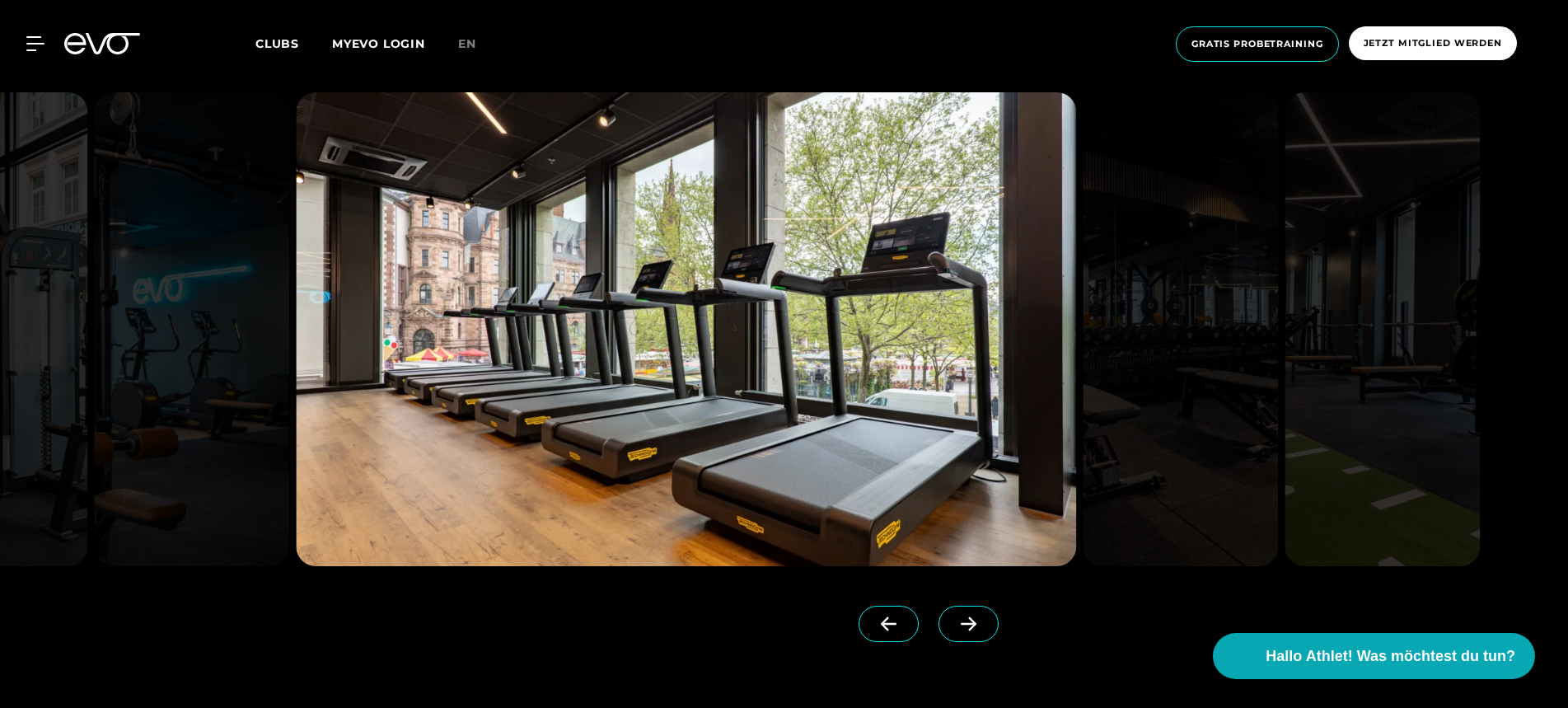
click at [959, 634] on span at bounding box center [968, 624] width 60 height 37
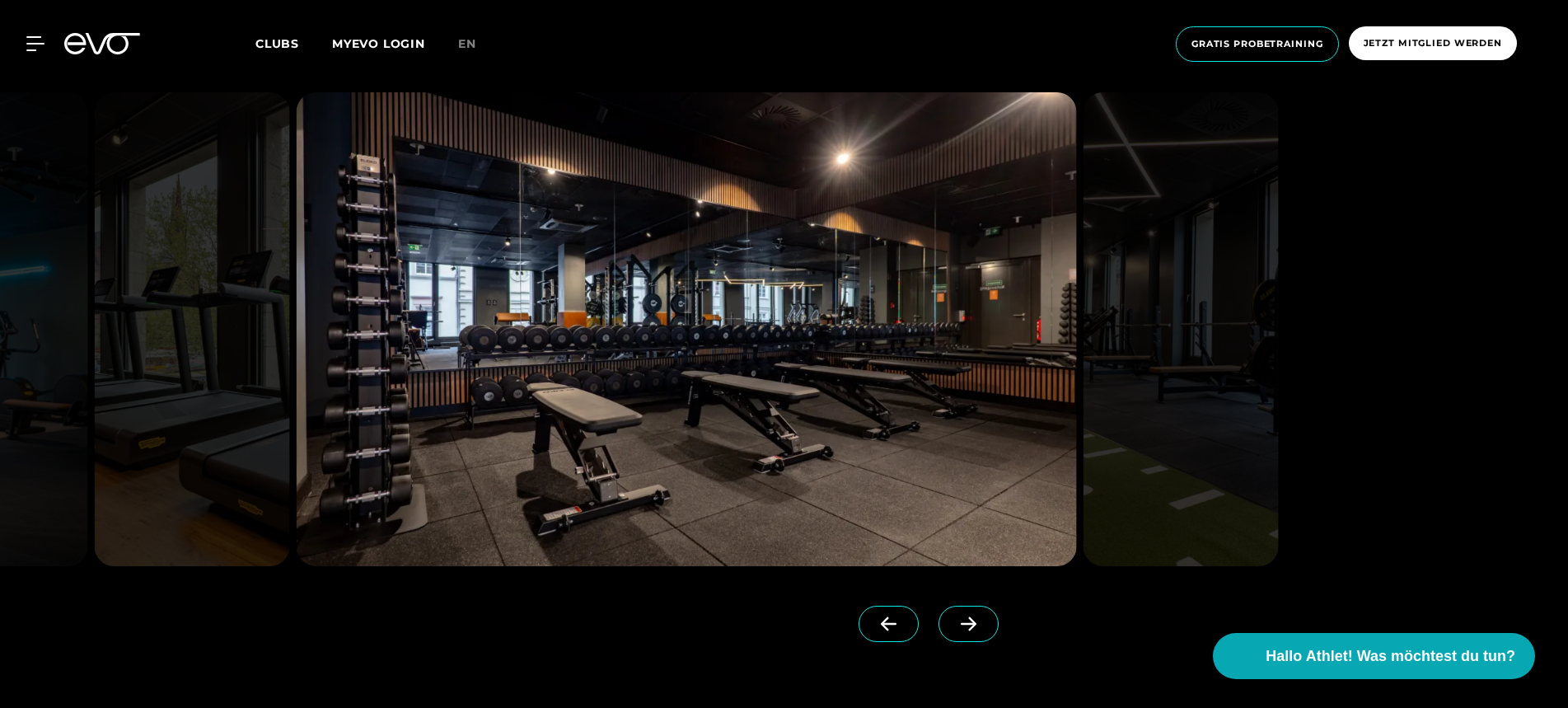
click at [959, 634] on span at bounding box center [968, 624] width 60 height 37
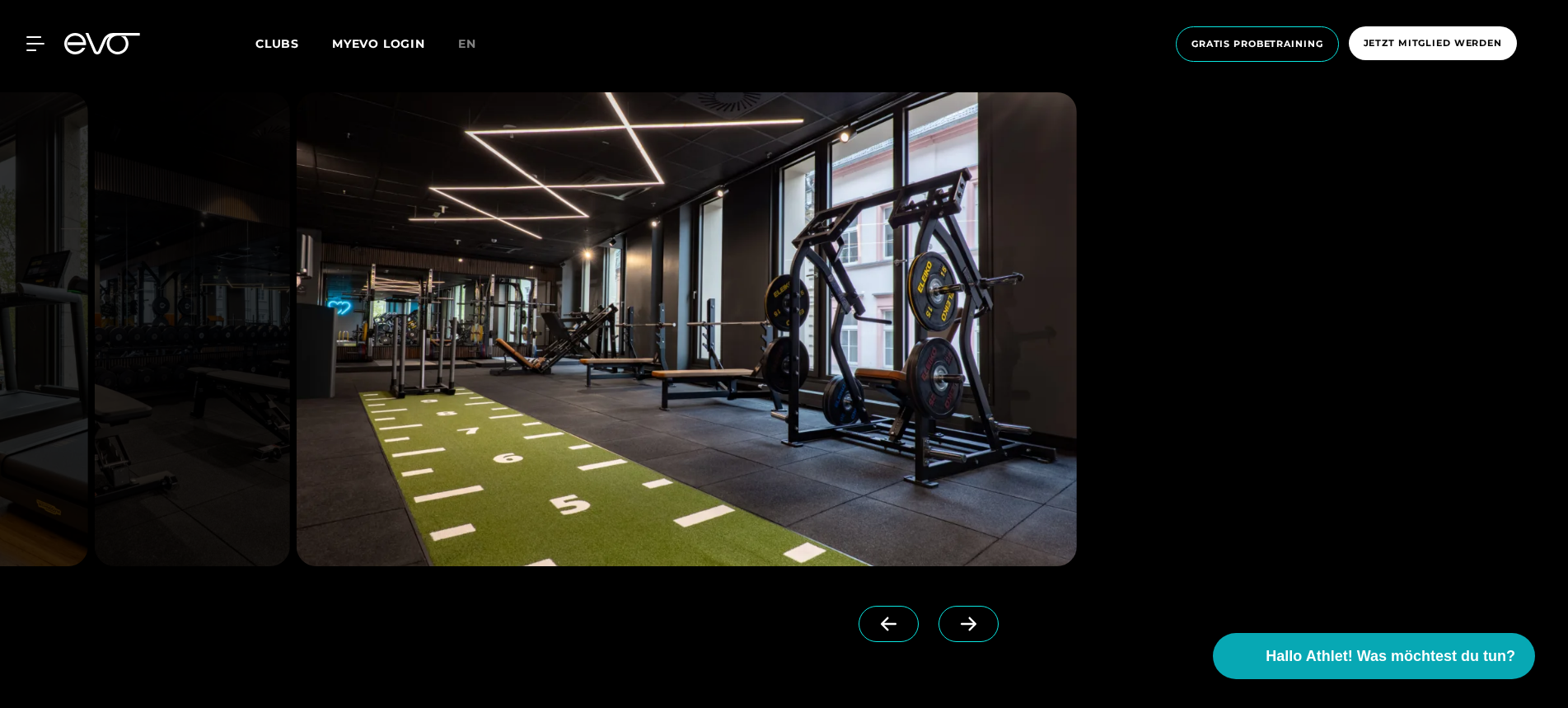
click at [959, 634] on span at bounding box center [968, 624] width 60 height 37
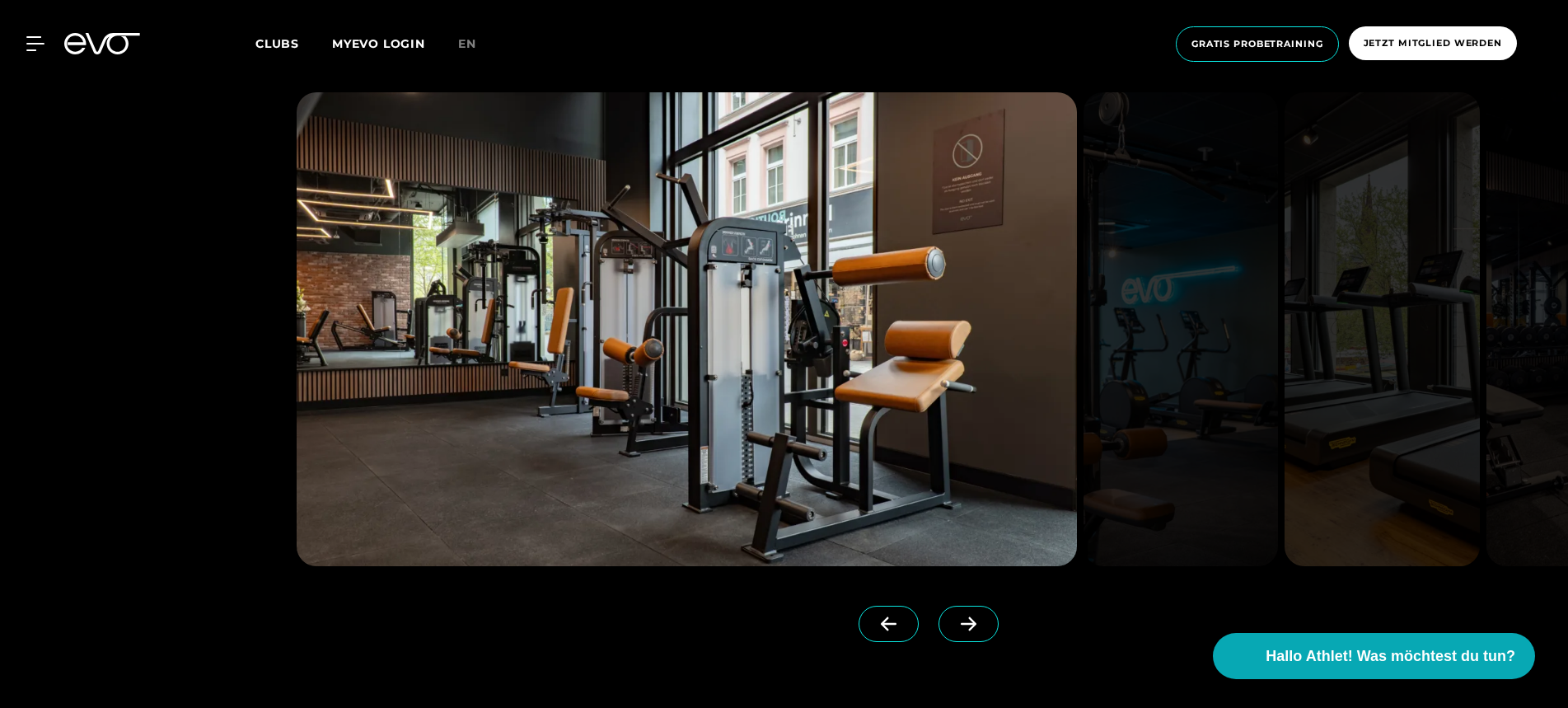
click at [959, 634] on span at bounding box center [968, 624] width 60 height 37
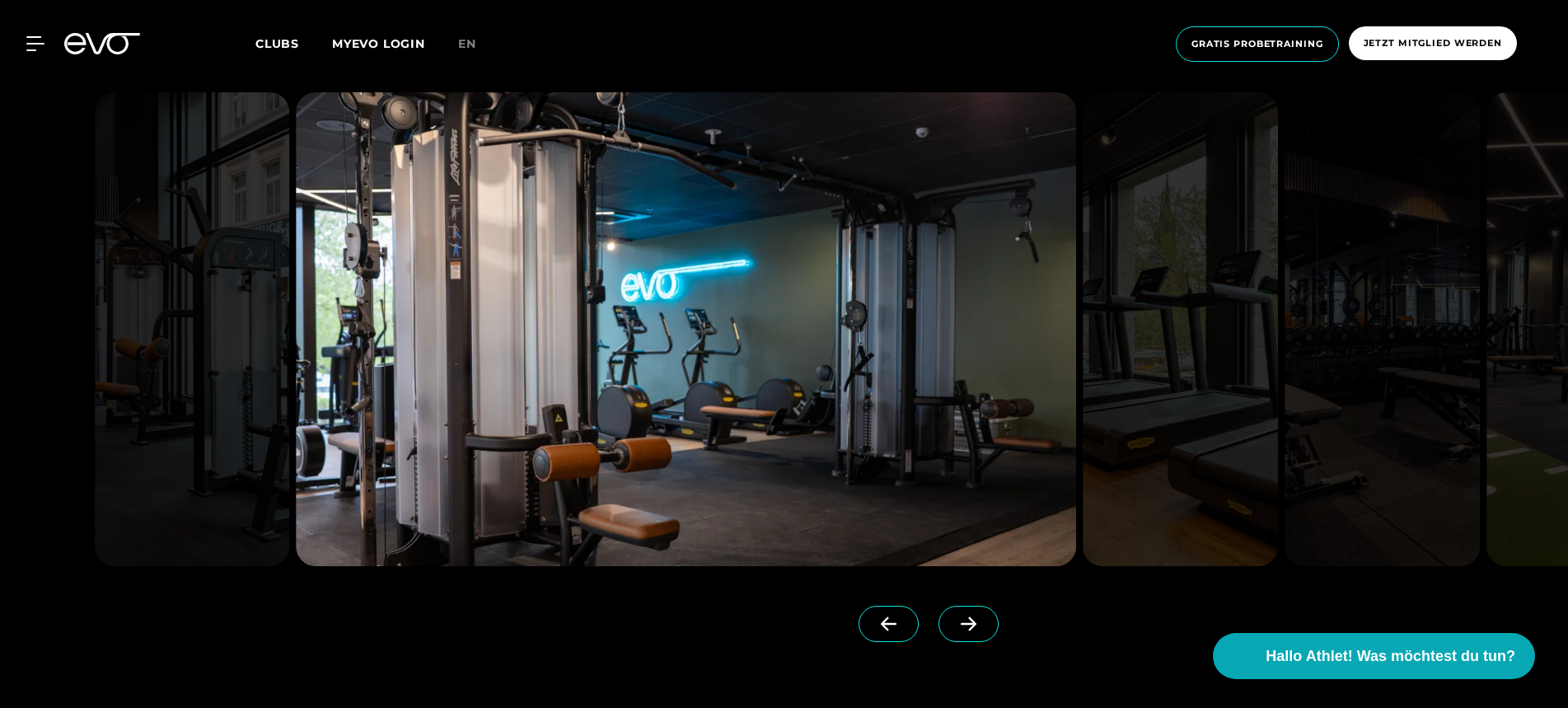
click at [959, 634] on span at bounding box center [968, 624] width 60 height 37
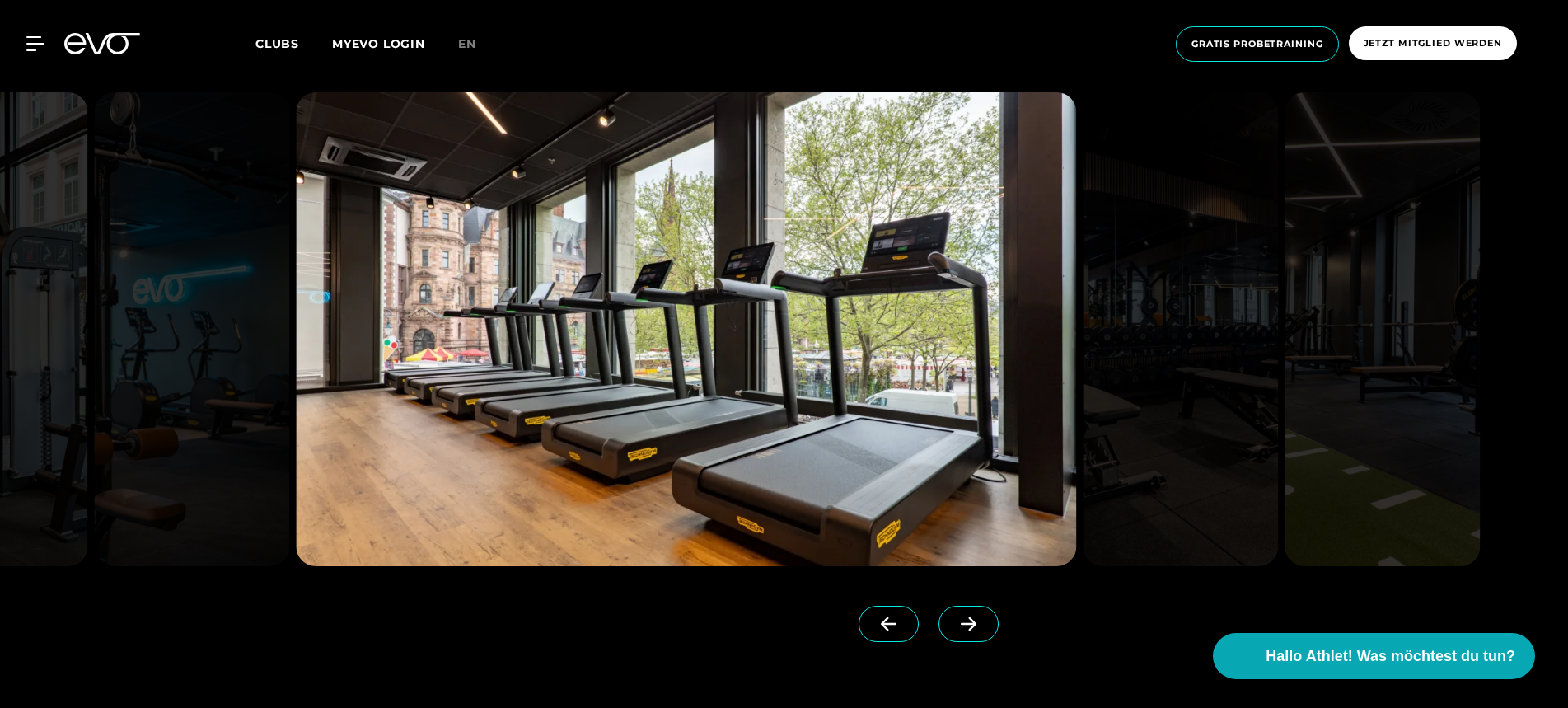
click at [959, 634] on span at bounding box center [968, 624] width 60 height 37
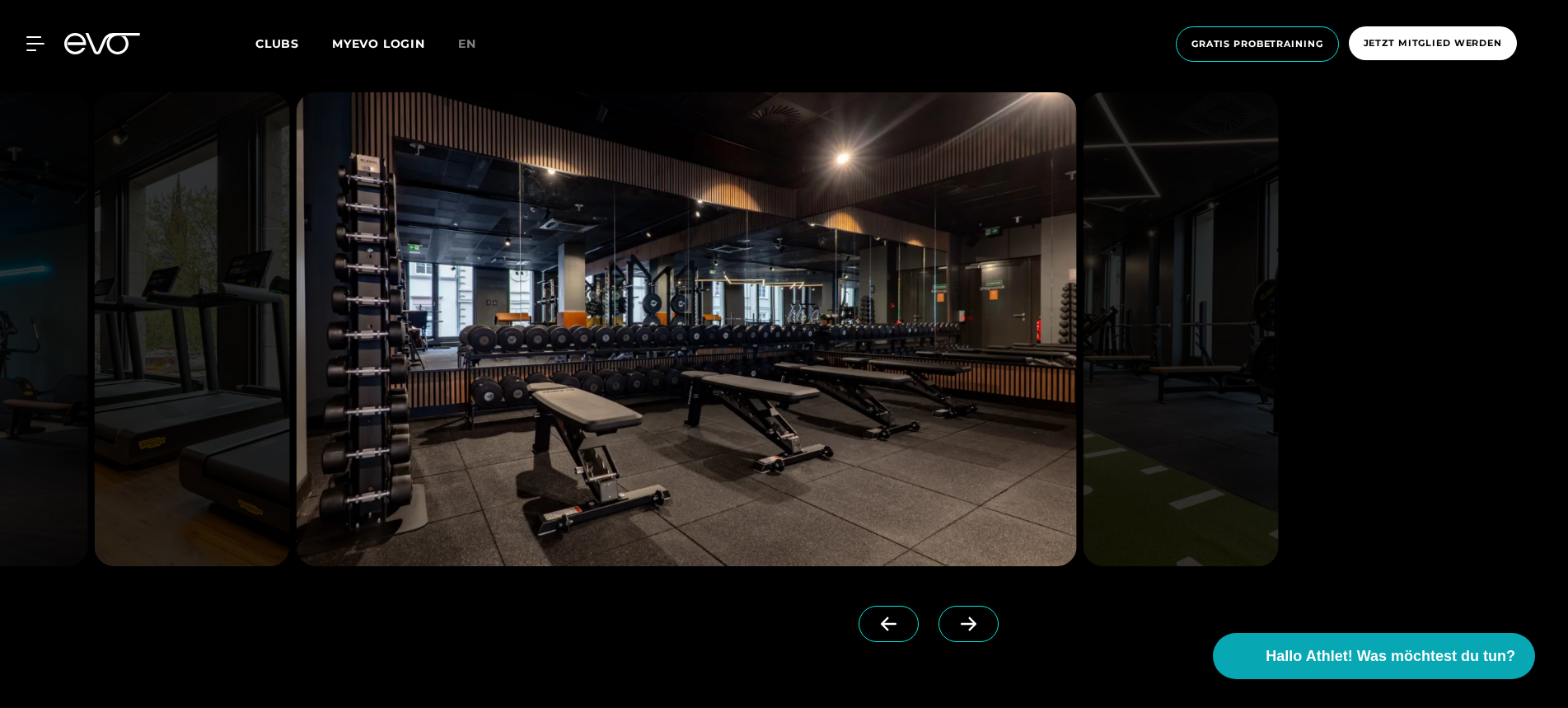
click at [959, 634] on span at bounding box center [968, 624] width 60 height 37
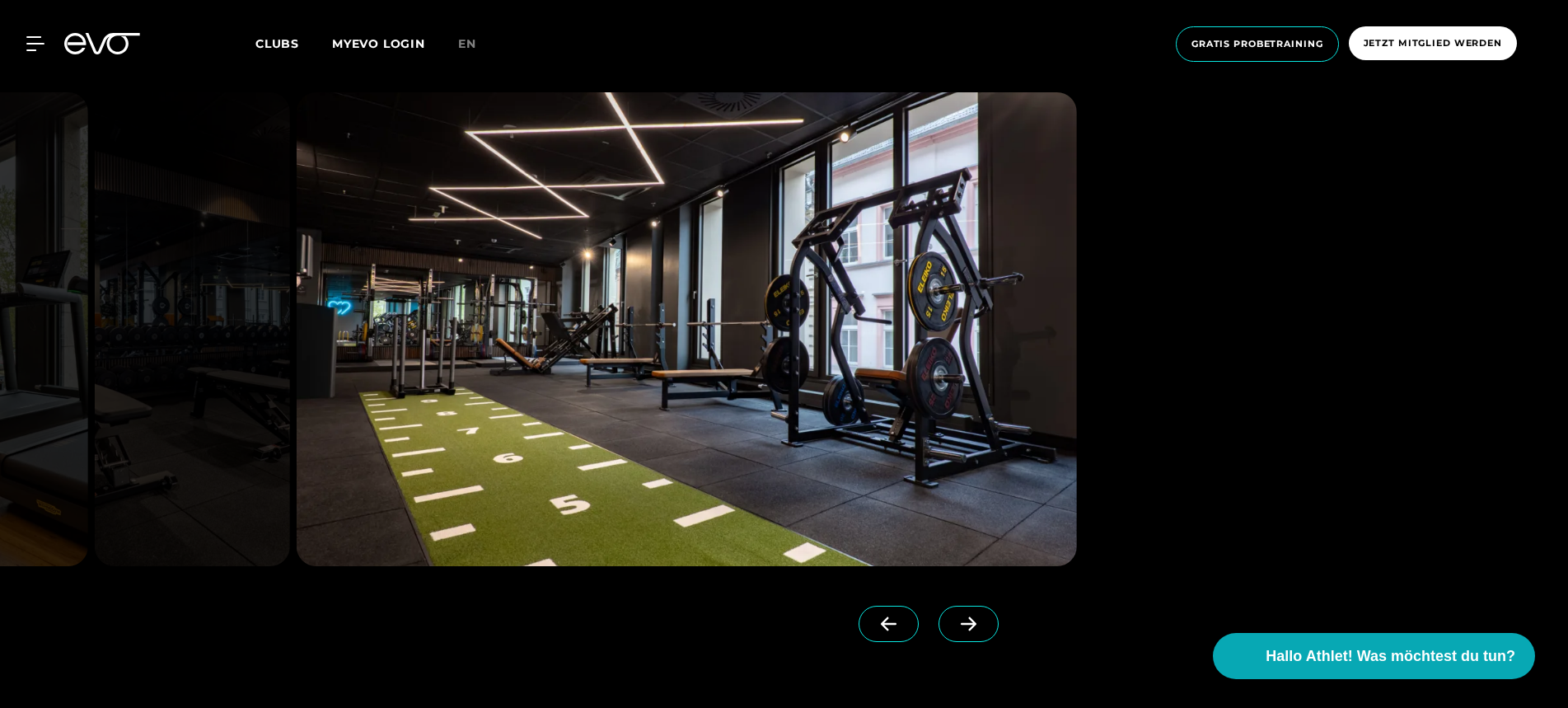
click at [959, 634] on span at bounding box center [968, 624] width 60 height 37
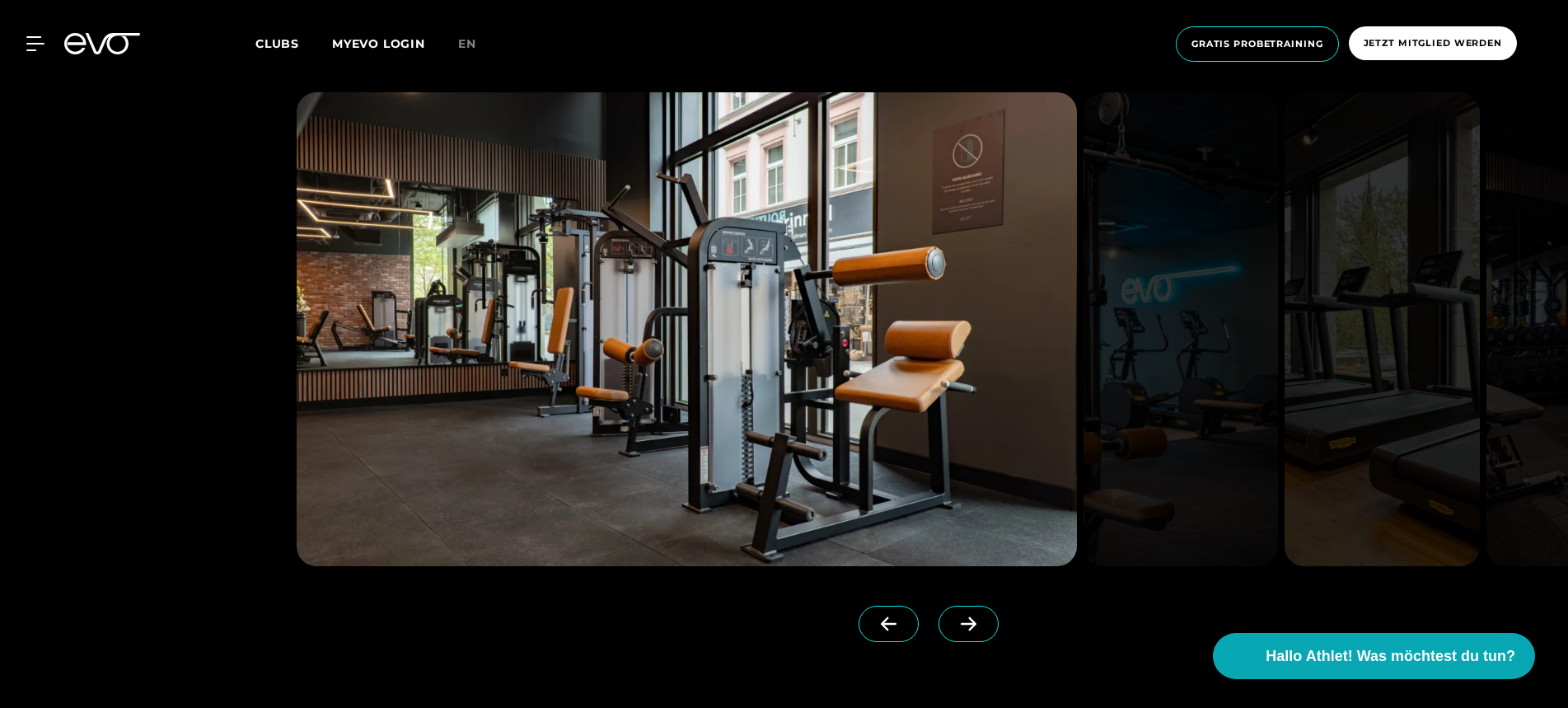
click at [959, 634] on span at bounding box center [968, 624] width 60 height 37
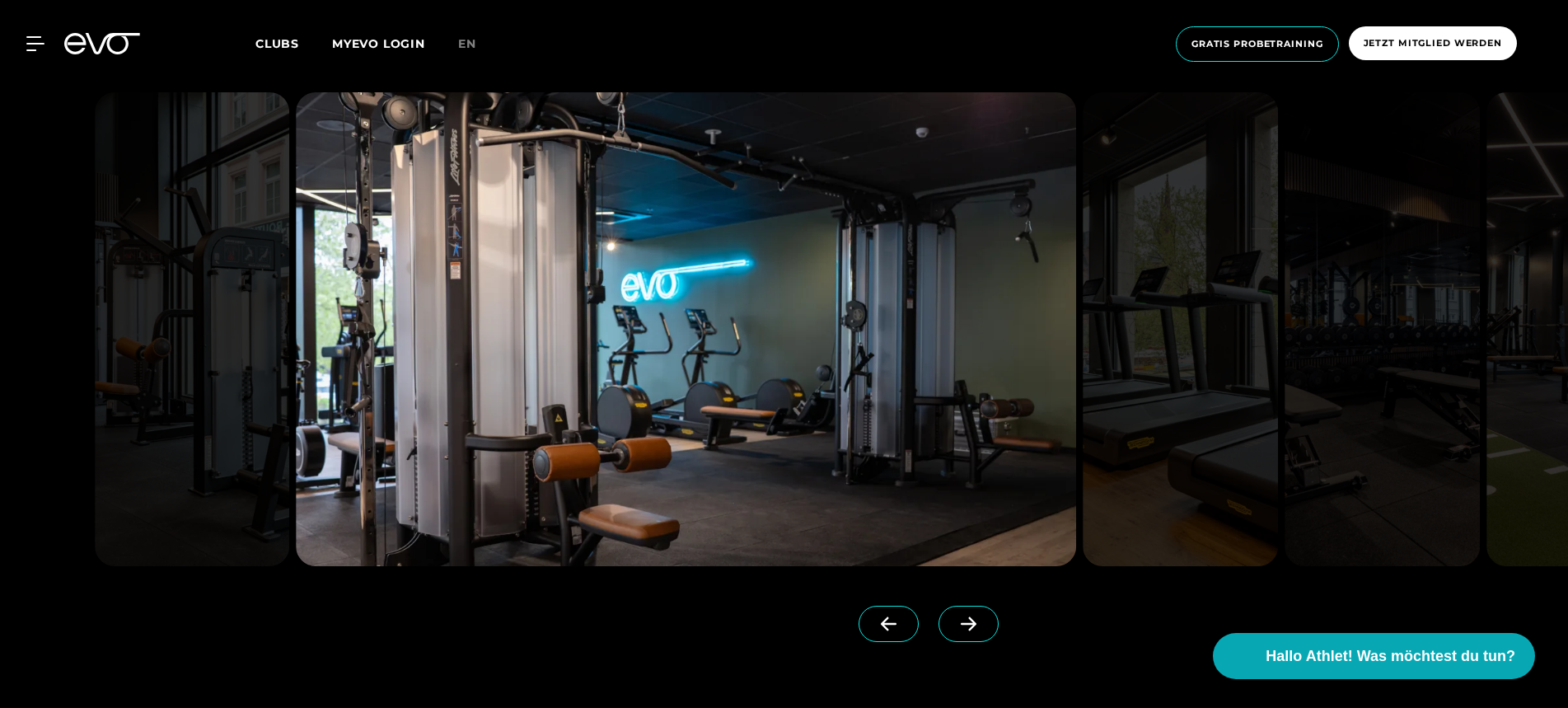
click at [959, 634] on span at bounding box center [968, 624] width 60 height 37
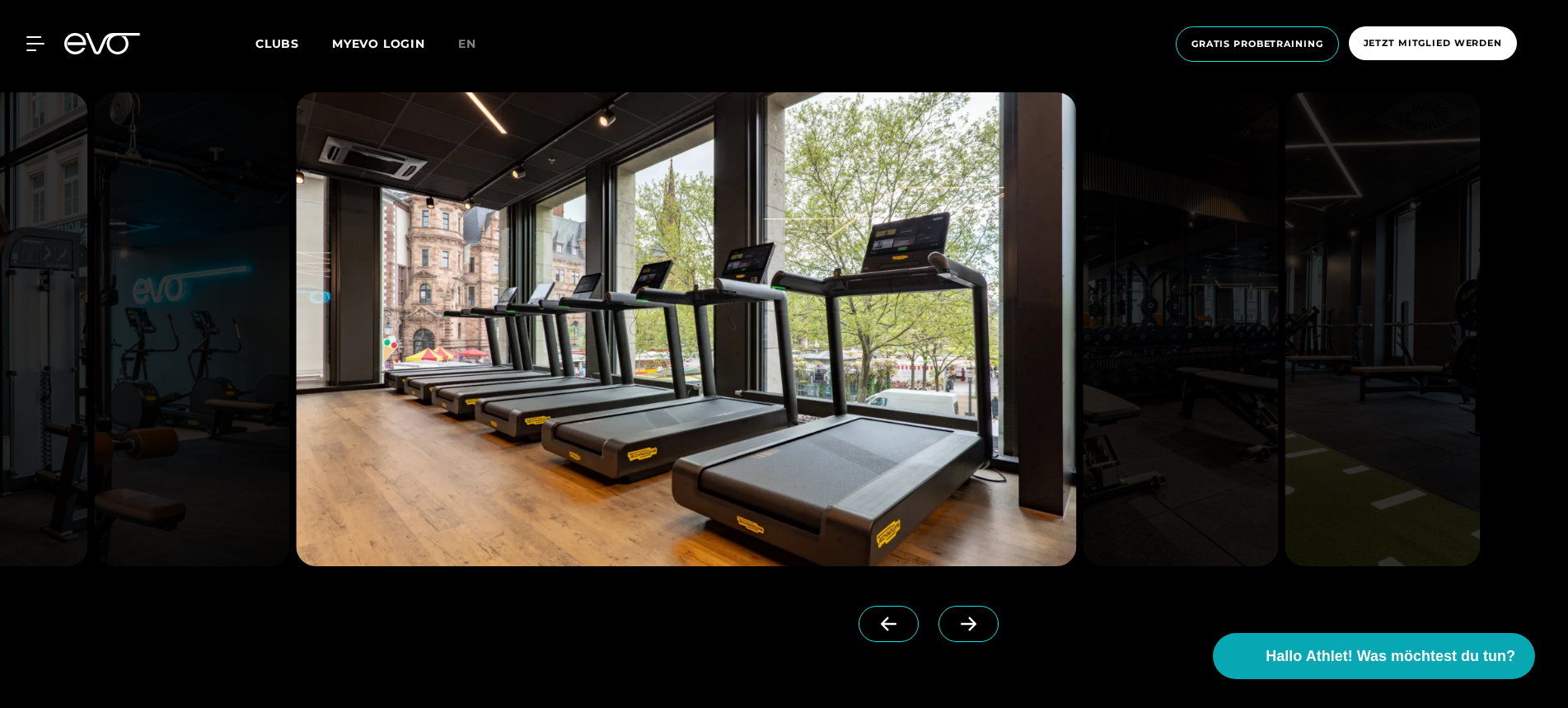
click at [752, 606] on div at bounding box center [577, 626] width 562 height 41
click at [1313, 145] on img at bounding box center [1382, 329] width 195 height 474
click at [1146, 611] on div at bounding box center [784, 382] width 1021 height 579
click at [727, 71] on div "MyEVO Login Über EVO Mitgliedschaften Probetraining TAGESPASS EVO Studios [GEOG…" at bounding box center [784, 44] width 1561 height 62
click at [1065, 623] on div at bounding box center [784, 382] width 1021 height 579
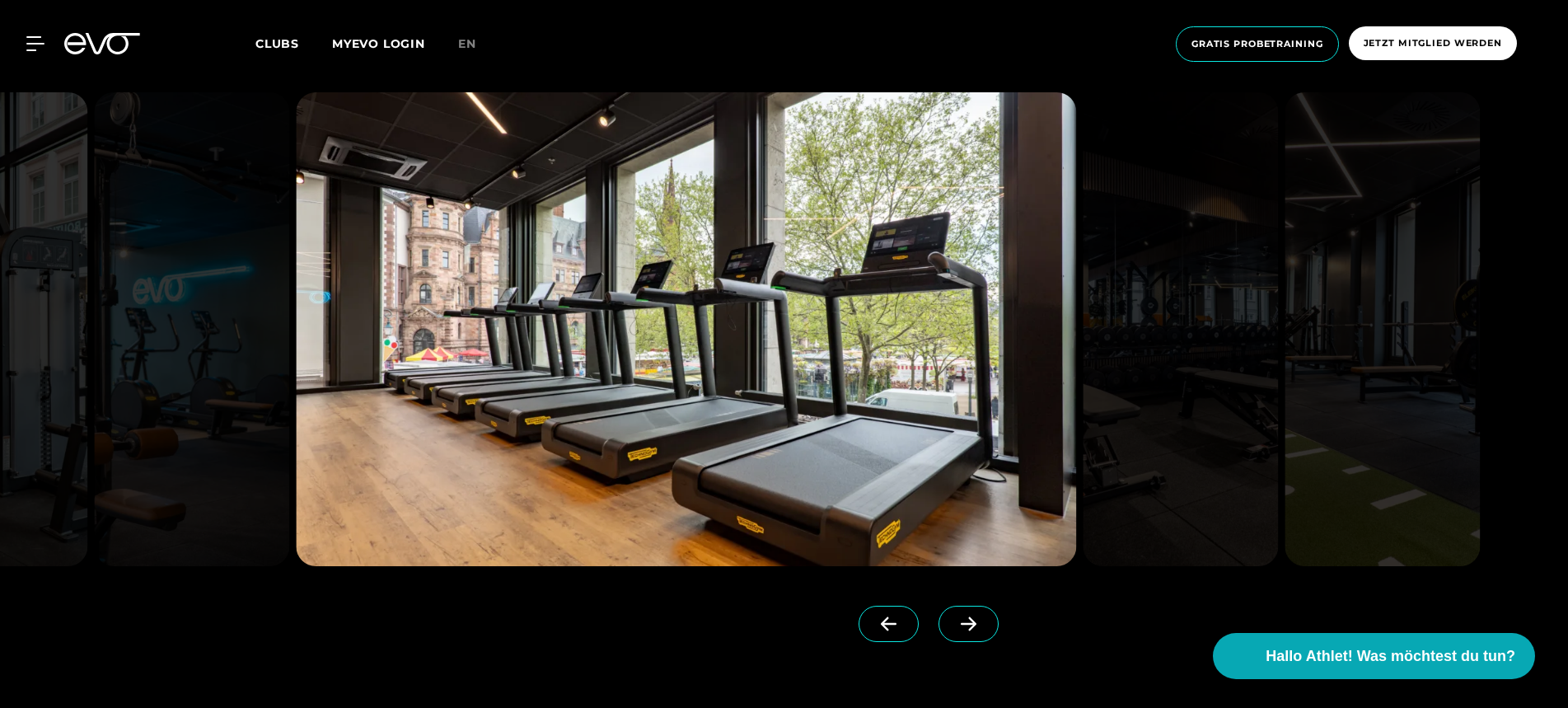
click at [239, 460] on img at bounding box center [193, 329] width 195 height 474
click at [1305, 485] on img at bounding box center [1382, 329] width 195 height 474
click at [963, 627] on icon at bounding box center [969, 624] width 29 height 15
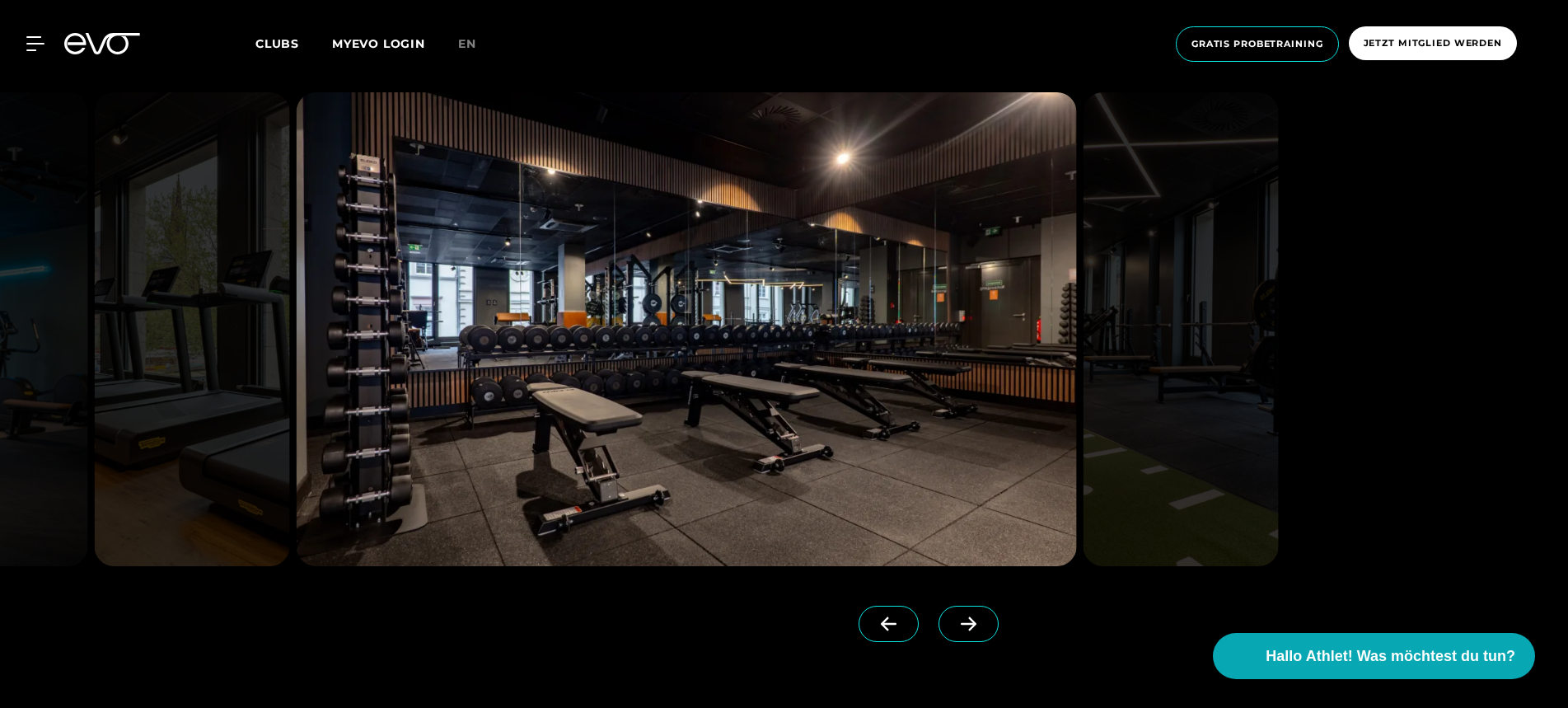
click at [1211, 524] on img at bounding box center [1181, 329] width 195 height 474
click at [1337, 240] on div at bounding box center [784, 367] width 1568 height 734
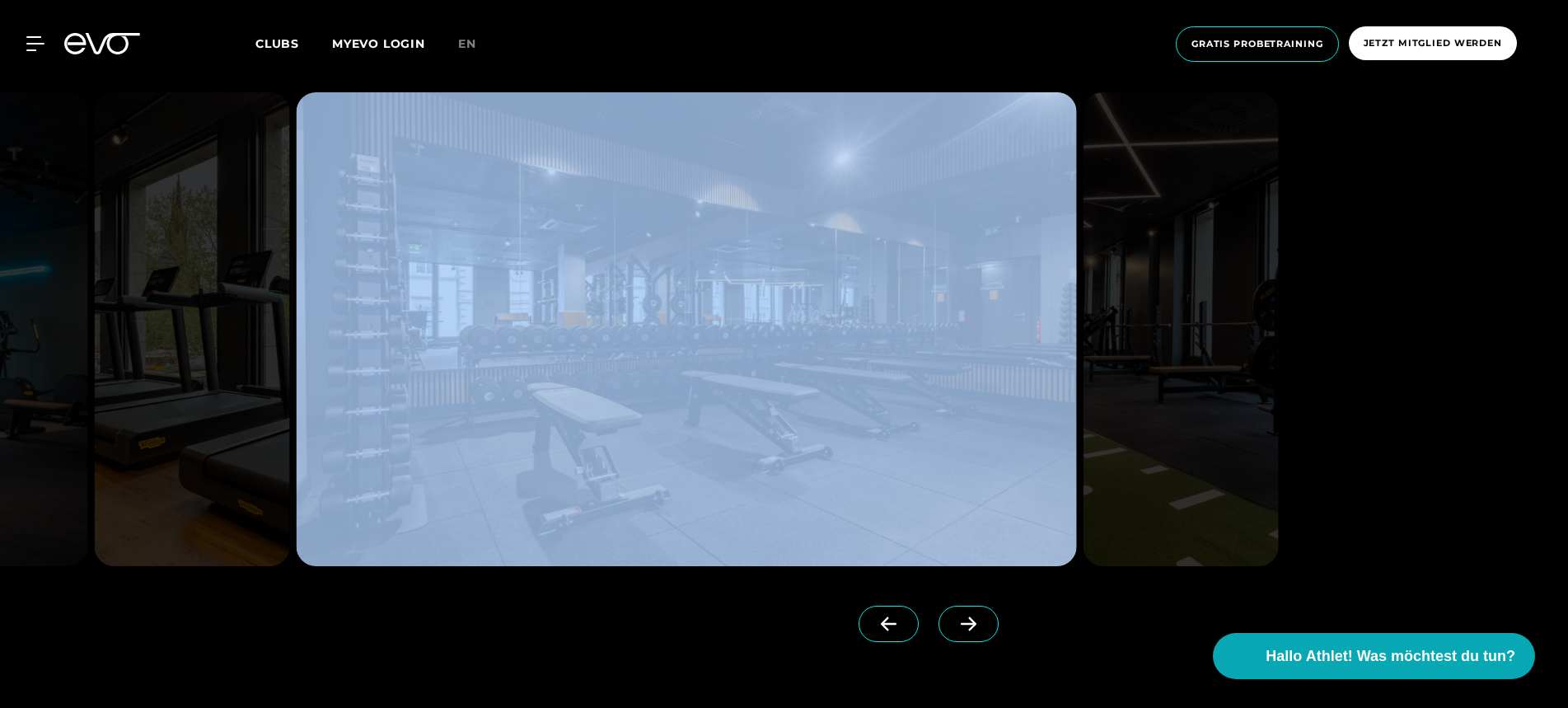
click at [1337, 240] on div at bounding box center [784, 367] width 1568 height 734
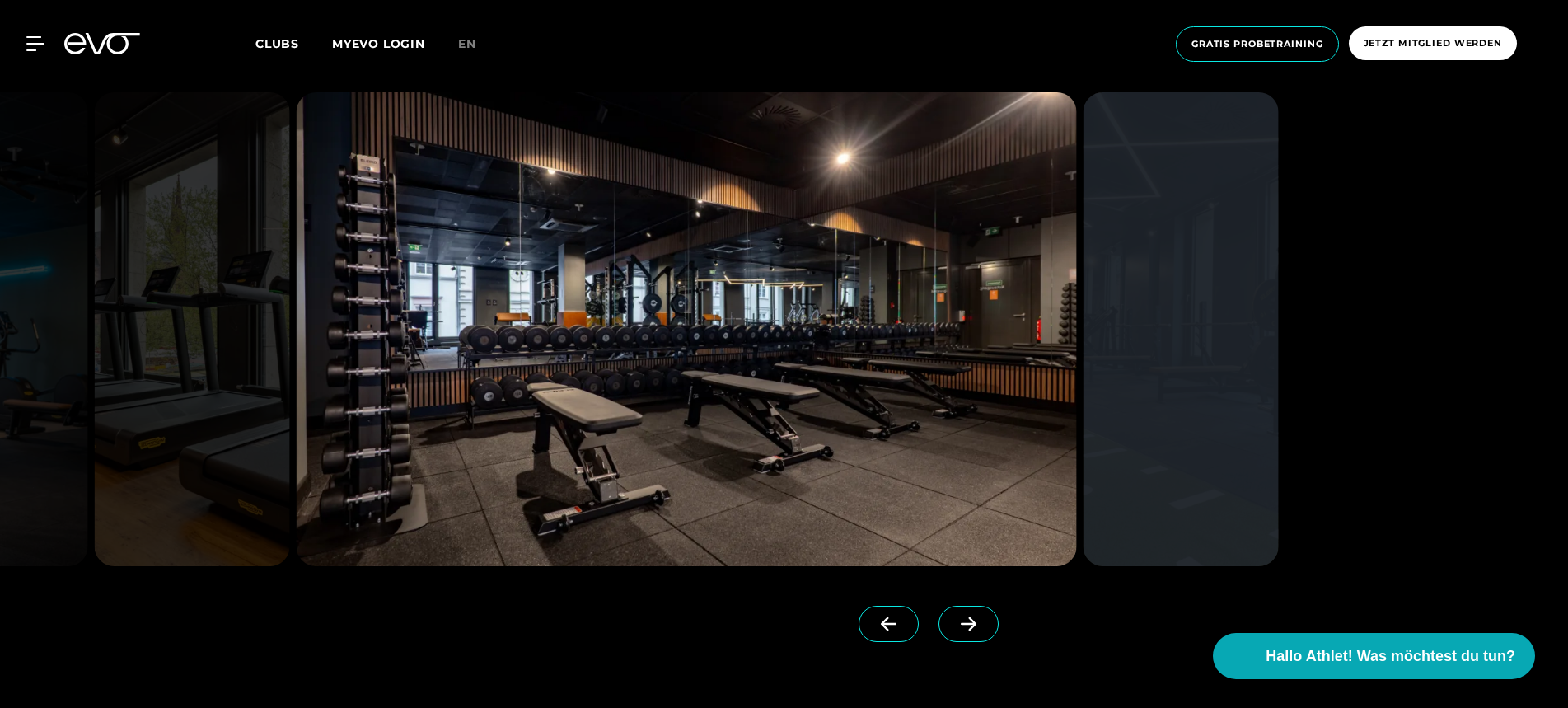
click at [1337, 240] on div at bounding box center [784, 367] width 1568 height 734
click at [1282, 443] on div at bounding box center [784, 382] width 1021 height 579
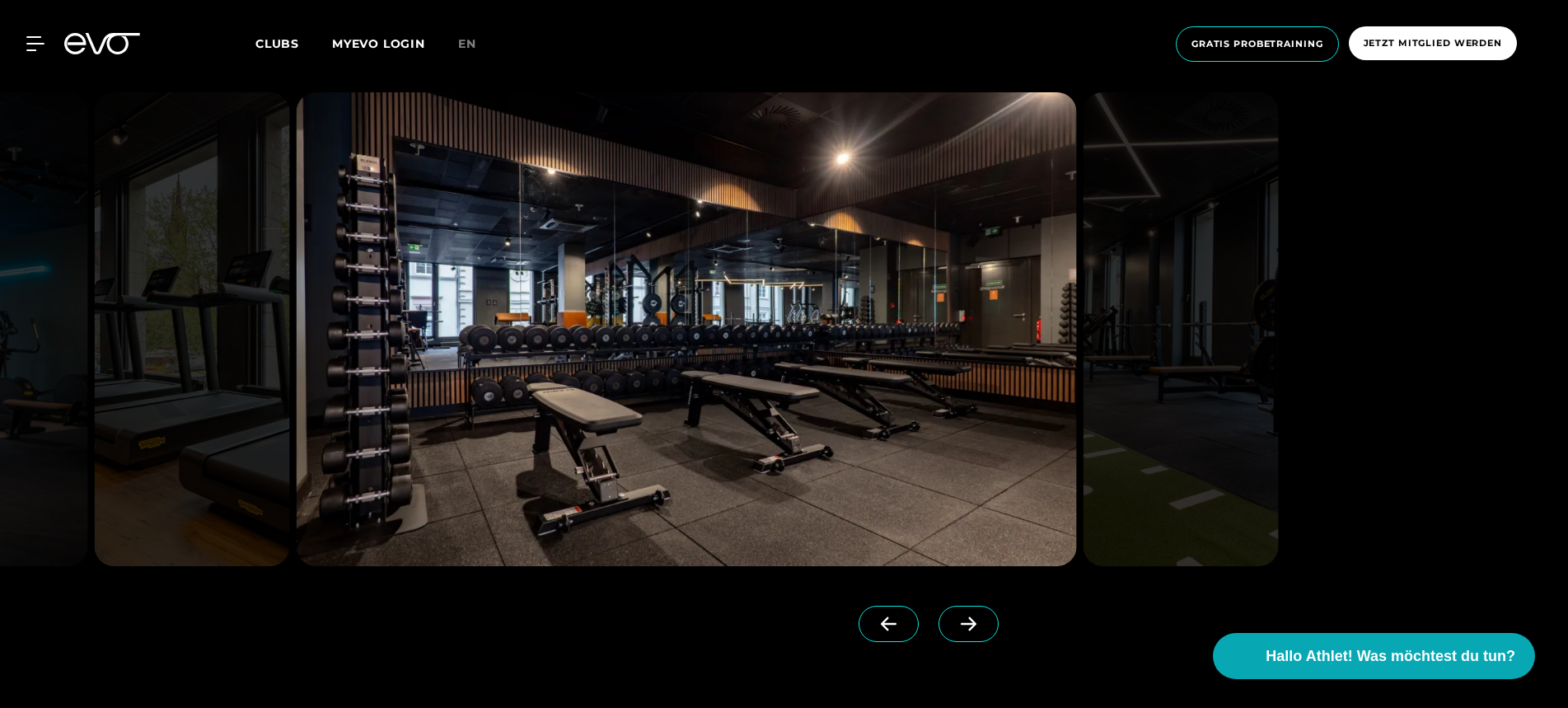
click at [1113, 565] on div at bounding box center [784, 382] width 1021 height 579
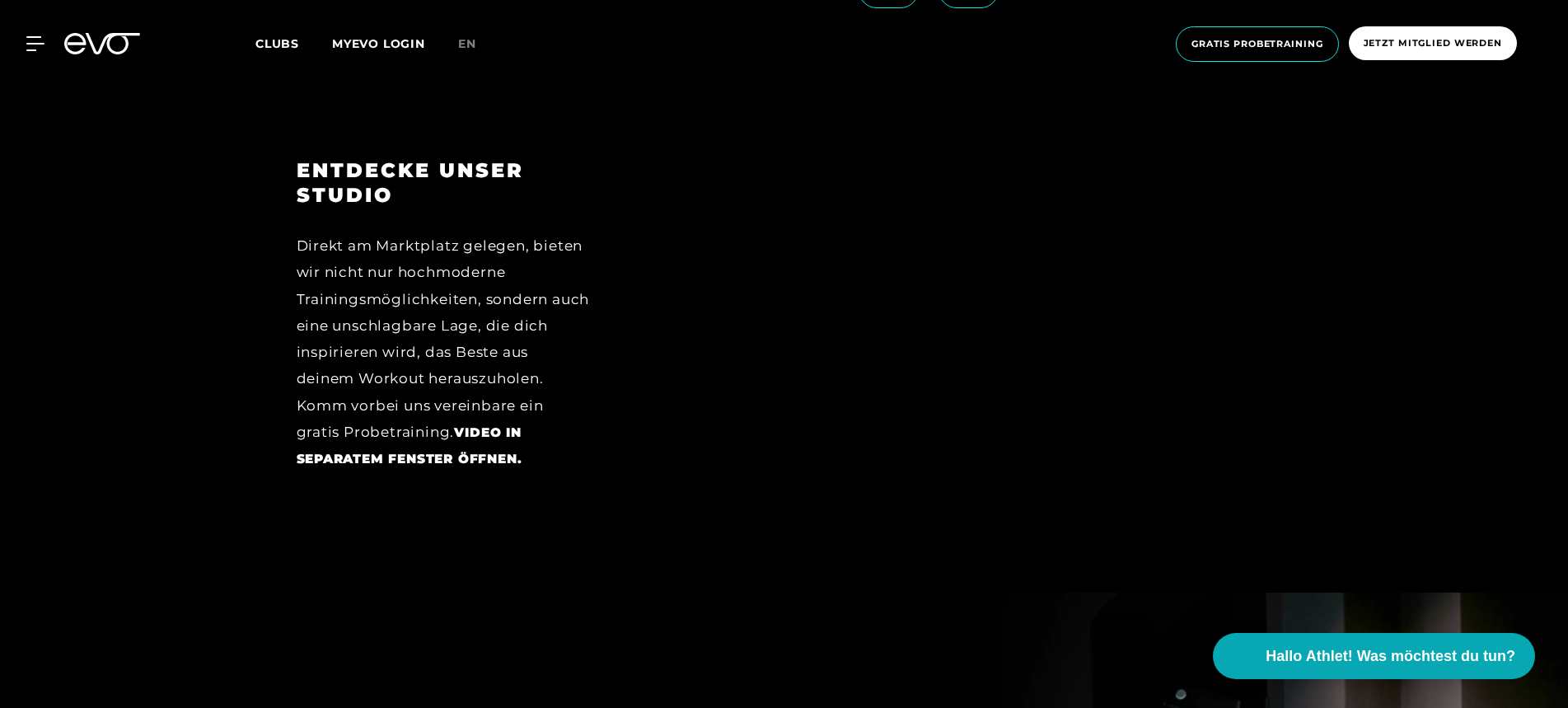
scroll to position [2627, 0]
click at [73, 53] on icon at bounding box center [74, 43] width 21 height 21
